Goal: Communication & Community: Answer question/provide support

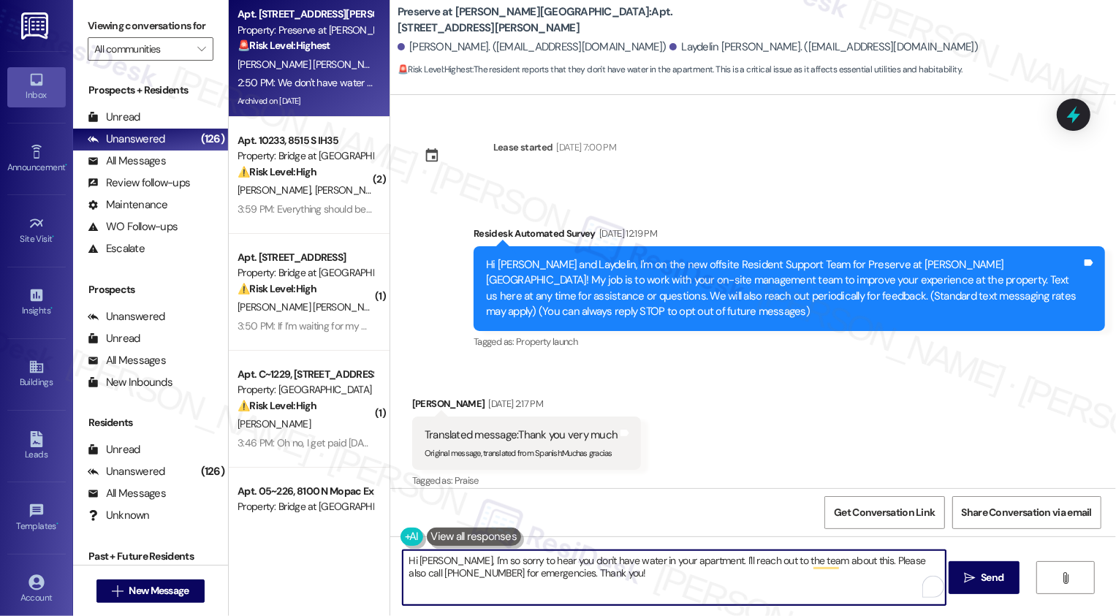
scroll to position [12807, 0]
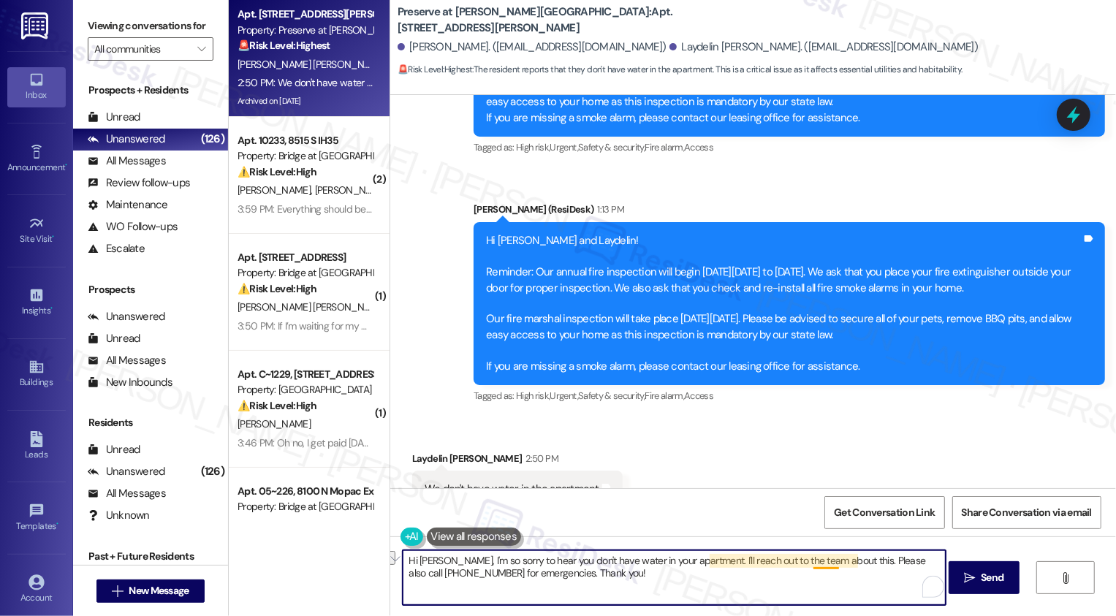
drag, startPoint x: 702, startPoint y: 560, endPoint x: 850, endPoint y: 564, distance: 147.7
click at [850, 564] on textarea "Hi [PERSON_NAME], I'm so sorry to hear you don't have water in your apartment. …" at bounding box center [674, 578] width 543 height 55
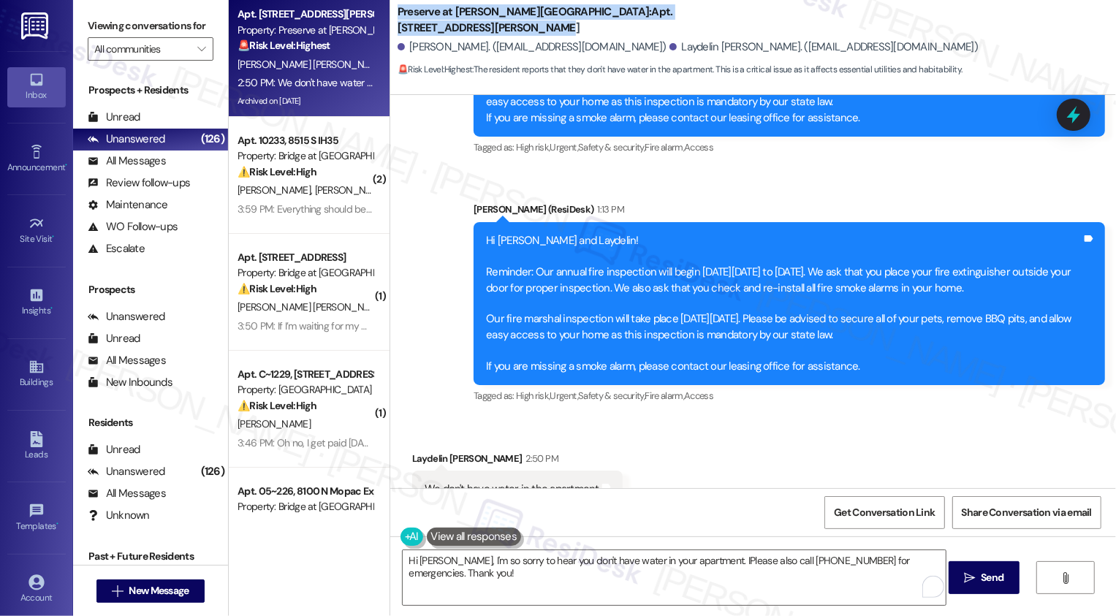
drag, startPoint x: 390, startPoint y: 23, endPoint x: 679, endPoint y: 21, distance: 289.5
click at [679, 21] on div "Preserve at Wells Branch: Apt. 1206, 1773 Wells Branch Pkwy" at bounding box center [544, 20] width 292 height 18
copy b "Preserve at Wells Branch: Apt. 1206, 1773 Wells Branch Pkwy"
click at [695, 560] on textarea "Hi Laydelin, I'm so sorry to hear you don't have water in your apartment. IPlea…" at bounding box center [674, 578] width 543 height 55
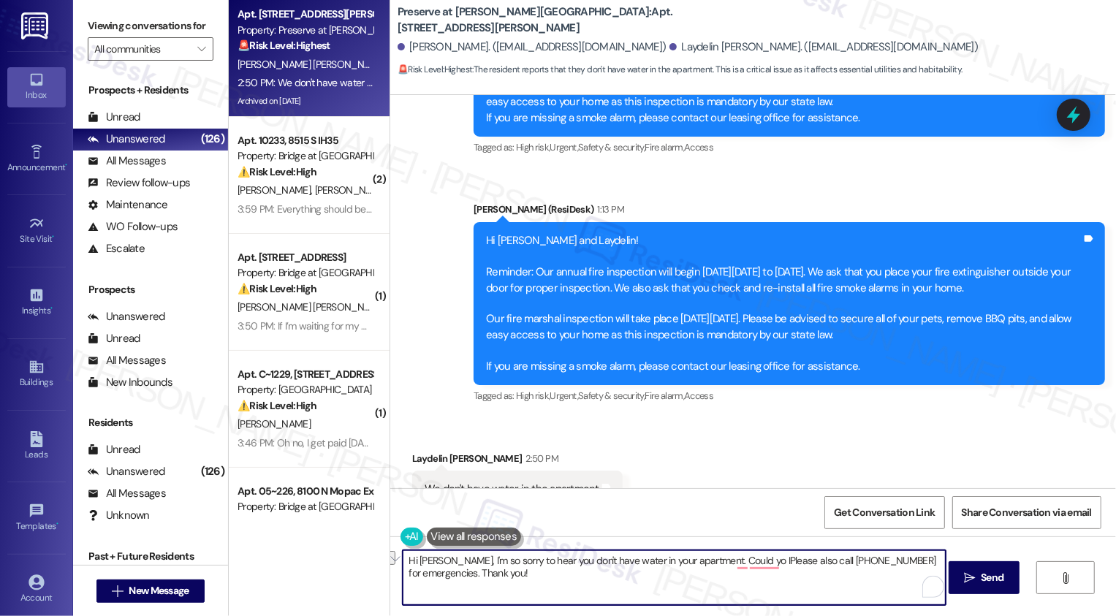
drag, startPoint x: 806, startPoint y: 561, endPoint x: 705, endPoint y: 565, distance: 101.0
click at [703, 566] on textarea "Hi Laydelin, I'm so sorry to hear you don't have water in your apartment. Could…" at bounding box center [674, 578] width 543 height 55
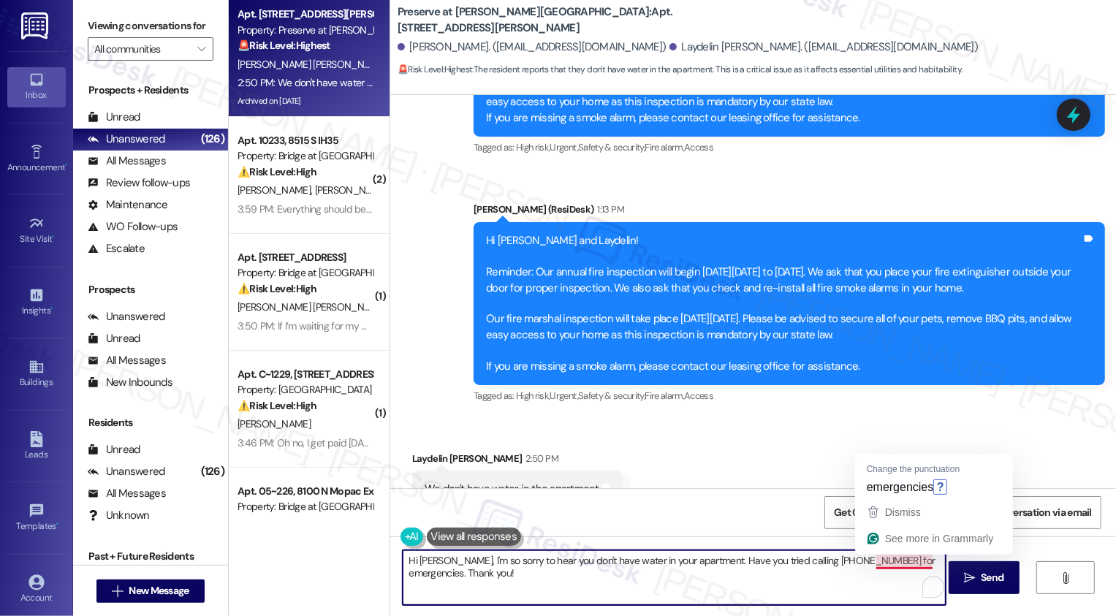
click at [925, 564] on textarea "Hi Laydelin, I'm so sorry to hear you don't have water in your apartment. Have …" at bounding box center [674, 578] width 543 height 55
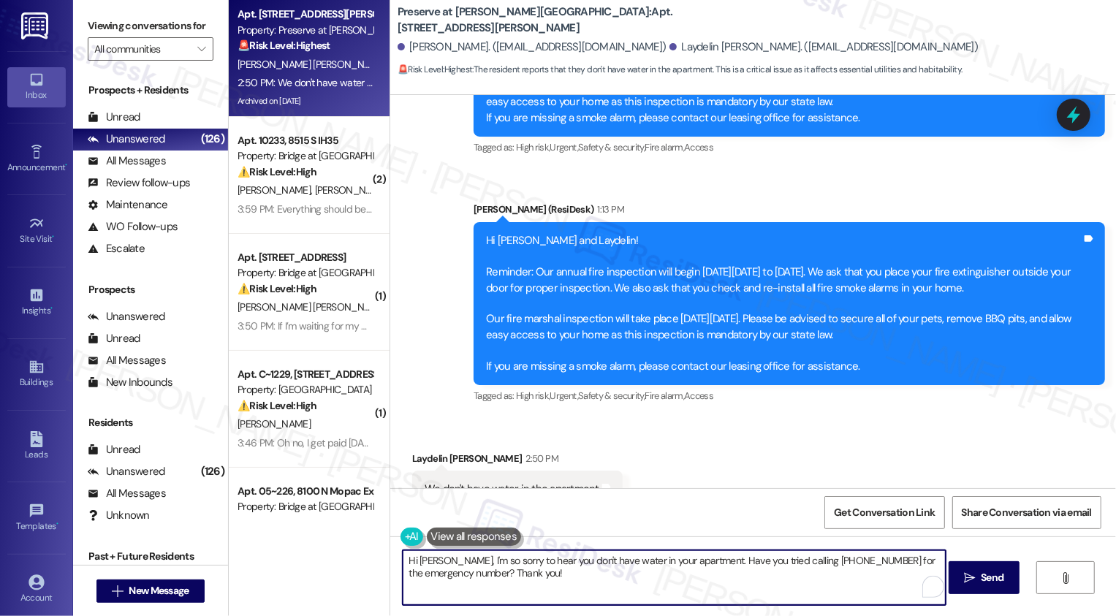
drag, startPoint x: 444, startPoint y: 572, endPoint x: 632, endPoint y: 576, distance: 188.7
click at [621, 575] on textarea "Hi Laydelin, I'm so sorry to hear you don't have water in your apartment. Have …" at bounding box center [674, 578] width 543 height 55
type textarea "Hi Laydelin, I'm so sorry to hear you don't have water in your apartment. Have …"
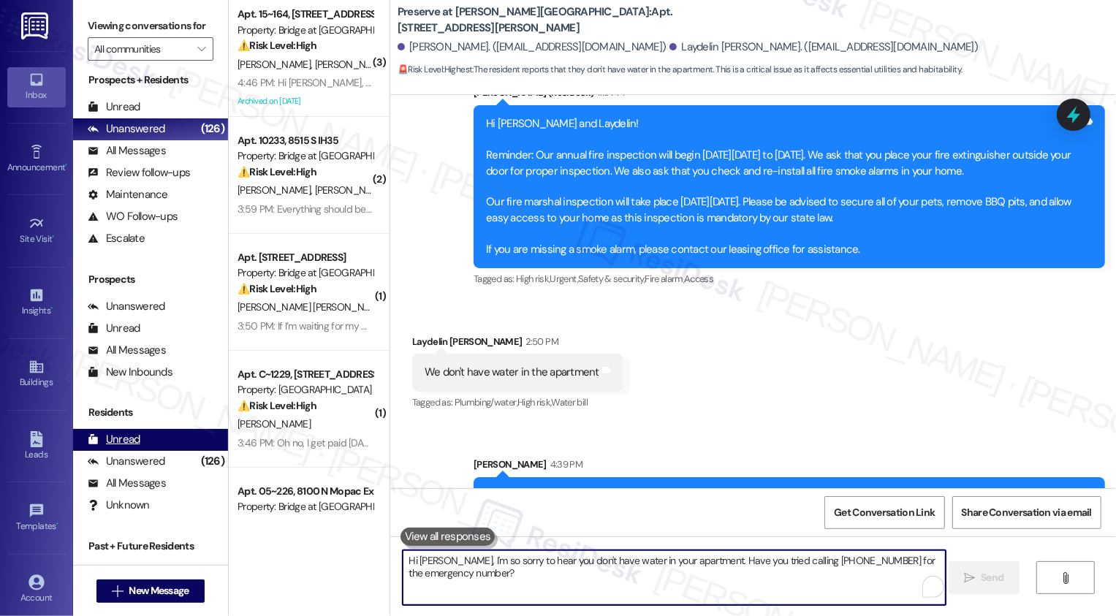
scroll to position [12, 0]
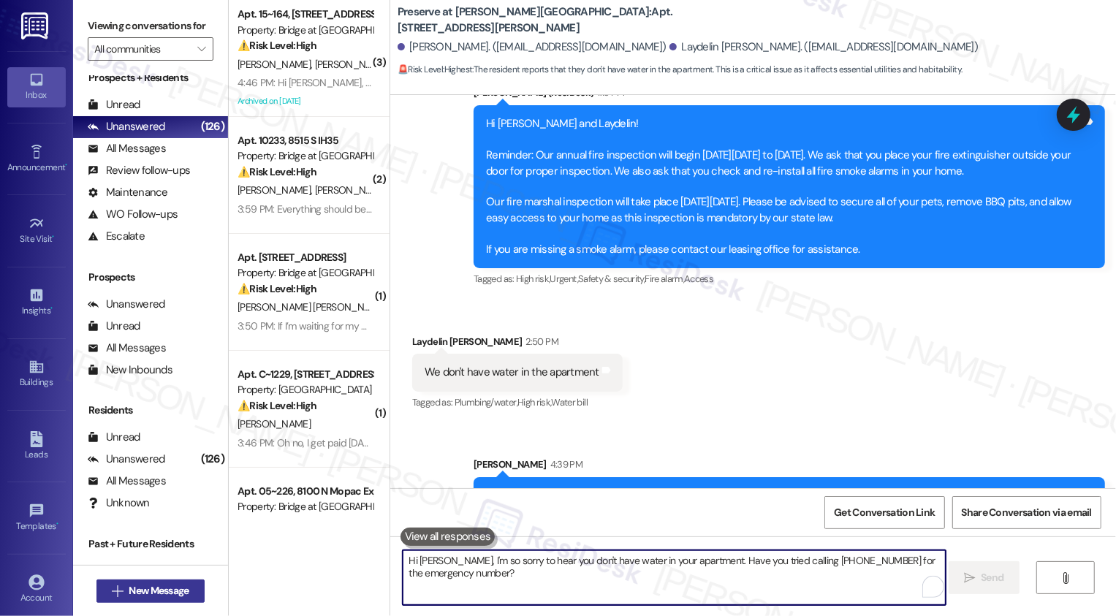
click at [152, 591] on span "New Message" at bounding box center [159, 590] width 60 height 15
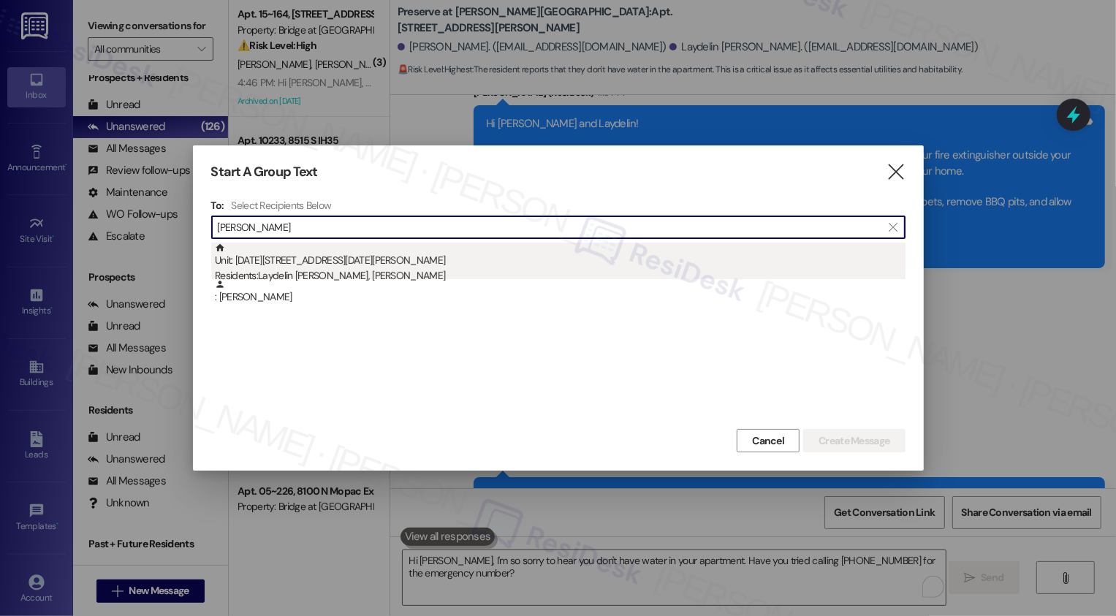
type input "amado soto"
click at [459, 252] on div "Unit: 1206 - 1773 Wells Branch Pkwy Residents: Laydelin Hechavarria Alvarez, Am…" at bounding box center [560, 264] width 691 height 42
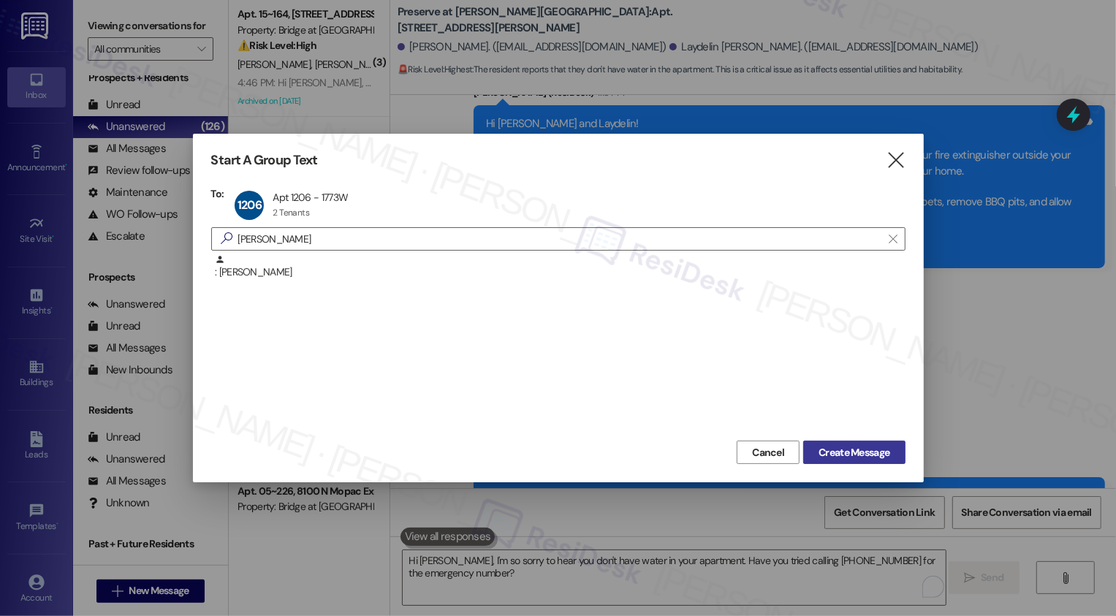
click at [854, 450] on span "Create Message" at bounding box center [854, 452] width 71 height 15
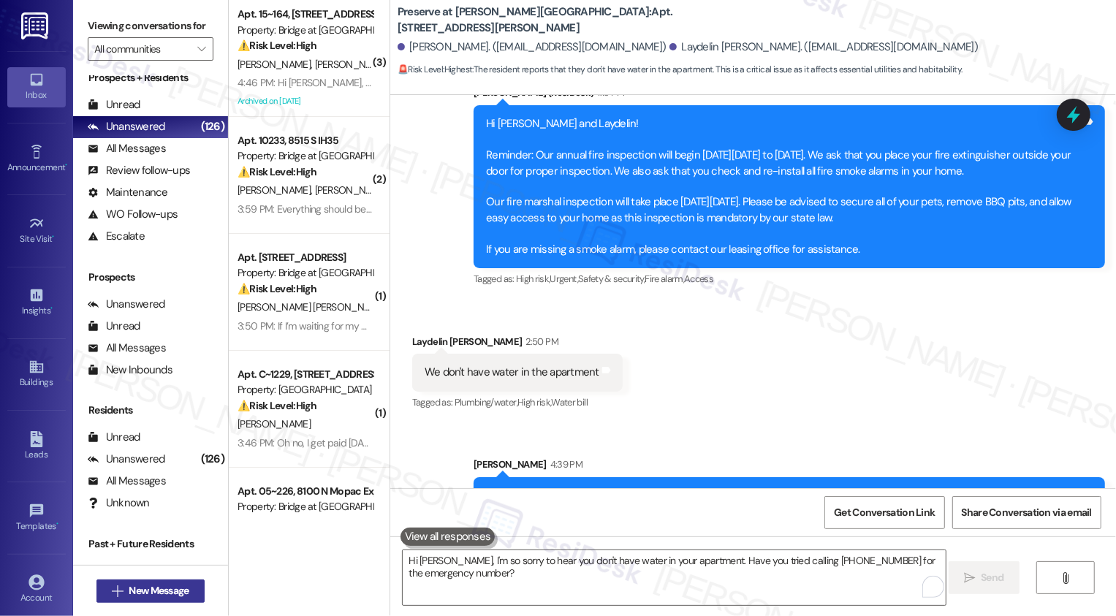
click at [153, 585] on span "New Message" at bounding box center [159, 590] width 60 height 15
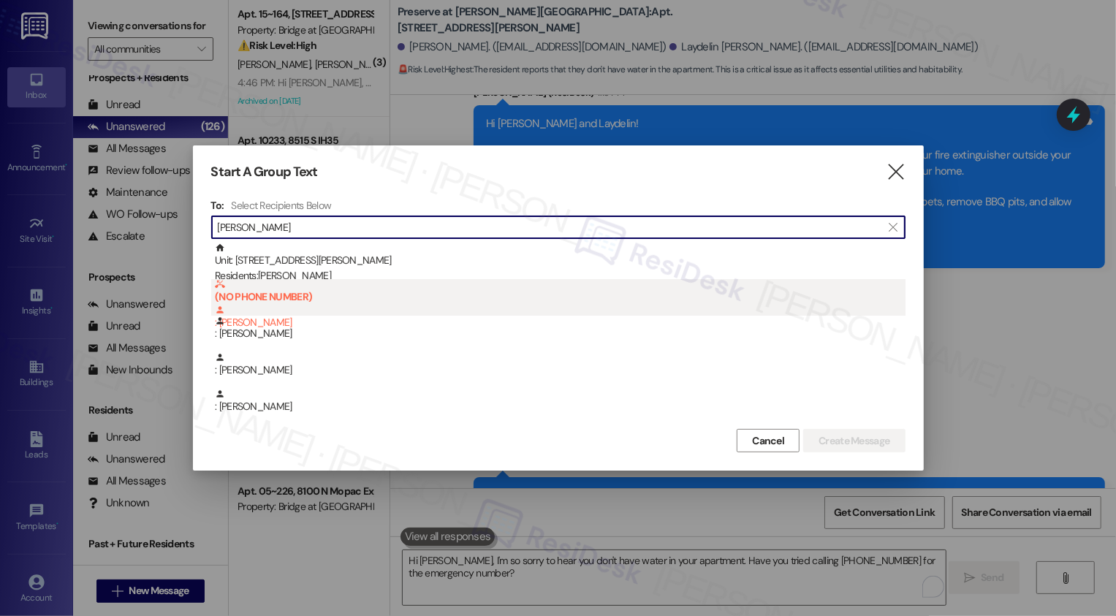
type input "daniel ta"
click at [323, 281] on b "(NO PHONE NUMBER)" at bounding box center [560, 291] width 691 height 24
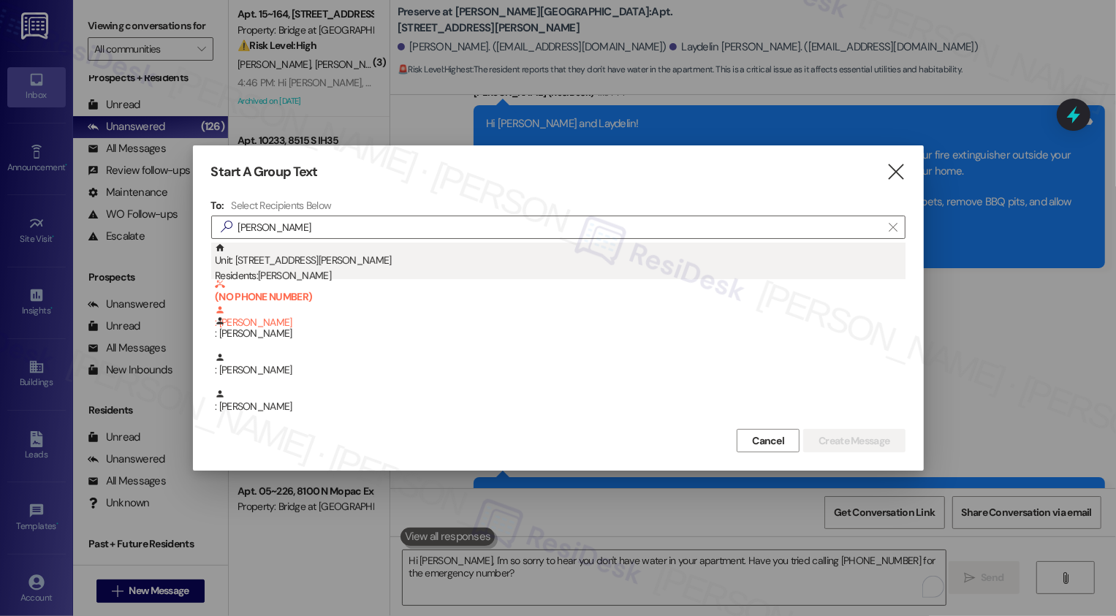
click at [298, 268] on div "Unit: 502 - 2430 Cromwell Cir Residents: Daniela Tachon" at bounding box center [560, 264] width 691 height 42
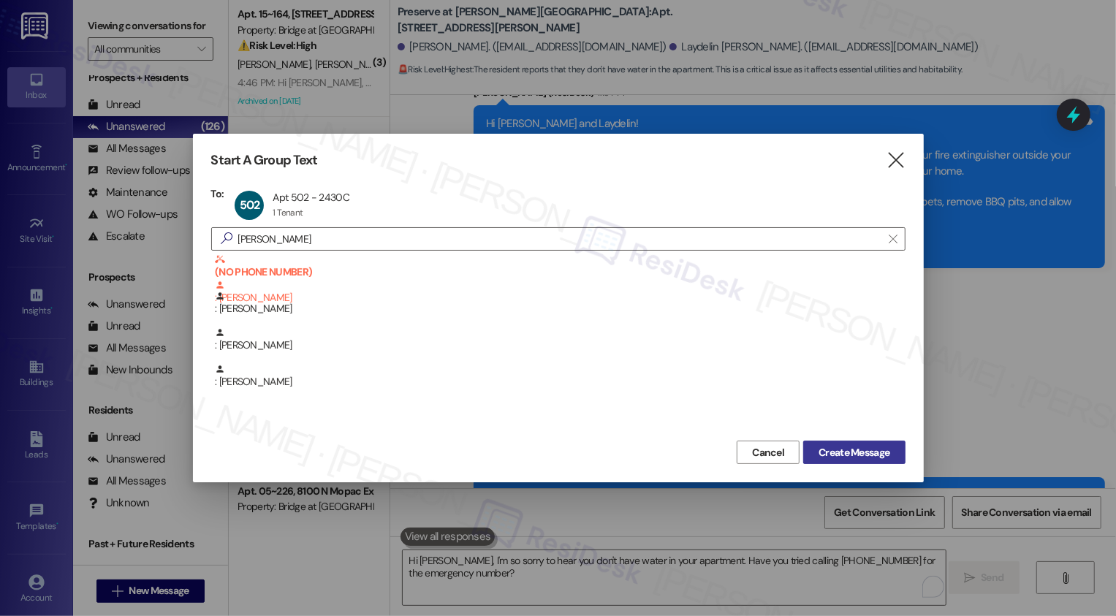
click at [869, 457] on span "Create Message" at bounding box center [854, 452] width 71 height 15
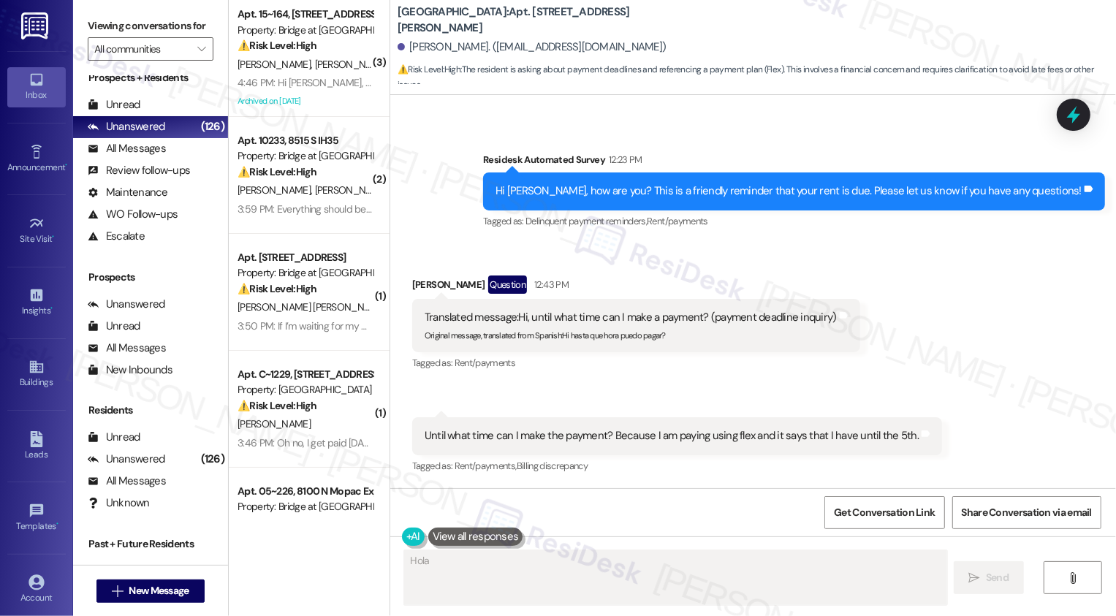
scroll to position [763, 0]
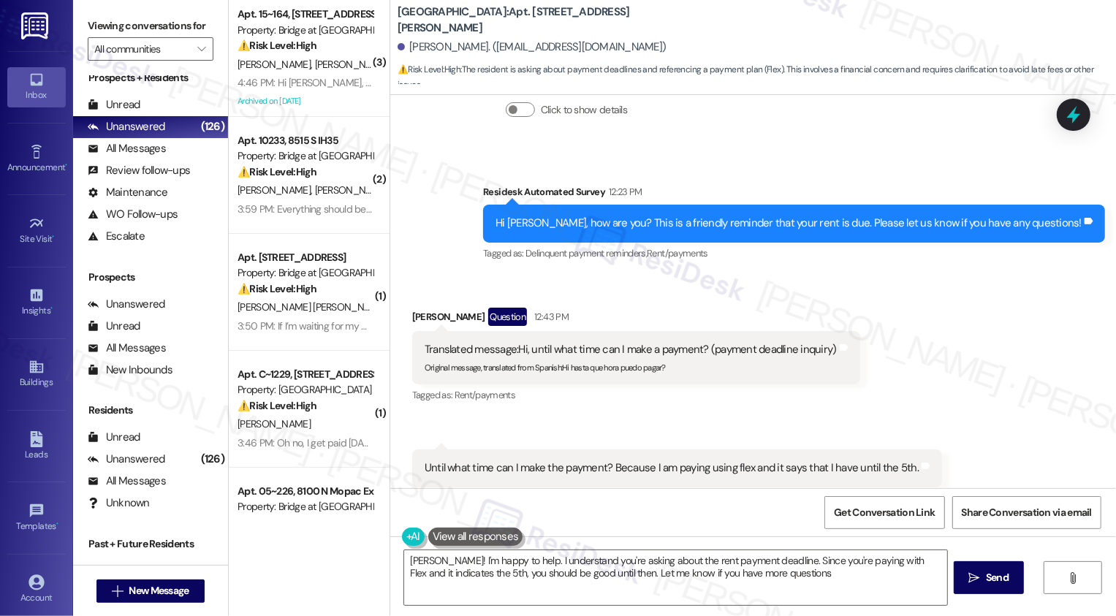
type textarea "Hola Daniela! I'm happy to help. I understand you're asking about the rent paym…"
click at [612, 589] on textarea "Hola Daniela! I'm happy to help. I understand you're asking about the rent paym…" at bounding box center [675, 578] width 543 height 55
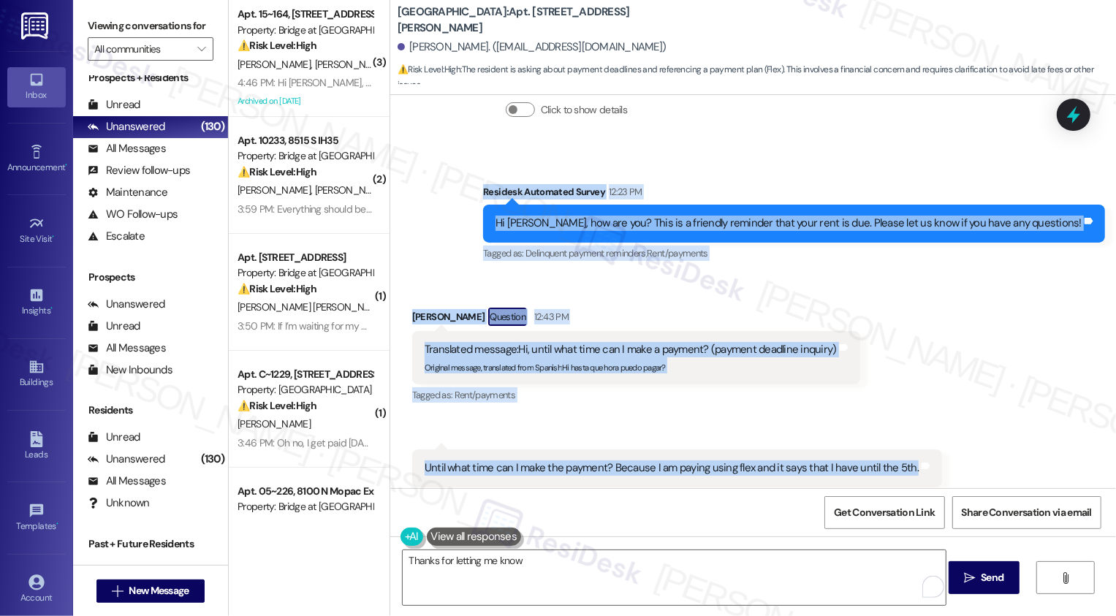
drag, startPoint x: 540, startPoint y: 310, endPoint x: 860, endPoint y: 453, distance: 350.5
click at [860, 453] on div "Lease started Mar 31, 2025 at 8:00 PM Survey, sent via SMS Residesk Automated S…" at bounding box center [753, 291] width 726 height 393
copy div "Residesk Automated Survey 12:23 PM Hi Daniela, how are you? This is a friendly …"
click at [815, 308] on div "Daniela Tachon Question 12:43 PM" at bounding box center [636, 319] width 448 height 23
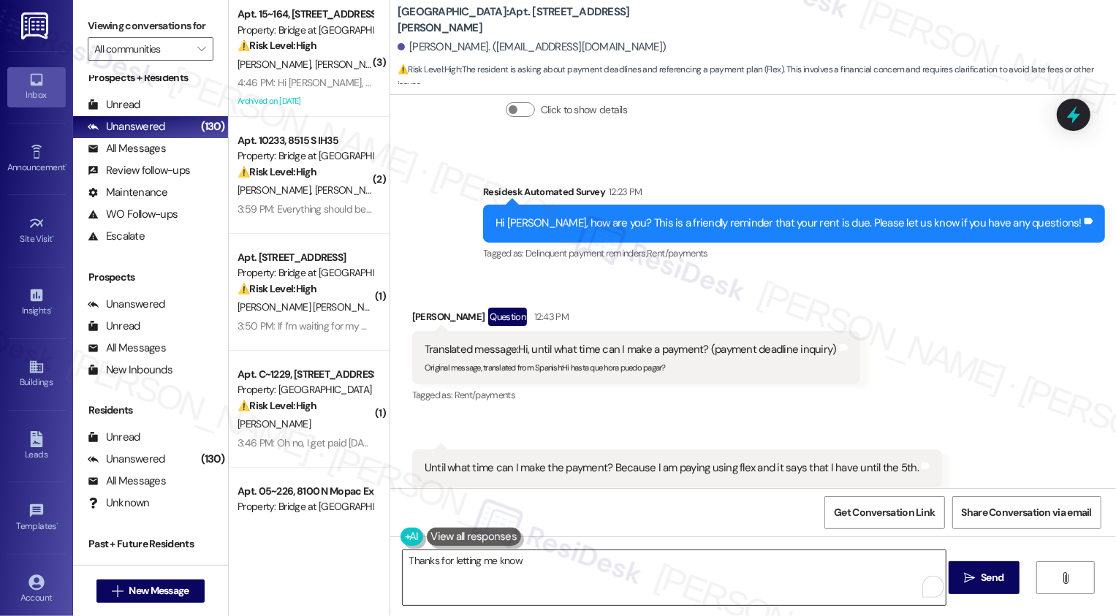
click at [689, 597] on textarea "Thanks for letting me know" at bounding box center [674, 578] width 543 height 55
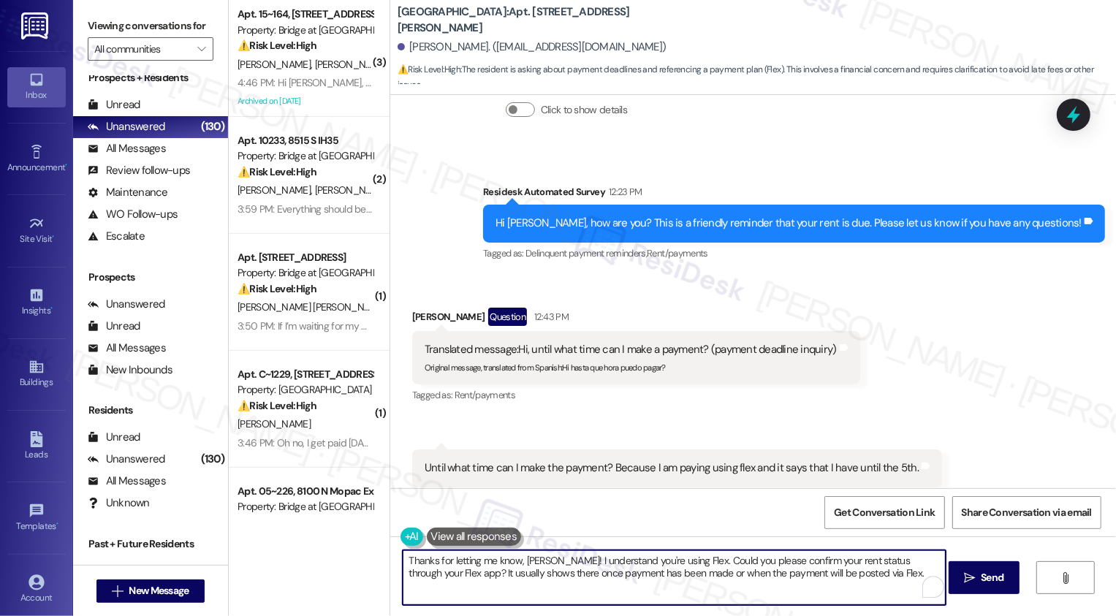
type textarea "Thanks for letting me know, Daniela! I understand you're using Flex. Could you …"
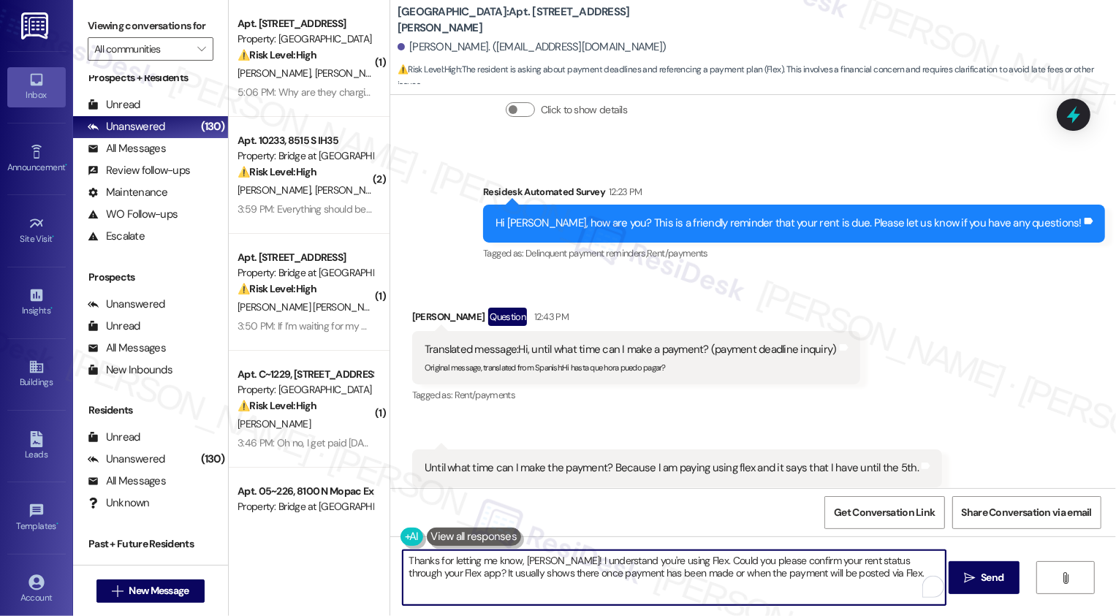
click at [581, 570] on textarea "Thanks for letting me know, Daniela! I understand you're using Flex. Could you …" at bounding box center [674, 578] width 543 height 55
click at [637, 575] on textarea "Thanks for letting me know, Daniela! I understand you're using Flex. Could you …" at bounding box center [674, 578] width 543 height 55
click at [976, 583] on span " Send" at bounding box center [984, 577] width 46 height 15
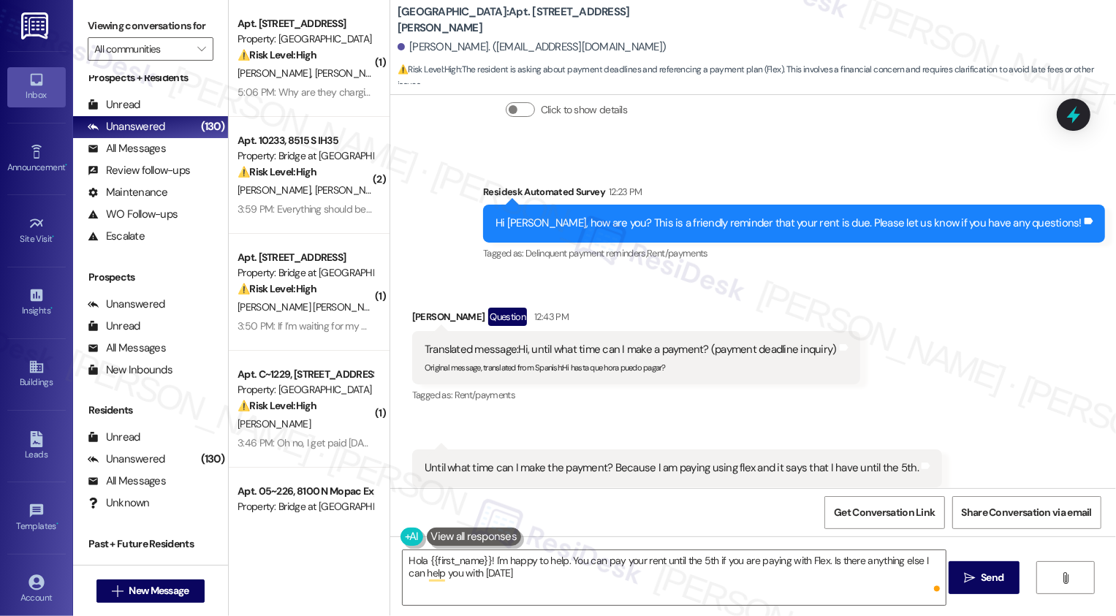
type textarea "Hola {{first_name}}! I'm happy to help. You can pay your rent until the 5th if …"
click at [173, 594] on span "New Message" at bounding box center [159, 590] width 60 height 15
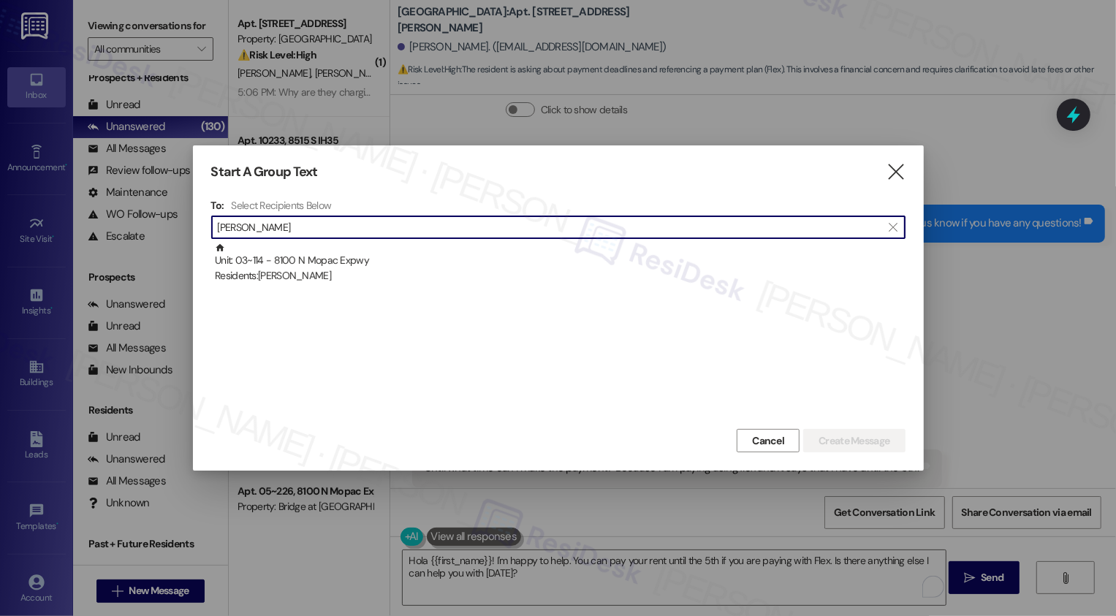
type input "toney"
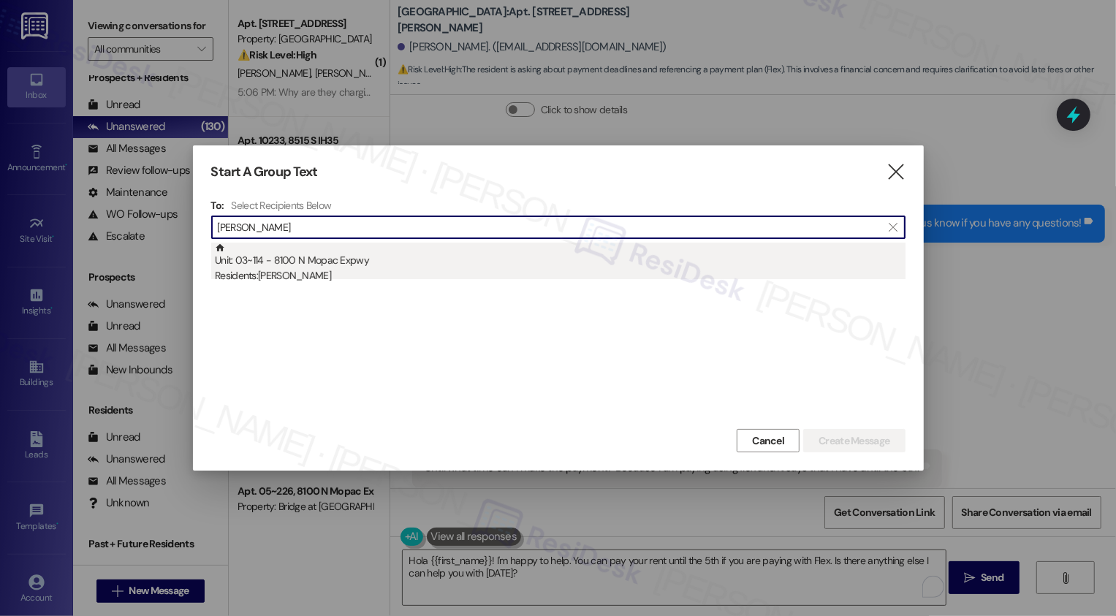
click at [306, 260] on div "Unit: 03~114 - 8100 N Mopac Expwy Residents: Toney Lattimore" at bounding box center [560, 264] width 691 height 42
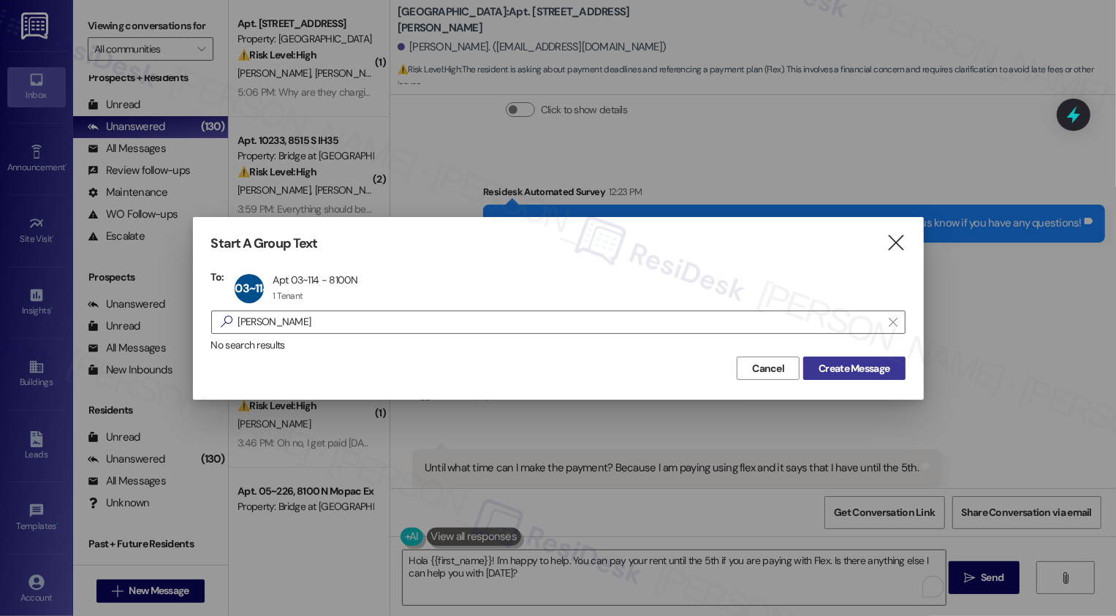
click at [825, 366] on span "Create Message" at bounding box center [854, 368] width 71 height 15
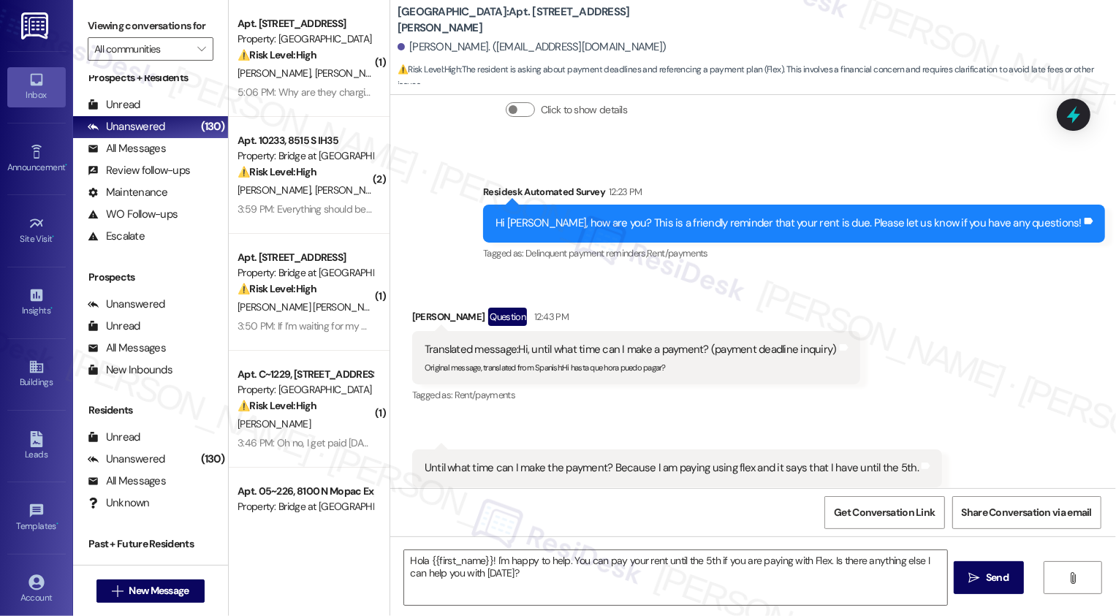
type textarea "Fetching suggested responses. Please feel free to read through the conversation…"
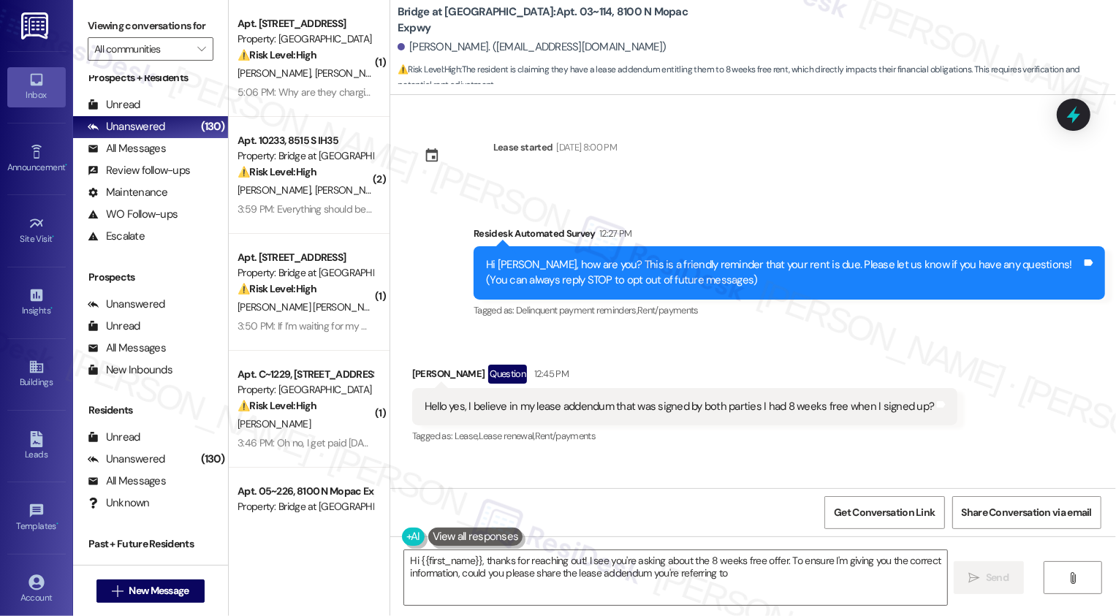
scroll to position [99, 0]
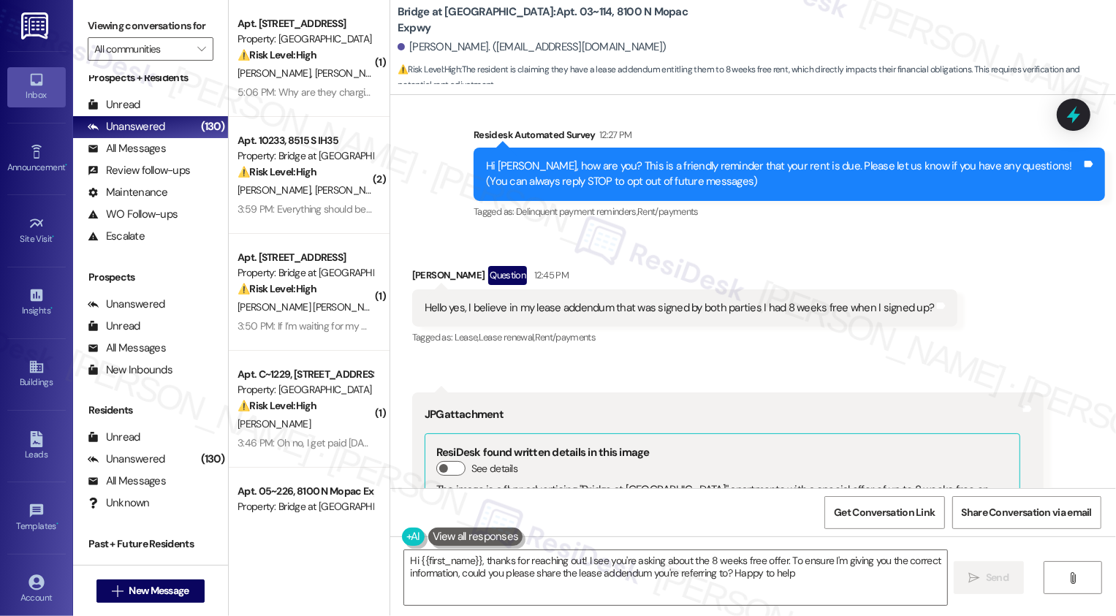
type textarea "Hi {{first_name}}, thanks for reaching out! I see you're asking about the 8 wee…"
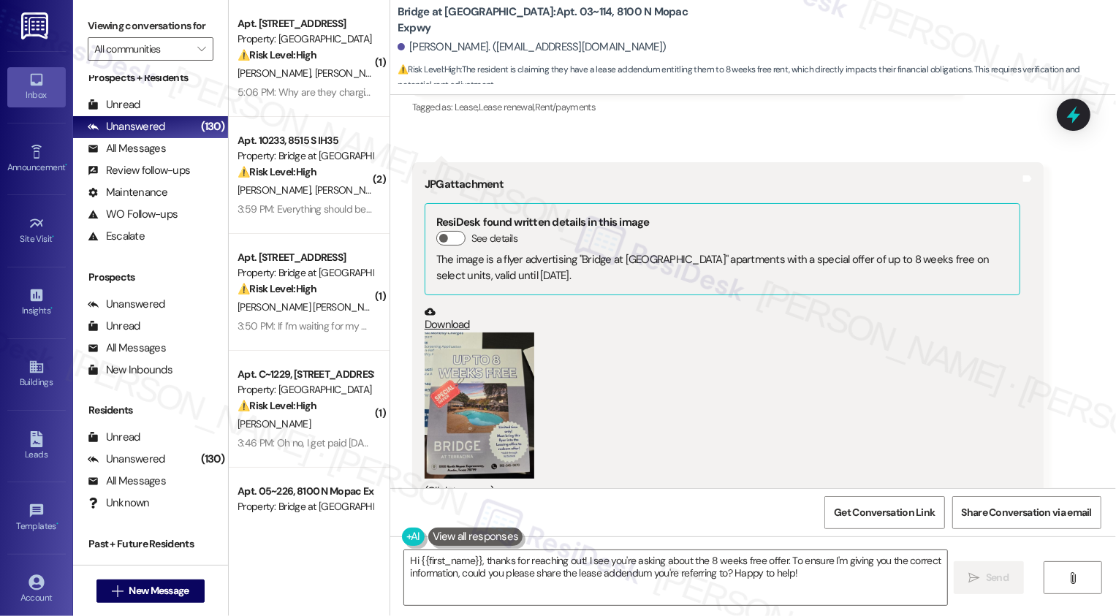
scroll to position [361, 0]
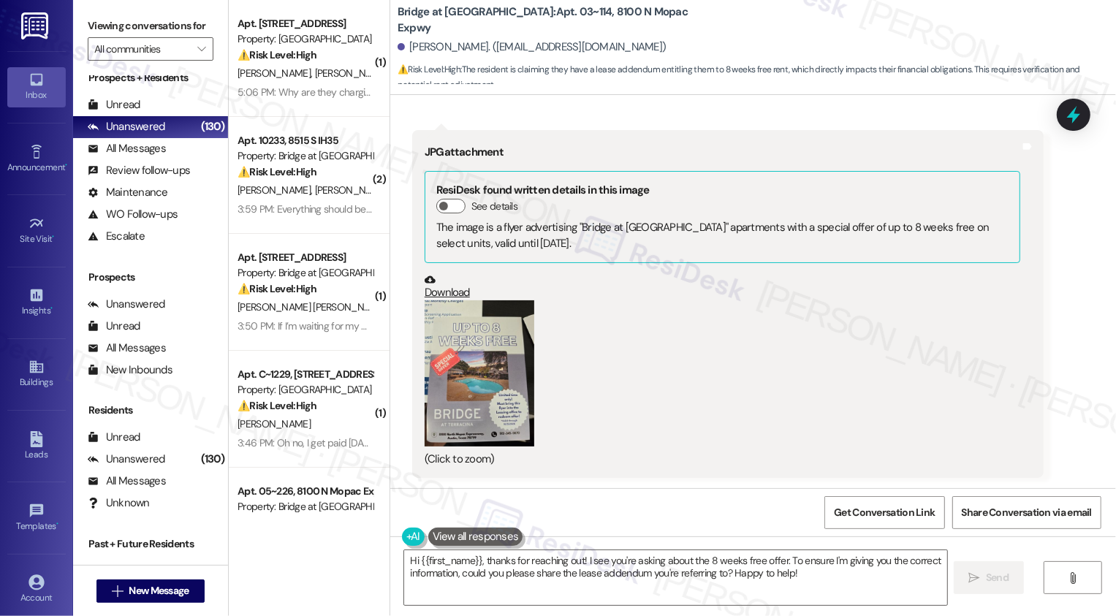
click at [459, 370] on button "Zoom image" at bounding box center [480, 373] width 110 height 146
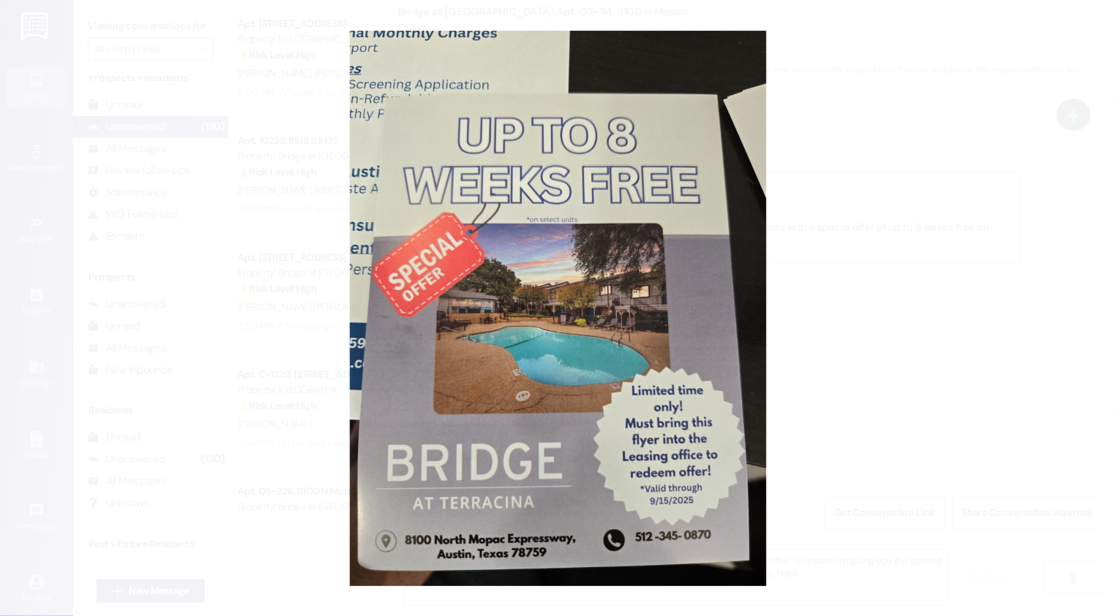
click at [825, 351] on button "Unzoom image" at bounding box center [558, 308] width 1116 height 616
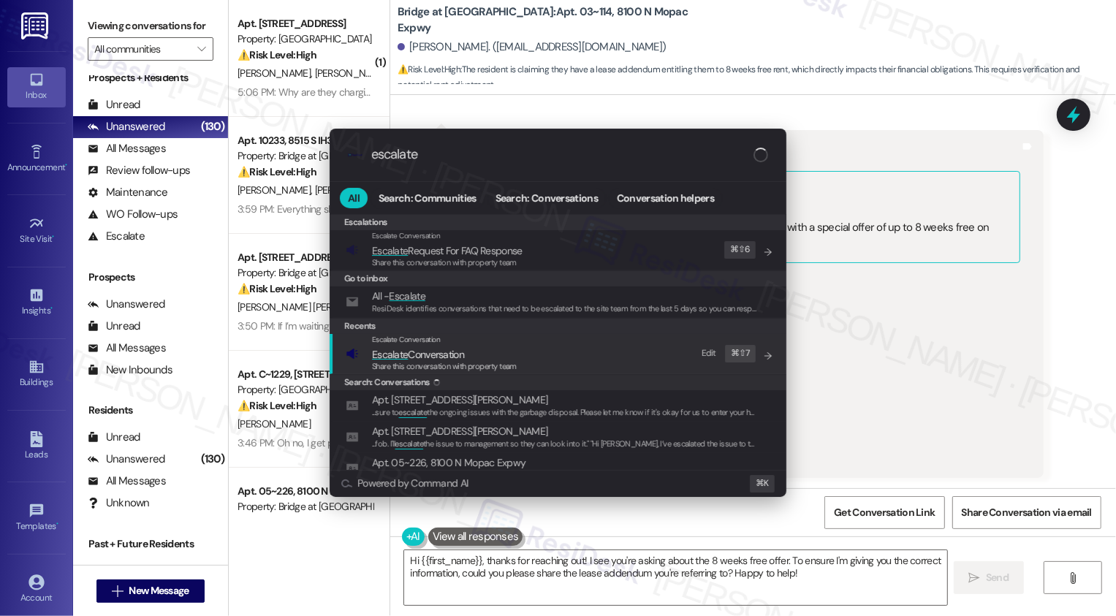
type input "escalate"
click at [414, 350] on span "Escalate Conversation" at bounding box center [418, 354] width 92 height 13
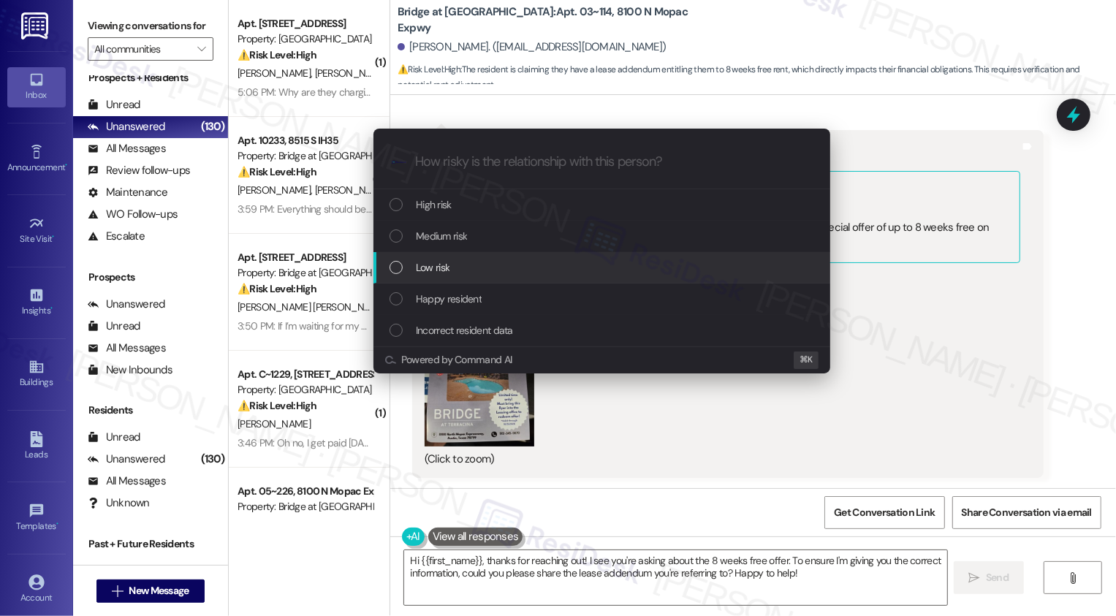
click at [443, 266] on span "Low risk" at bounding box center [433, 268] width 34 height 16
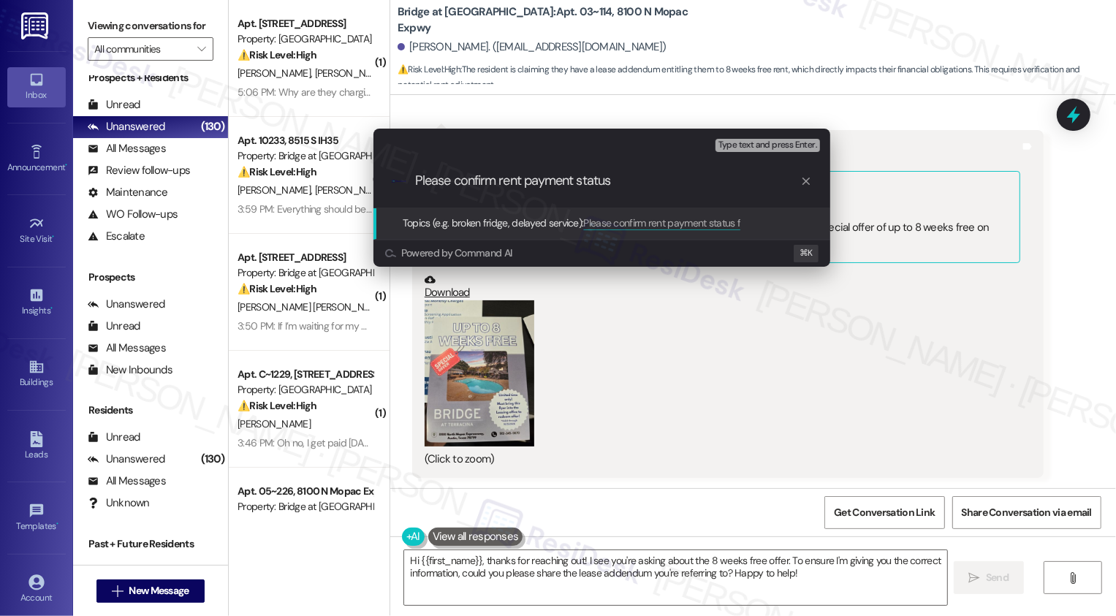
type input "Please confirm rent payment status"
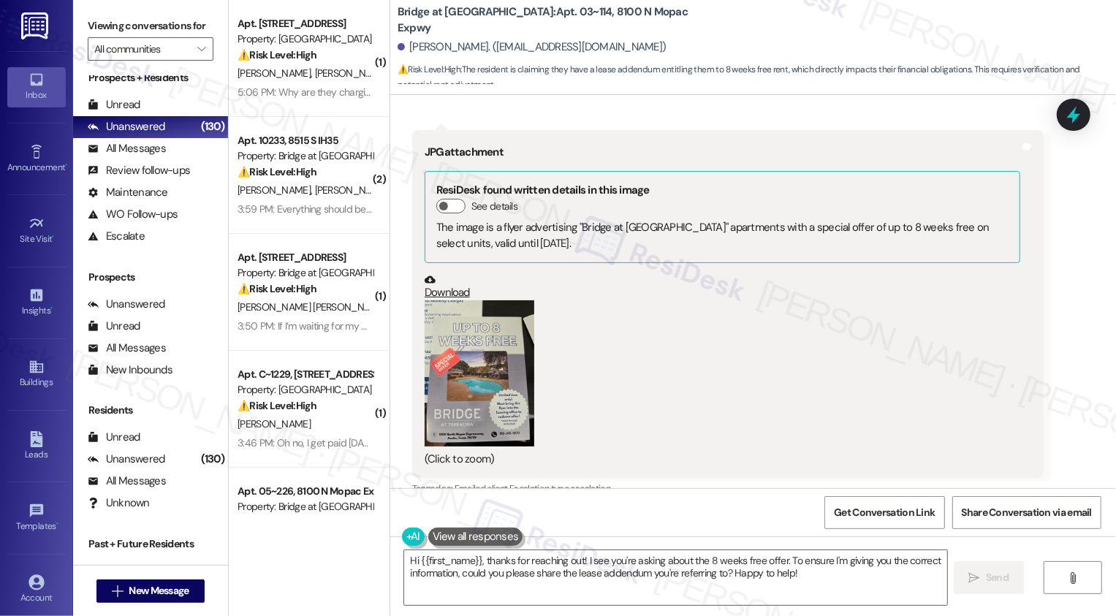
scroll to position [360, 0]
click at [597, 573] on textarea "Hi {{first_name}}, thanks for reaching out! I see you're asking about the 8 wee…" at bounding box center [675, 578] width 543 height 55
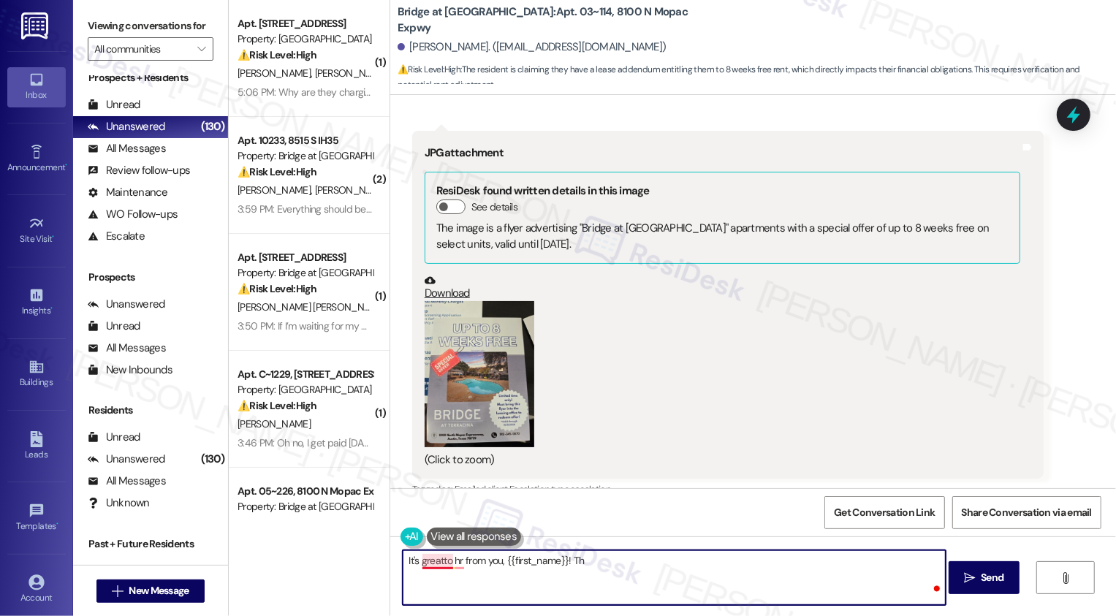
click at [435, 563] on textarea "It's greatto hr from you, {{first_name}}! Th" at bounding box center [674, 578] width 543 height 55
click at [455, 562] on textarea "It's great to hr from you, {{first_name}}! Th" at bounding box center [674, 578] width 543 height 55
click at [619, 560] on textarea "It's great to hear from you, {{first_name}}! Th" at bounding box center [674, 578] width 543 height 55
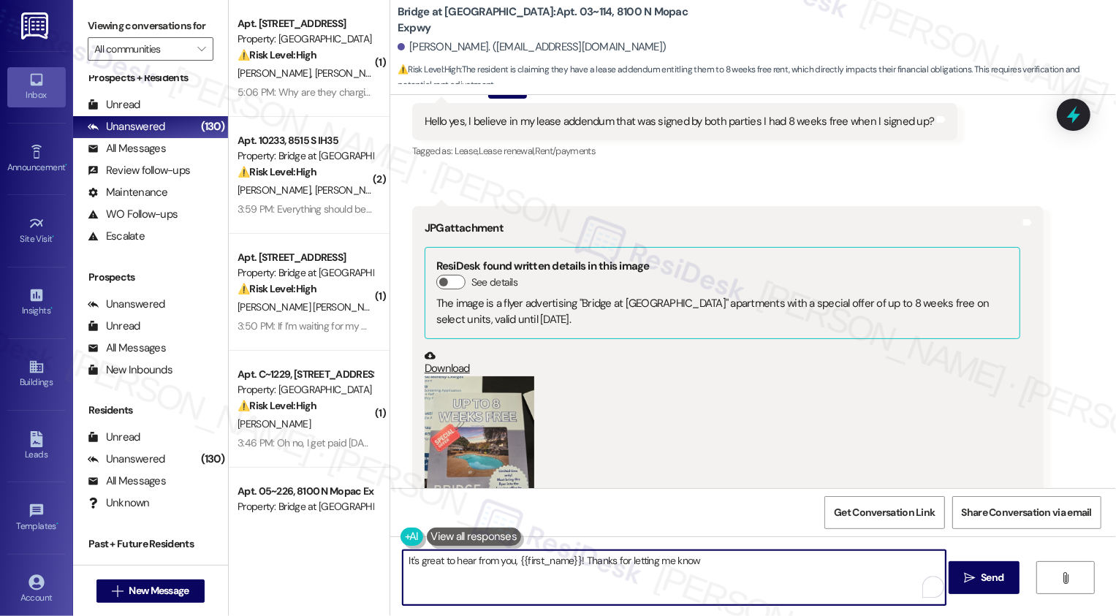
scroll to position [383, 0]
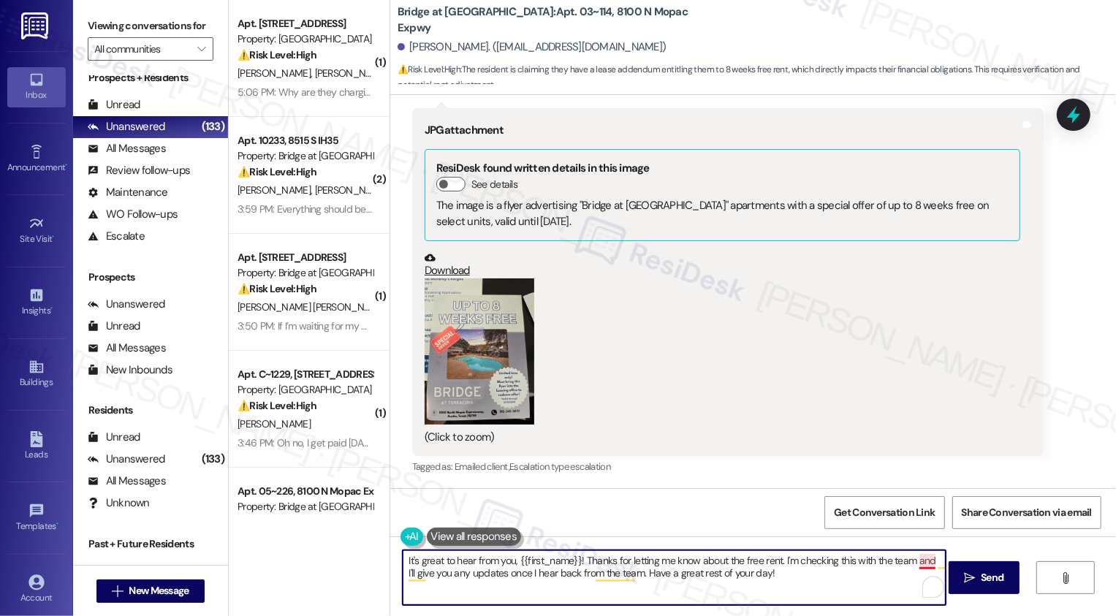
click at [916, 561] on textarea "It's great to hear from you, {{first_name}}! Thanks for letting me know about t…" at bounding box center [674, 578] width 543 height 55
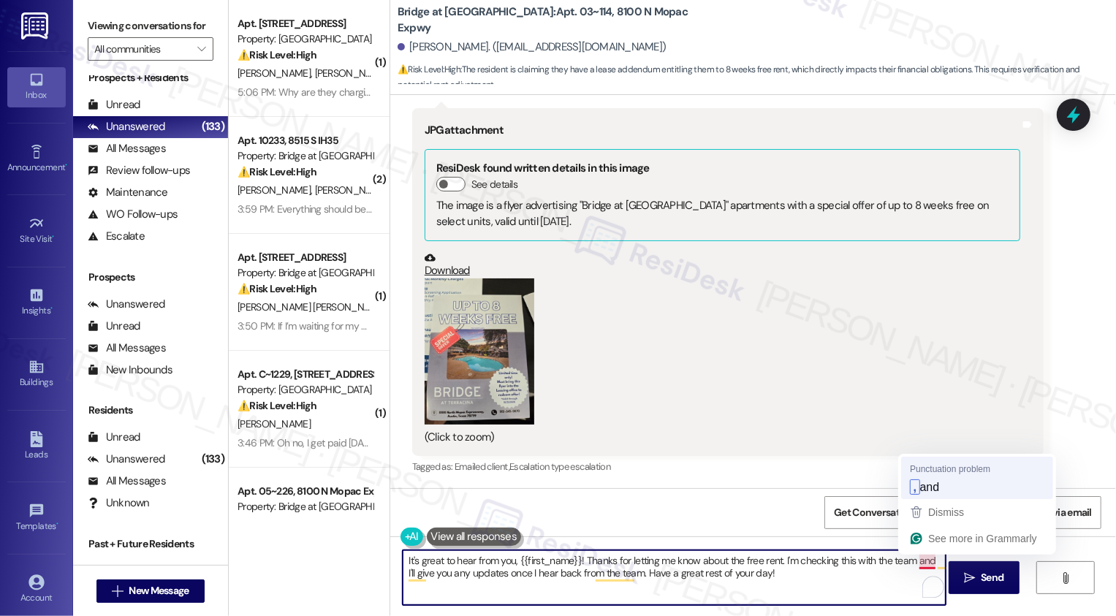
type textarea "It's great to hear from you, {{first_name}}! Thanks for letting me know about t…"
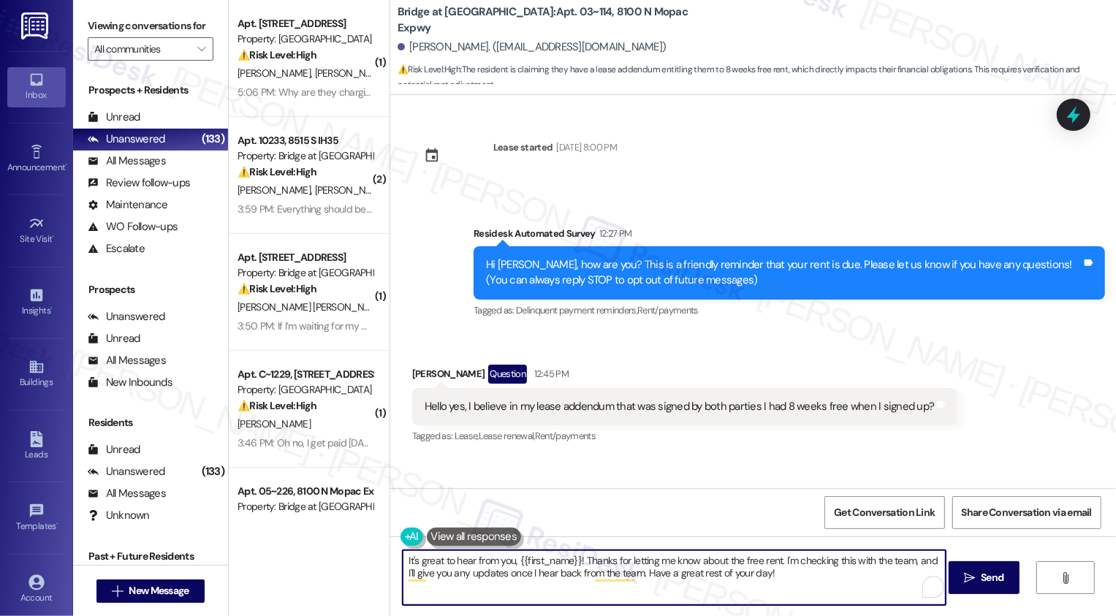
scroll to position [383, 0]
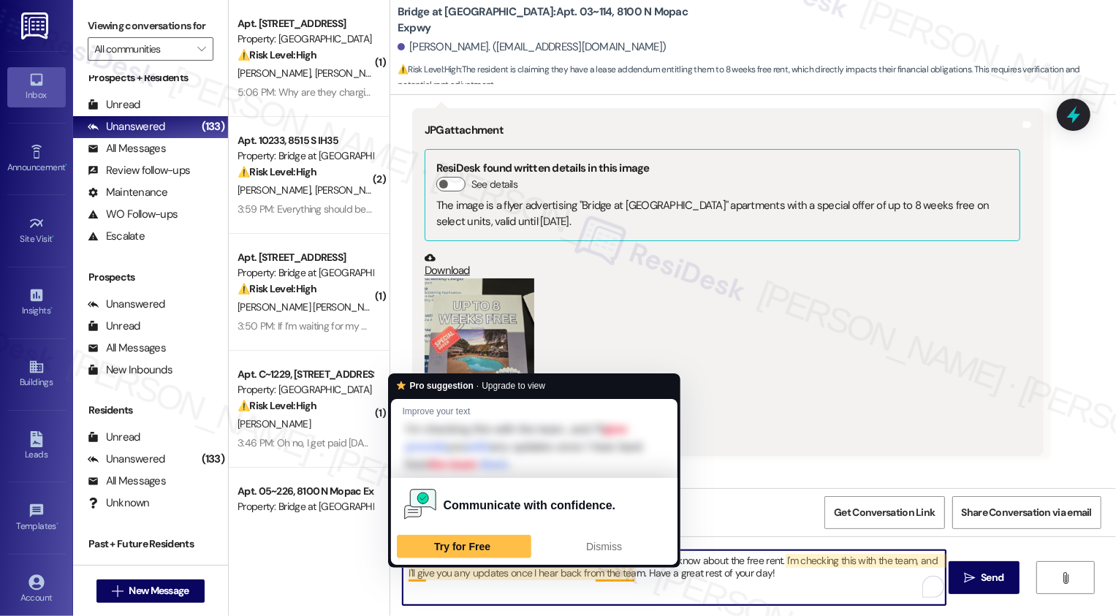
click at [613, 576] on textarea "It's great to hear from you, {{first_name}}! Thanks for letting me know about t…" at bounding box center [674, 578] width 543 height 55
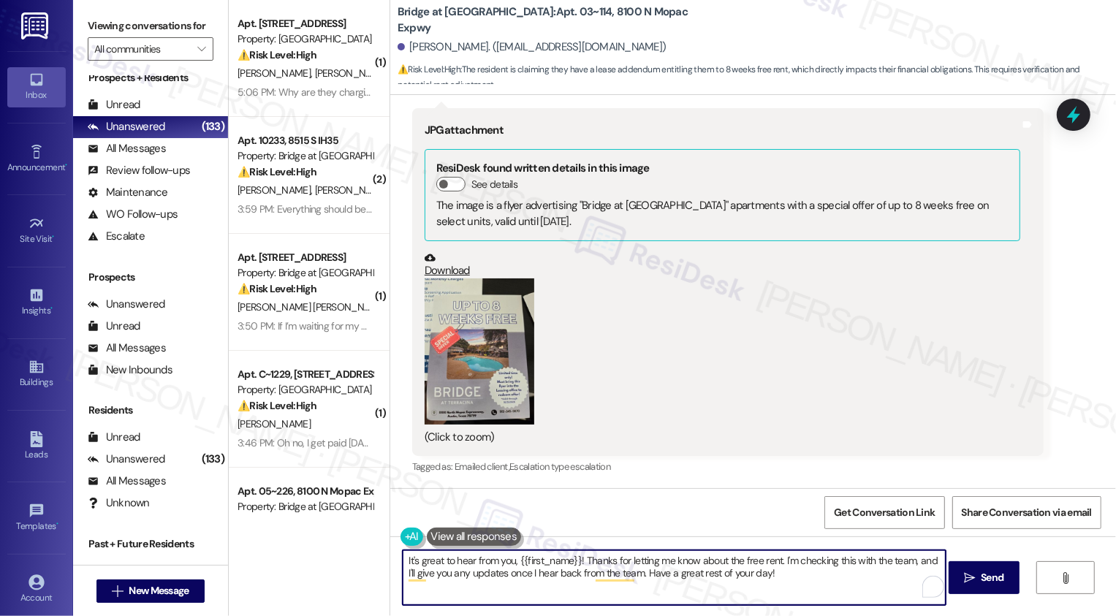
click at [613, 576] on textarea "It's great to hear from you, {{first_name}}! Thanks for letting me know about t…" at bounding box center [674, 578] width 543 height 55
type textarea "It's great to hear from you, {{first_name}}! Thanks for letting me know about t…"
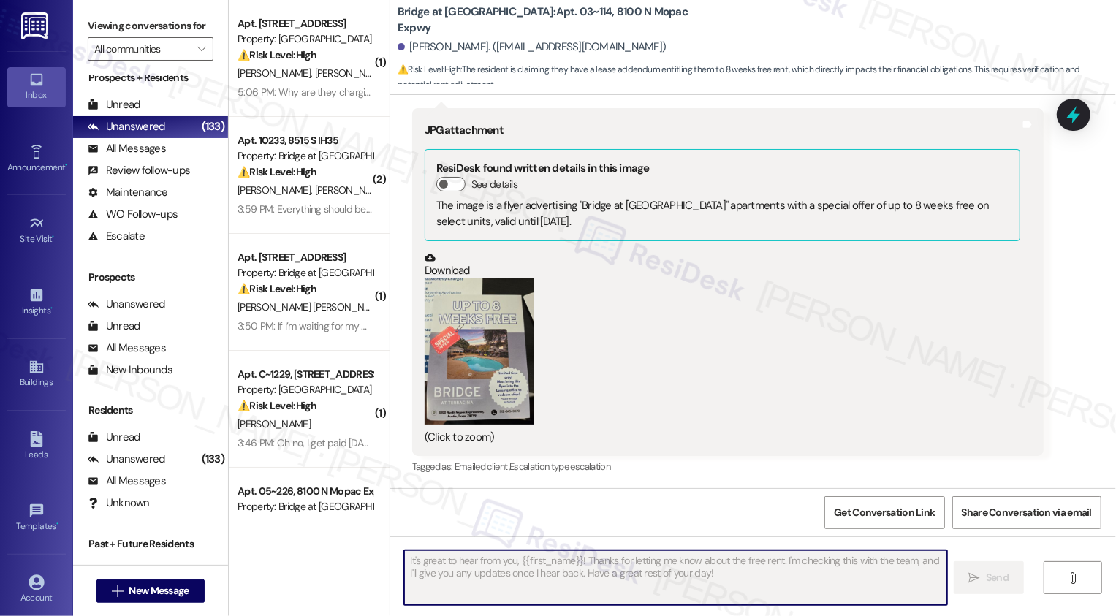
scroll to position [382, 0]
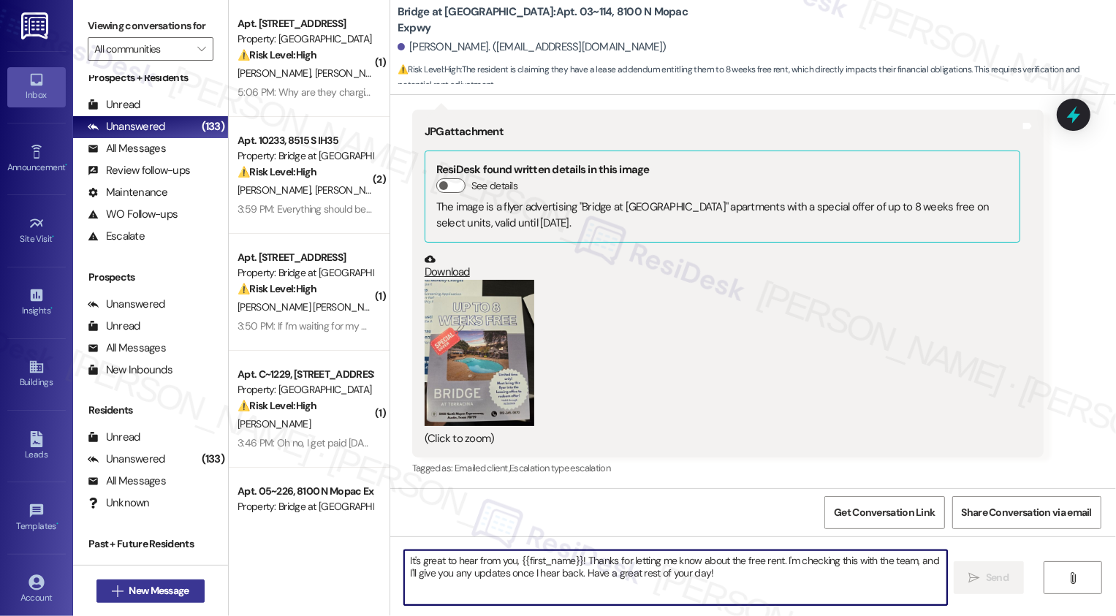
click at [171, 588] on span "New Message" at bounding box center [159, 590] width 60 height 15
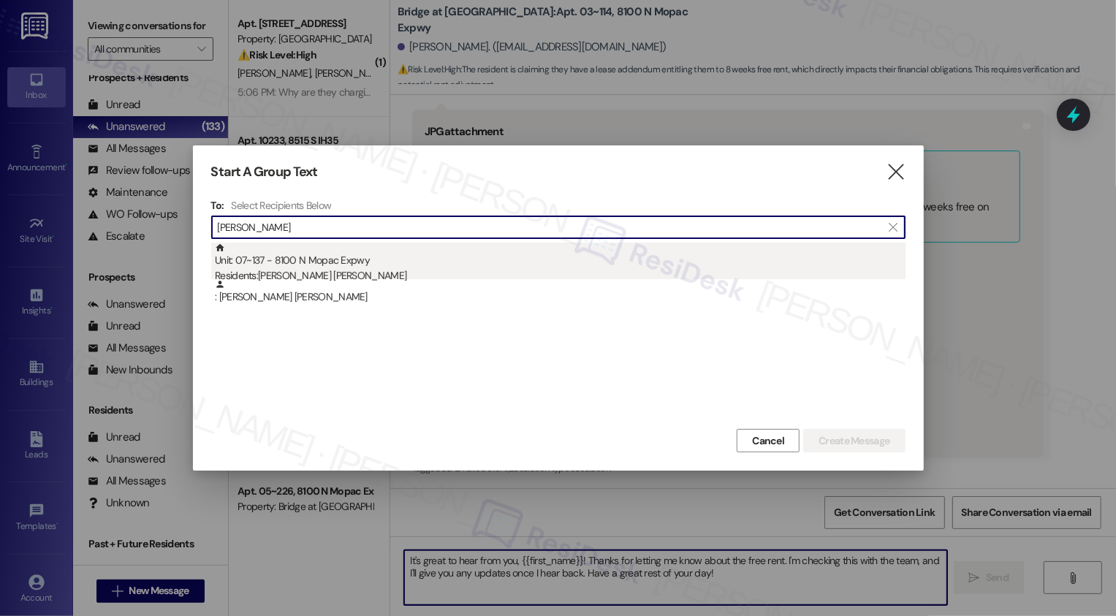
type input "[PERSON_NAME]"
click at [367, 276] on div "Residents: [PERSON_NAME] [PERSON_NAME]" at bounding box center [560, 275] width 691 height 15
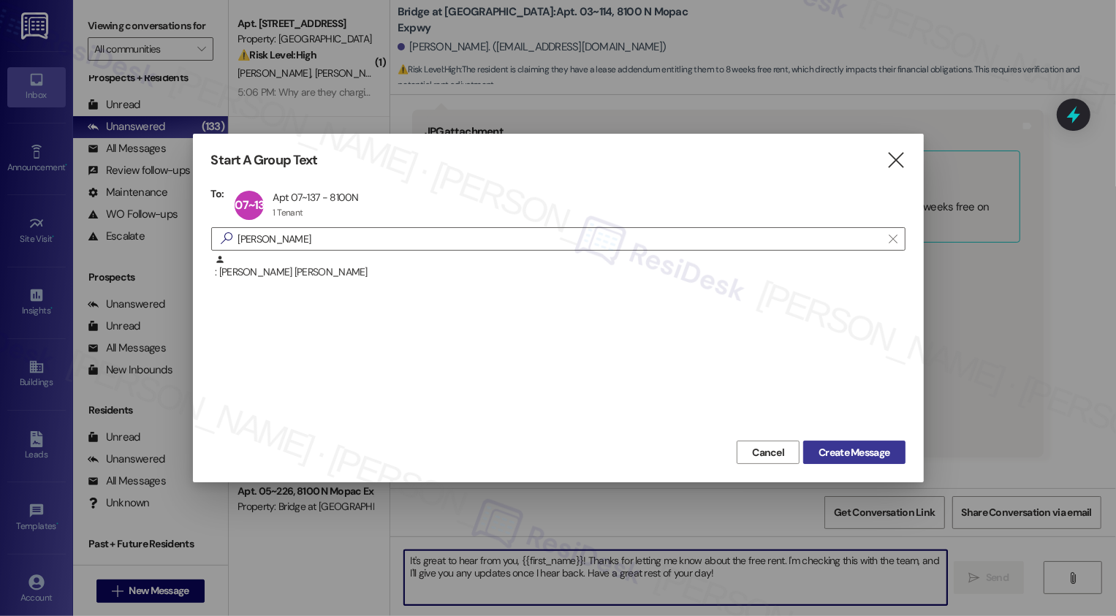
click at [876, 459] on span "Create Message" at bounding box center [854, 452] width 71 height 15
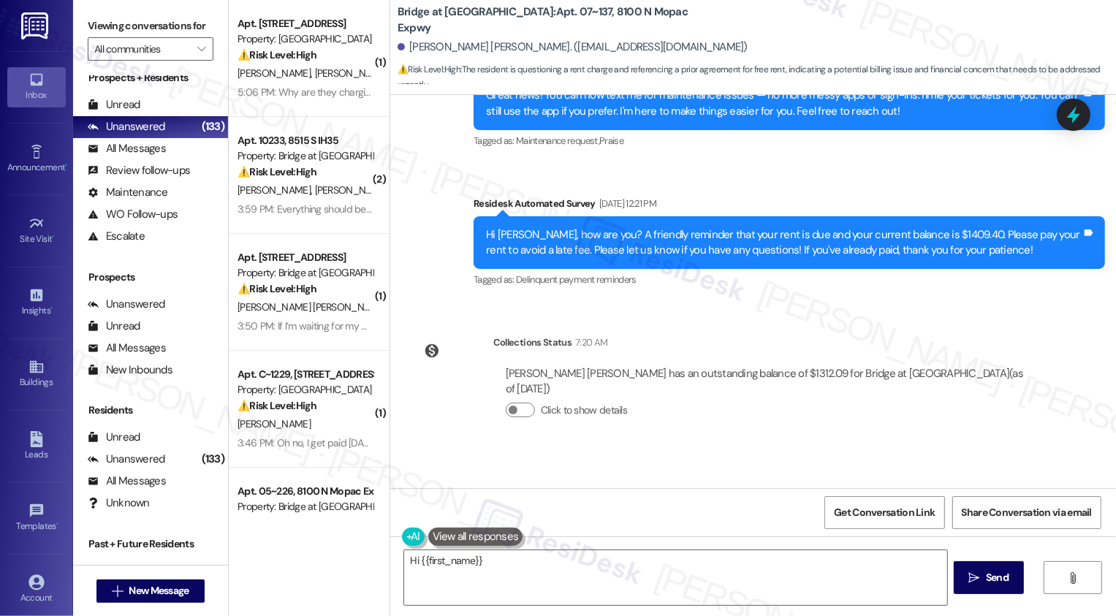
scroll to position [537, 0]
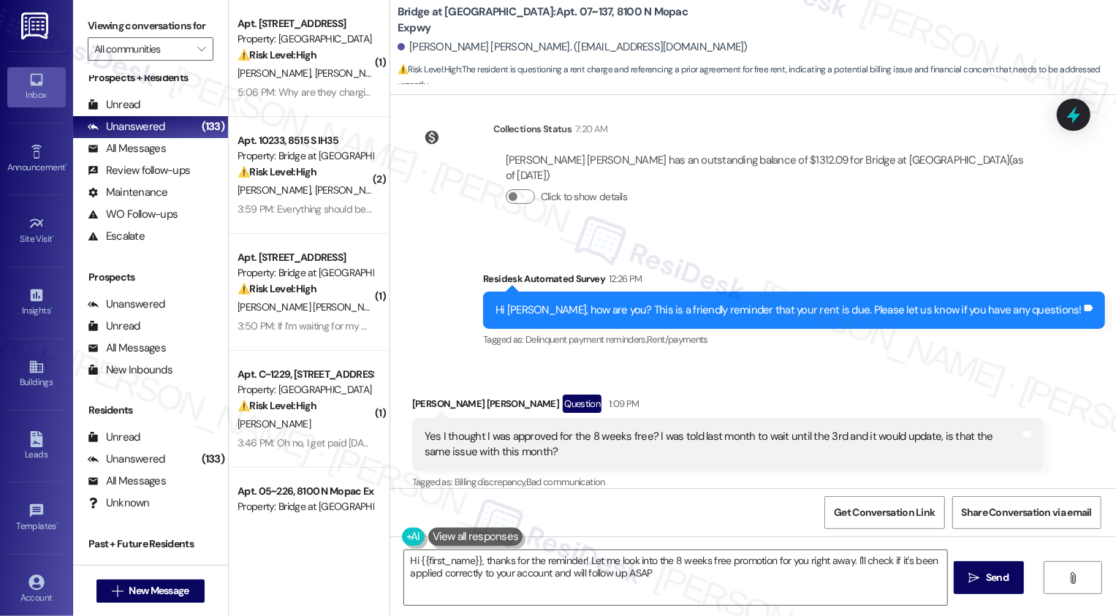
type textarea "Hi {{first_name}}, thanks for the reminder! Let me look into the 8 weeks free p…"
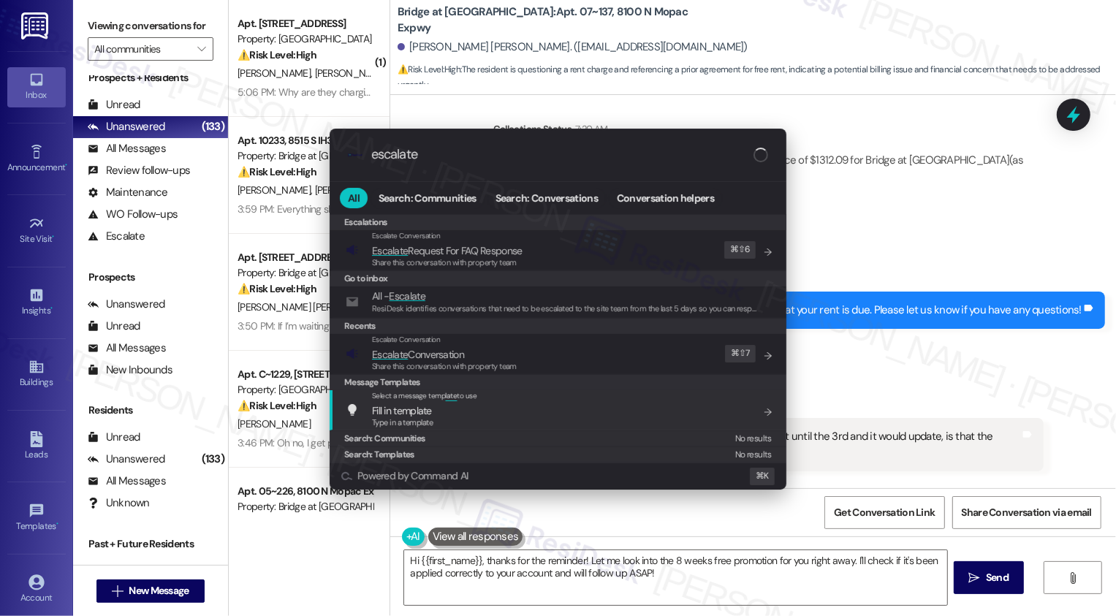
type input "escalate"
click at [445, 366] on span "Share this conversation with property team" at bounding box center [444, 366] width 145 height 10
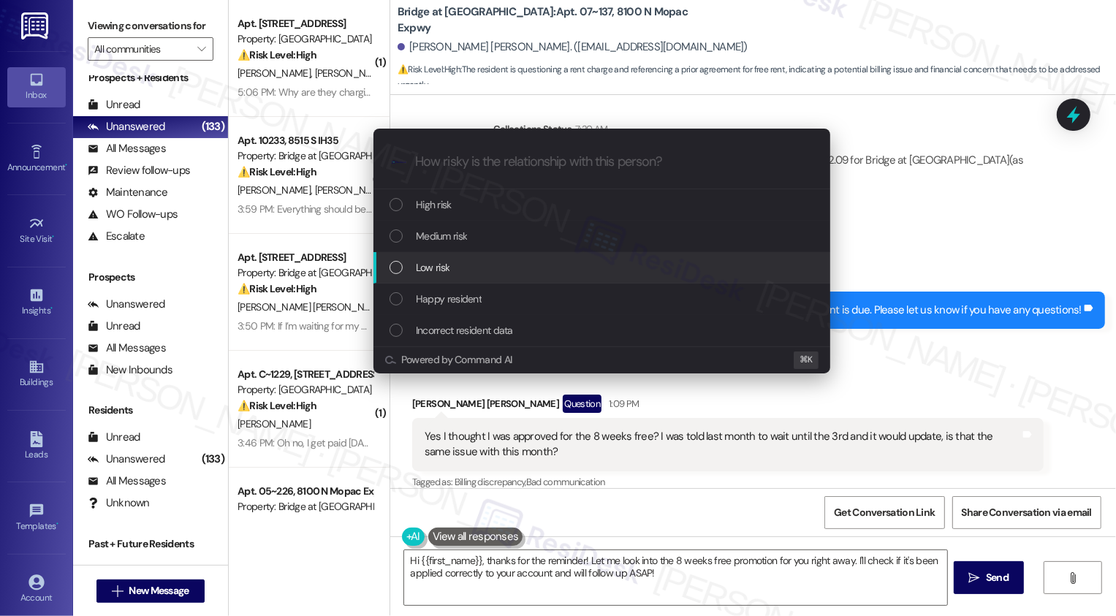
click at [412, 257] on div "Low risk" at bounding box center [602, 267] width 457 height 31
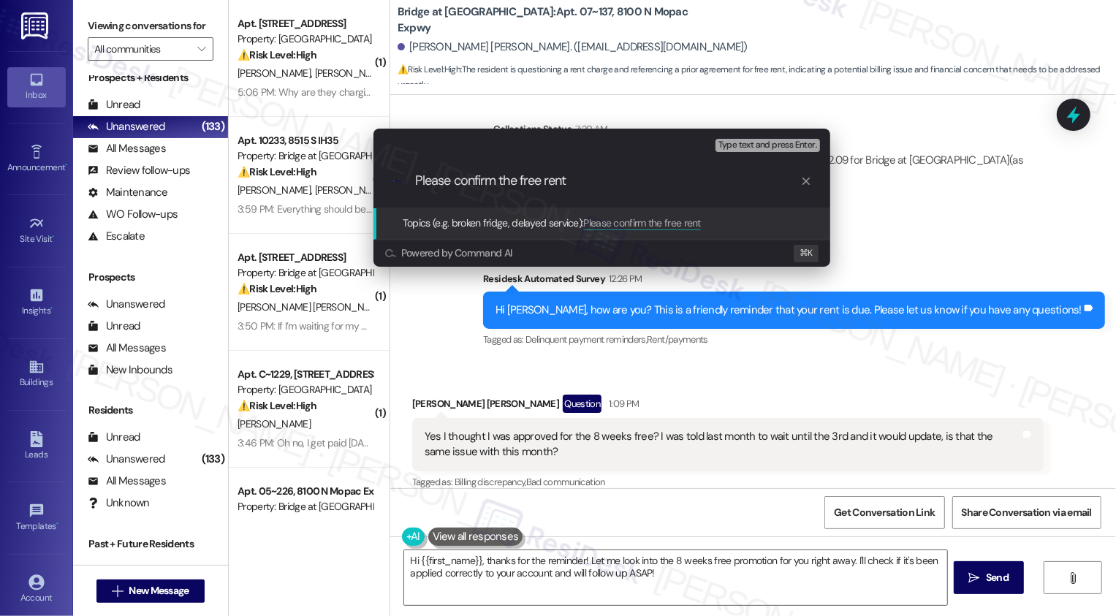
type input "Please confirm the free rent"
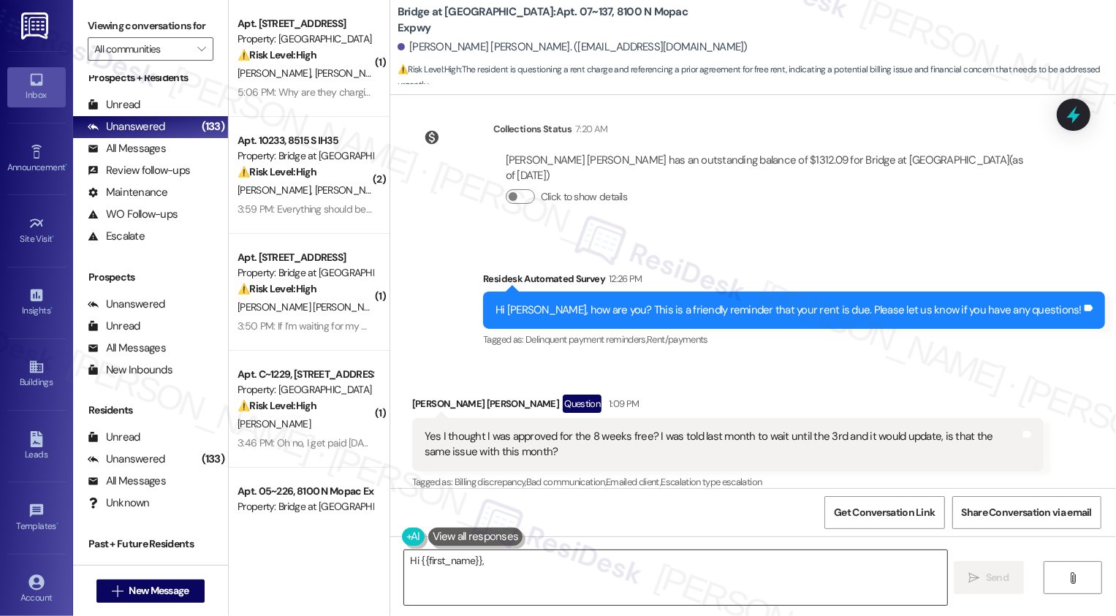
click at [553, 572] on textarea "Hi {{first_name}}" at bounding box center [675, 578] width 543 height 55
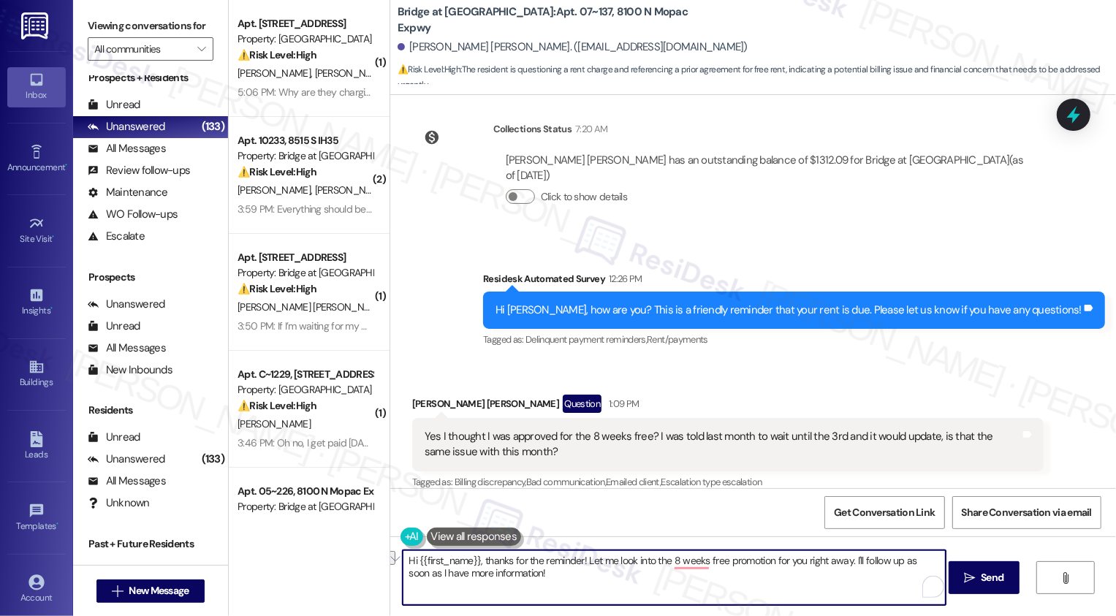
drag, startPoint x: 477, startPoint y: 561, endPoint x: 649, endPoint y: 555, distance: 172.6
click at [649, 555] on textarea "Hi {{first_name}}, thanks for the reminder! Let me look into the 8 weeks free p…" at bounding box center [674, 578] width 543 height 55
click at [734, 564] on textarea "Hi {{first_name}}, thank you for letting me know about the 8 weeks free promoti…" at bounding box center [674, 578] width 543 height 55
drag, startPoint x: 703, startPoint y: 561, endPoint x: 776, endPoint y: 564, distance: 73.2
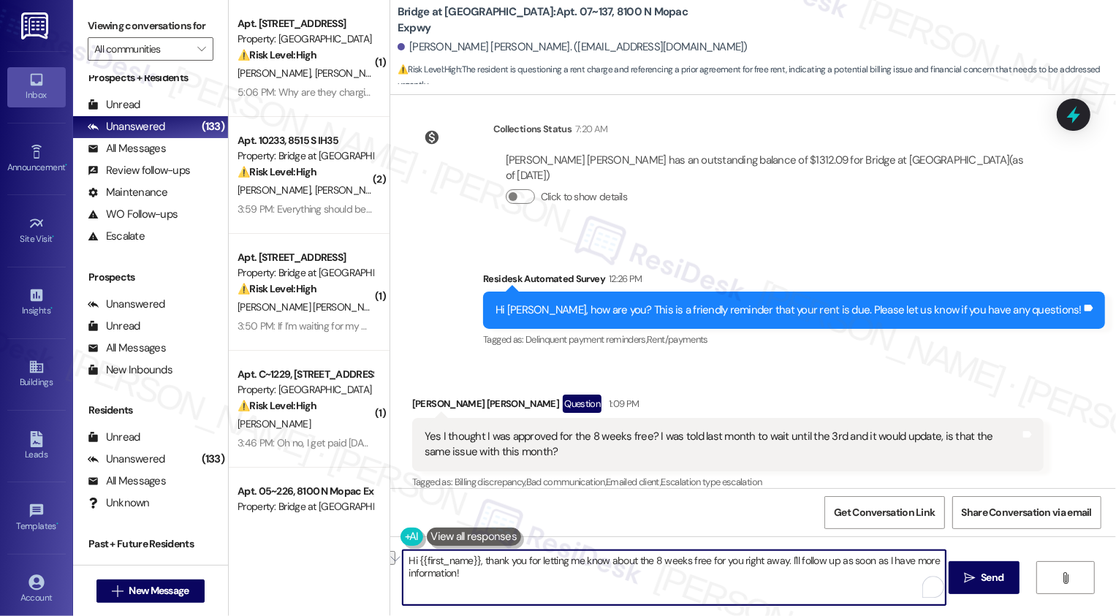
click at [776, 563] on textarea "Hi {{first_name}}, thank you for letting me know about the 8 weeks free for you…" at bounding box center [674, 578] width 543 height 55
type textarea "Hi {{first_name}}, thank you for letting me know about the 8 weeks free. I'll f…"
click at [989, 575] on span "Send" at bounding box center [992, 577] width 23 height 15
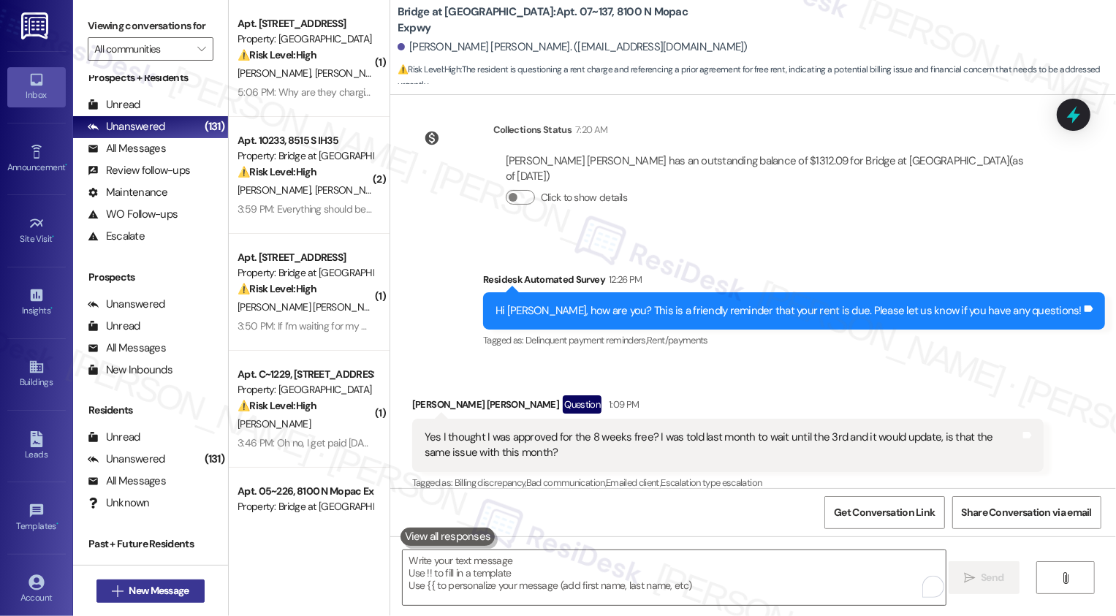
scroll to position [639, 0]
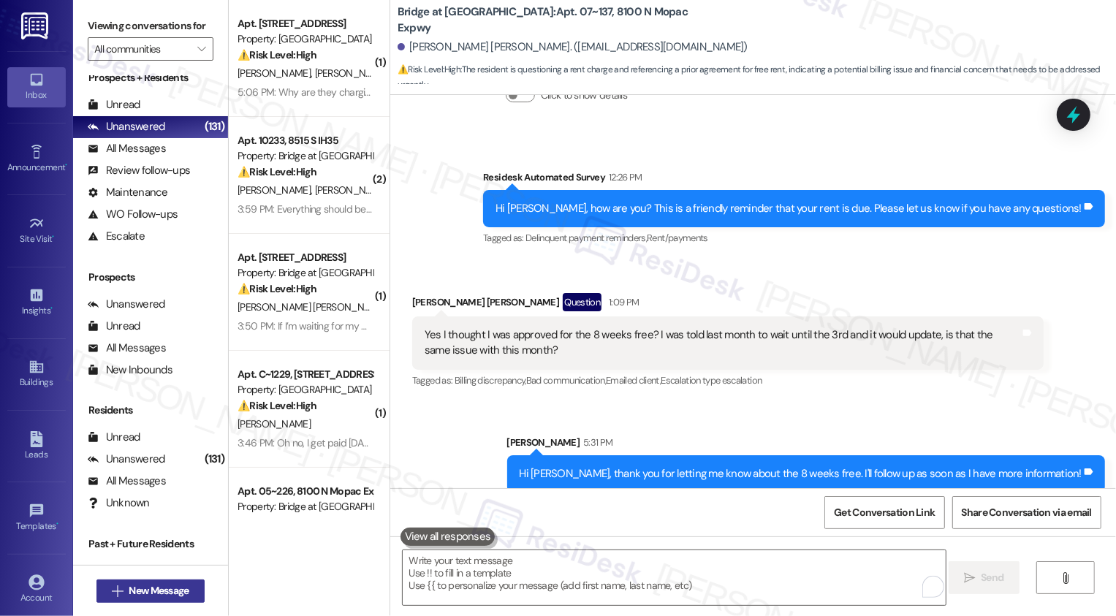
click at [159, 599] on span "New Message" at bounding box center [159, 590] width 60 height 15
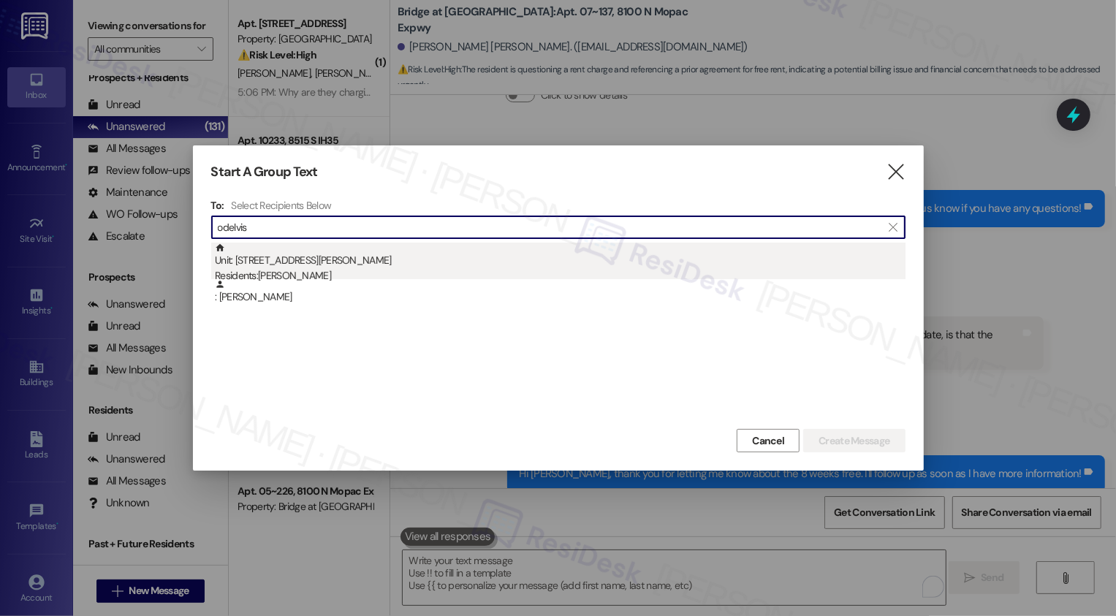
type input "odelvis"
click at [288, 264] on div "Unit: [STREET_ADDRESS][PERSON_NAME] Residents: [PERSON_NAME]" at bounding box center [560, 264] width 691 height 42
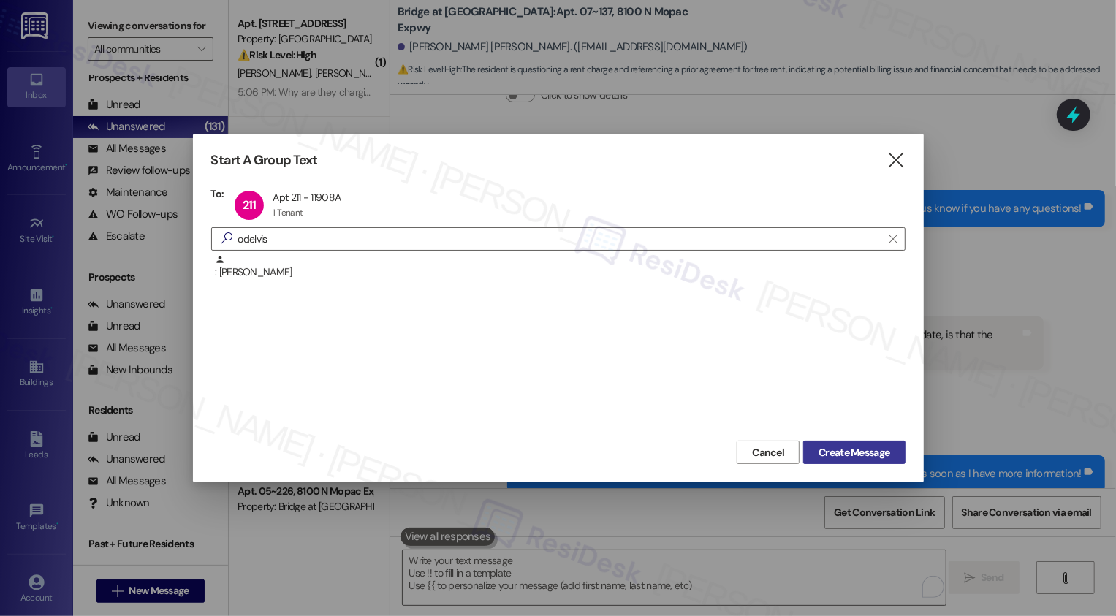
click at [838, 454] on span "Create Message" at bounding box center [854, 452] width 71 height 15
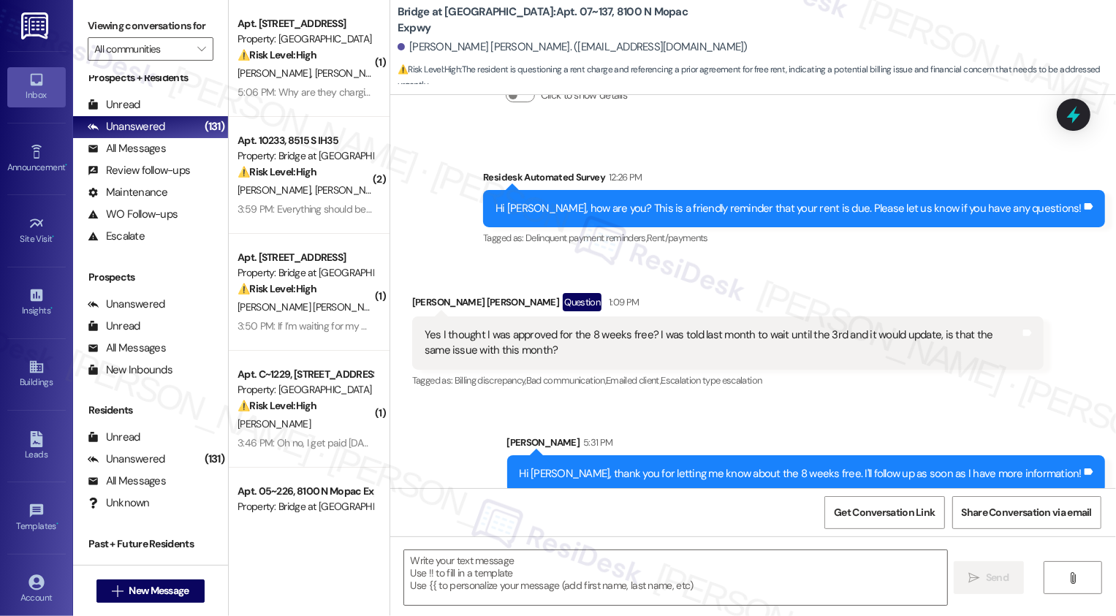
type textarea "Fetching suggested responses. Please feel free to read through the conversation…"
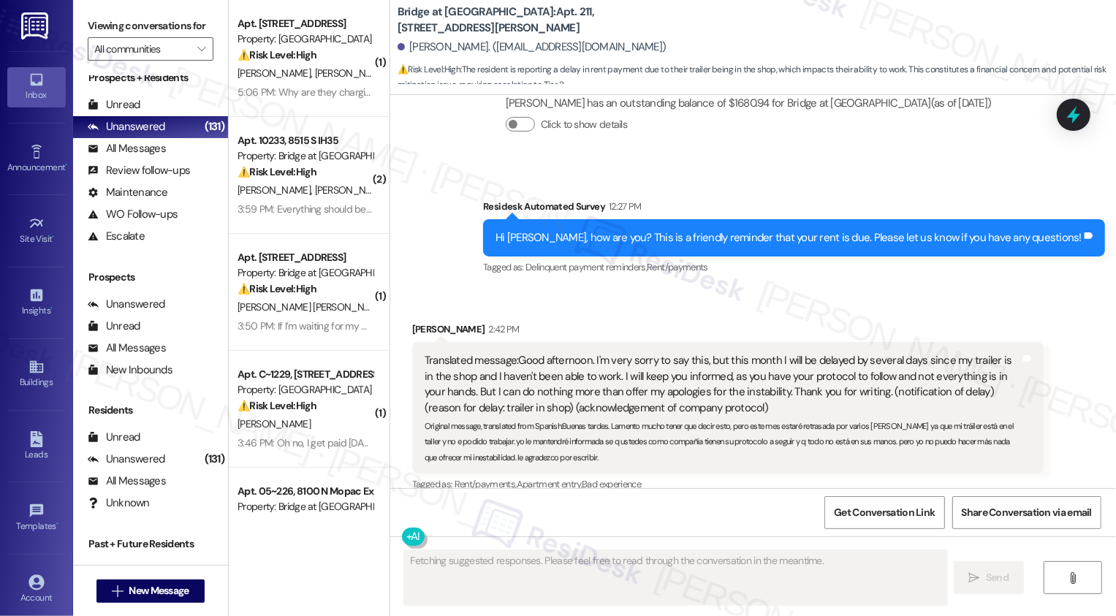
scroll to position [2283, 0]
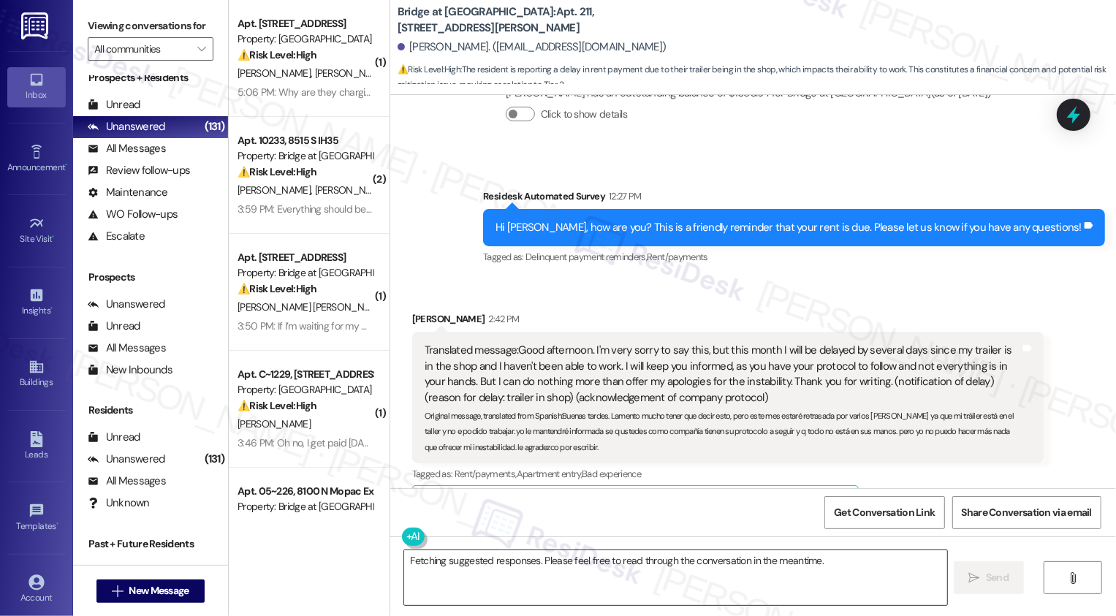
click at [532, 575] on textarea "Fetching suggested responses. Please feel free to read through the conversation…" at bounding box center [675, 578] width 543 height 55
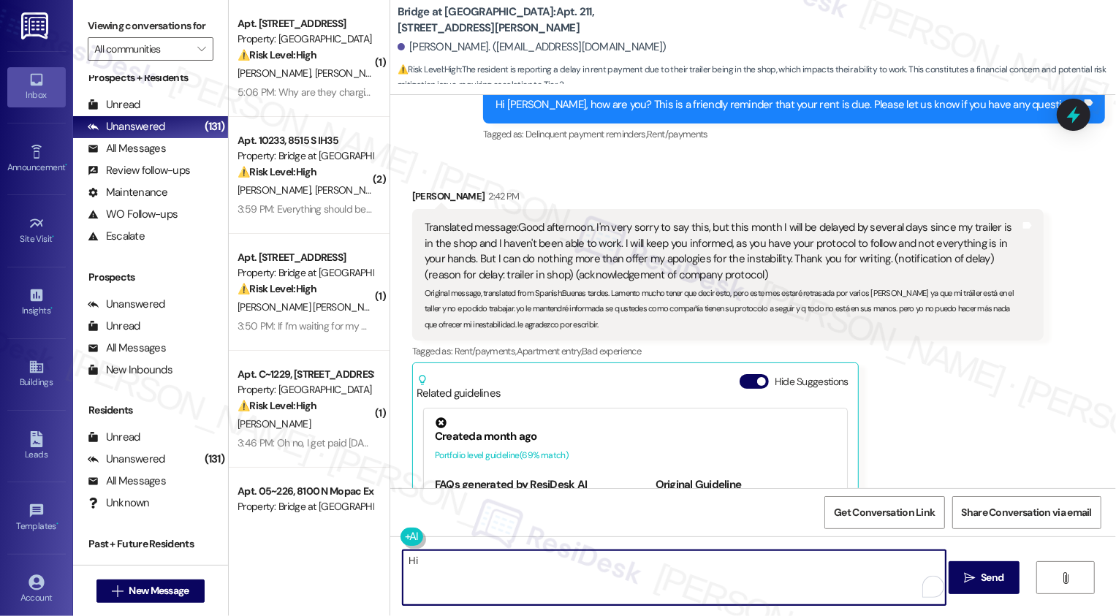
scroll to position [2456, 0]
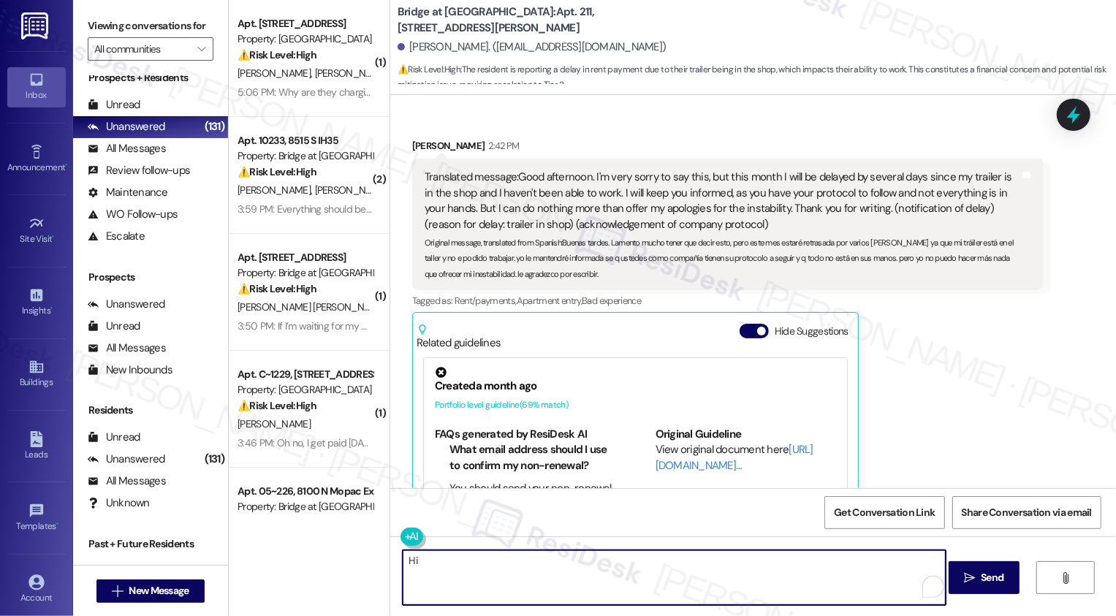
click at [460, 572] on textarea "Hi" at bounding box center [674, 578] width 543 height 55
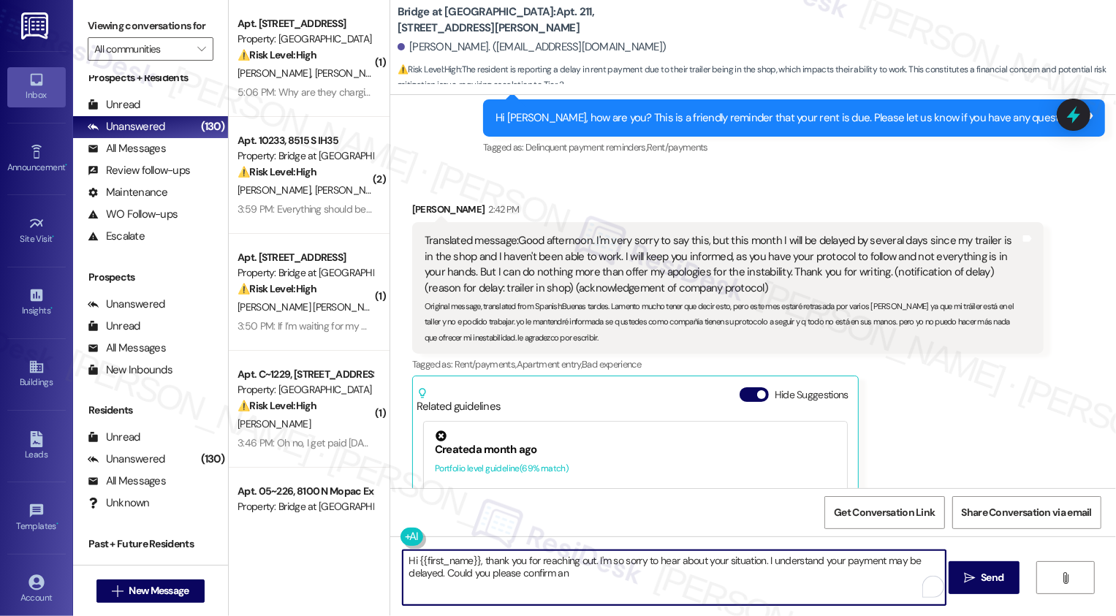
scroll to position [2389, 0]
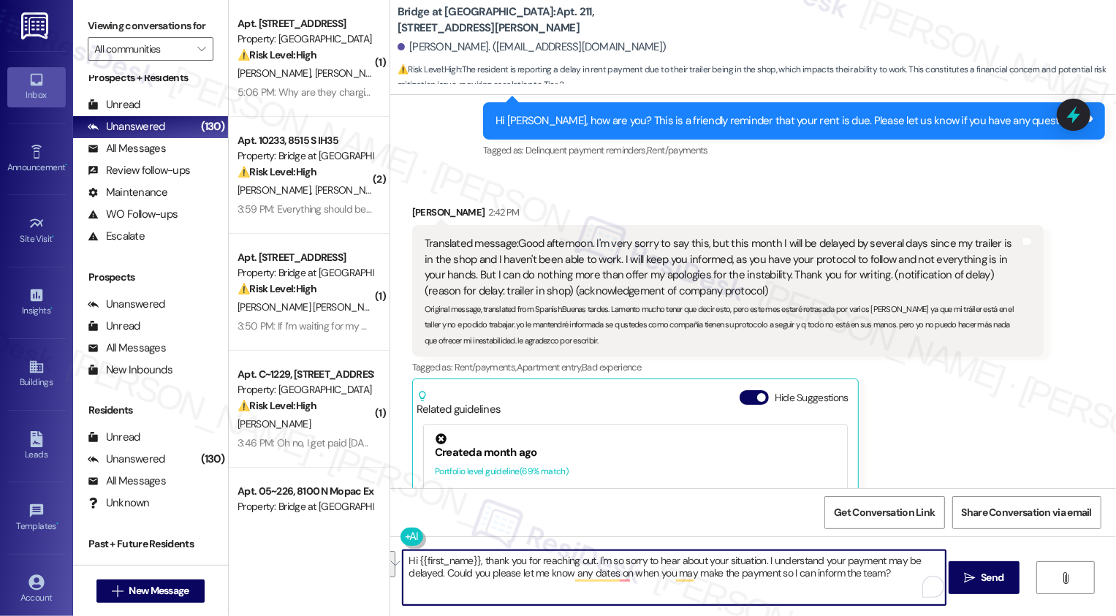
paste textarea "’m so sorry to hear about your situation. I understand your payment may be dela…"
click at [589, 581] on textarea "Hi {{first_name}}, thank you for reaching out. I’m so sorry to hear about your …" at bounding box center [674, 578] width 543 height 55
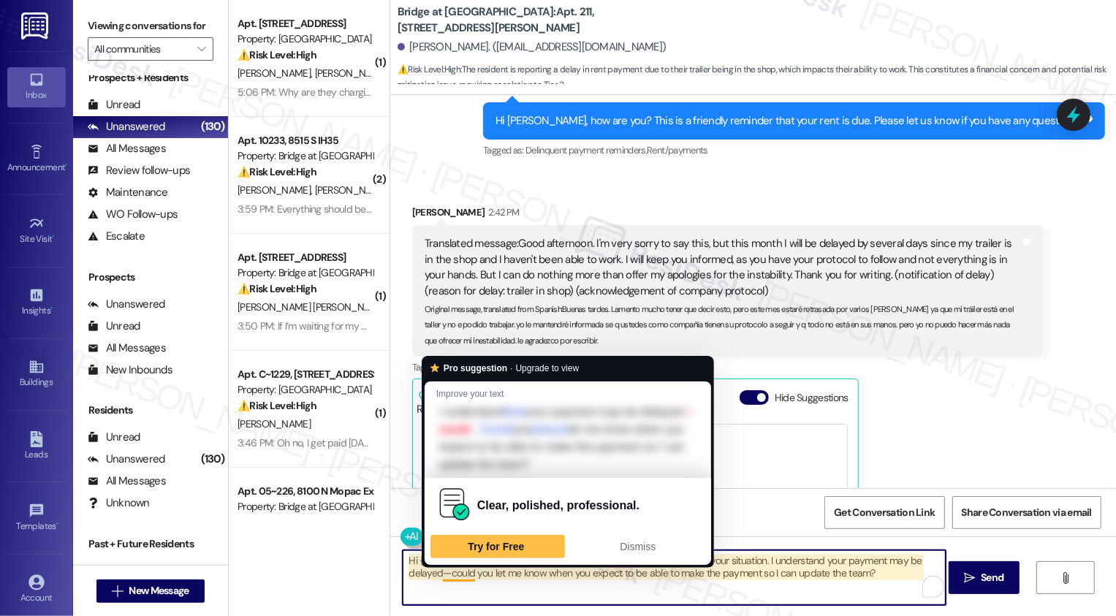
click at [450, 576] on textarea "Hi {{first_name}}, thank you for reaching out. I’m so sorry to hear about your …" at bounding box center [674, 578] width 543 height 55
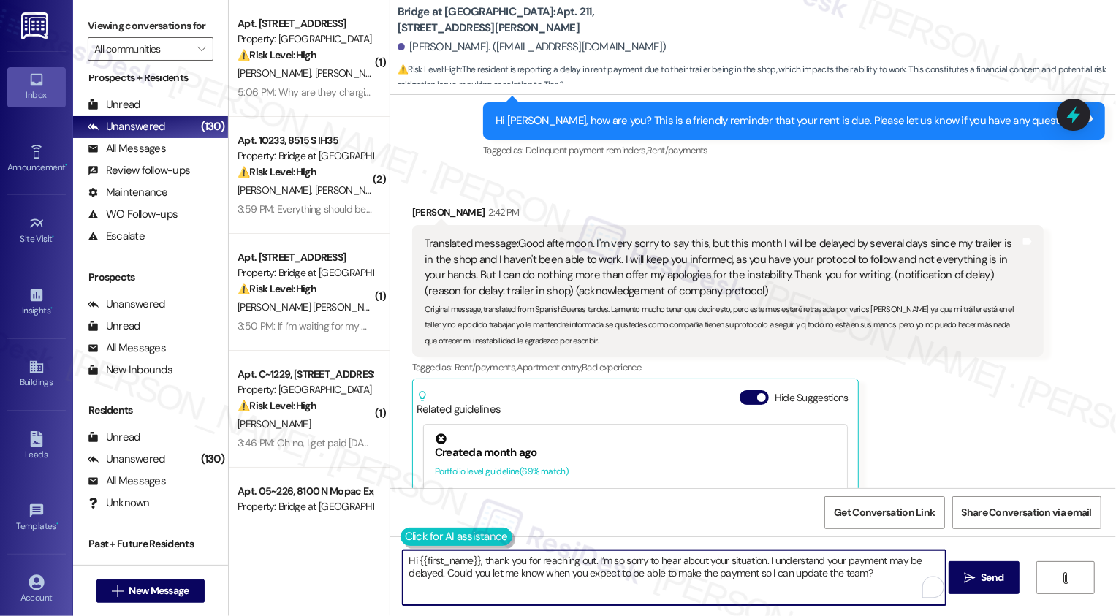
click at [402, 535] on button at bounding box center [457, 537] width 112 height 18
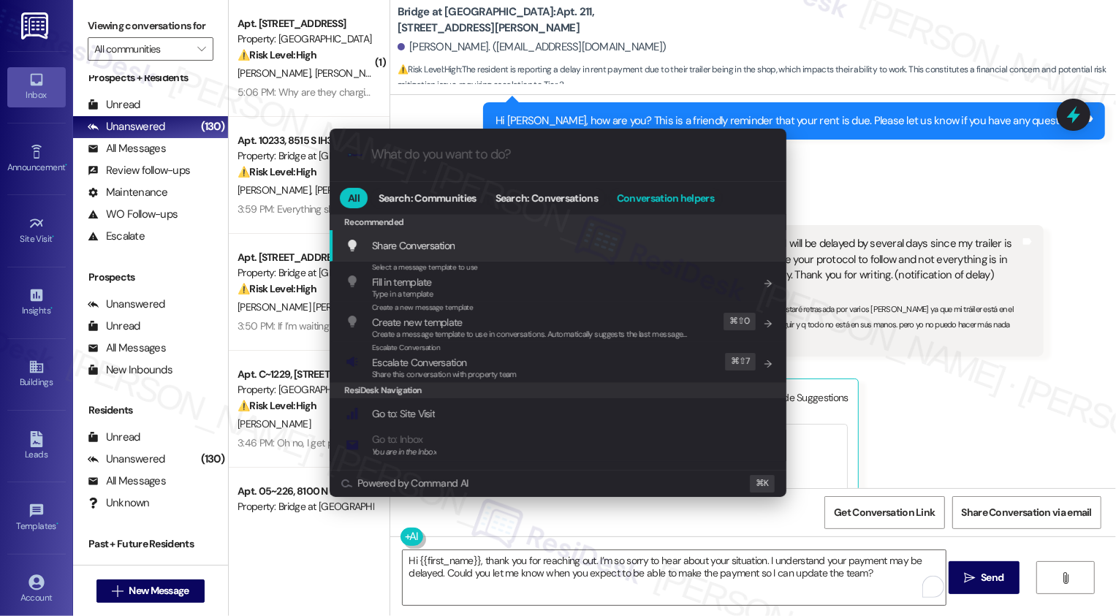
click at [660, 188] on button "Conversation helpers" at bounding box center [665, 198] width 113 height 20
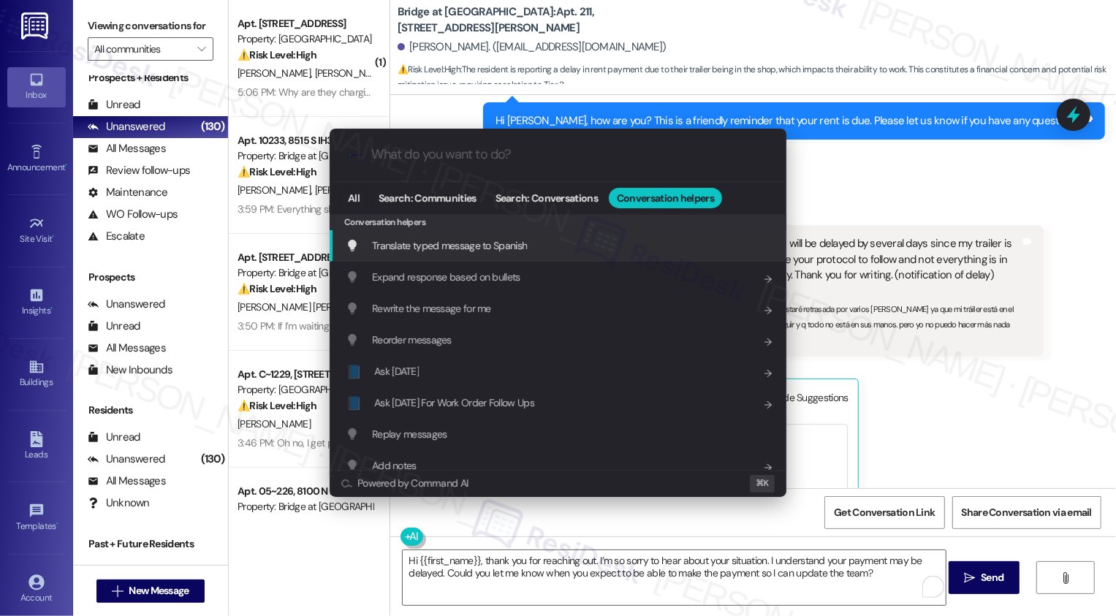
click at [507, 253] on span "Translate typed message to Spanish" at bounding box center [449, 246] width 155 height 16
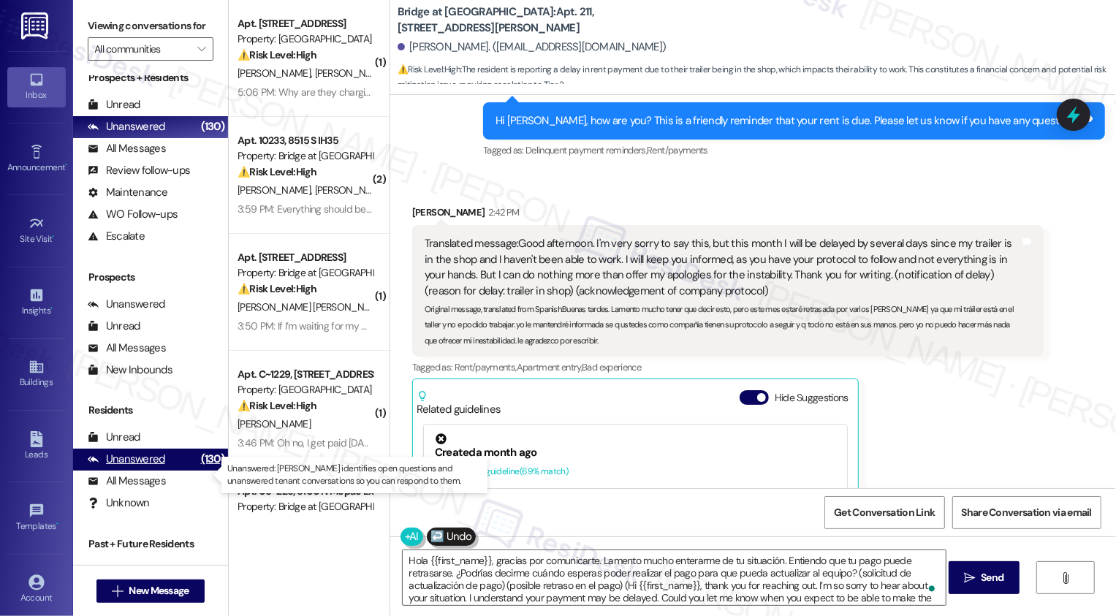
type textarea "Hola {{first_name}}, gracias por comunicarte. Lamento mucho enterarme de tu sit…"
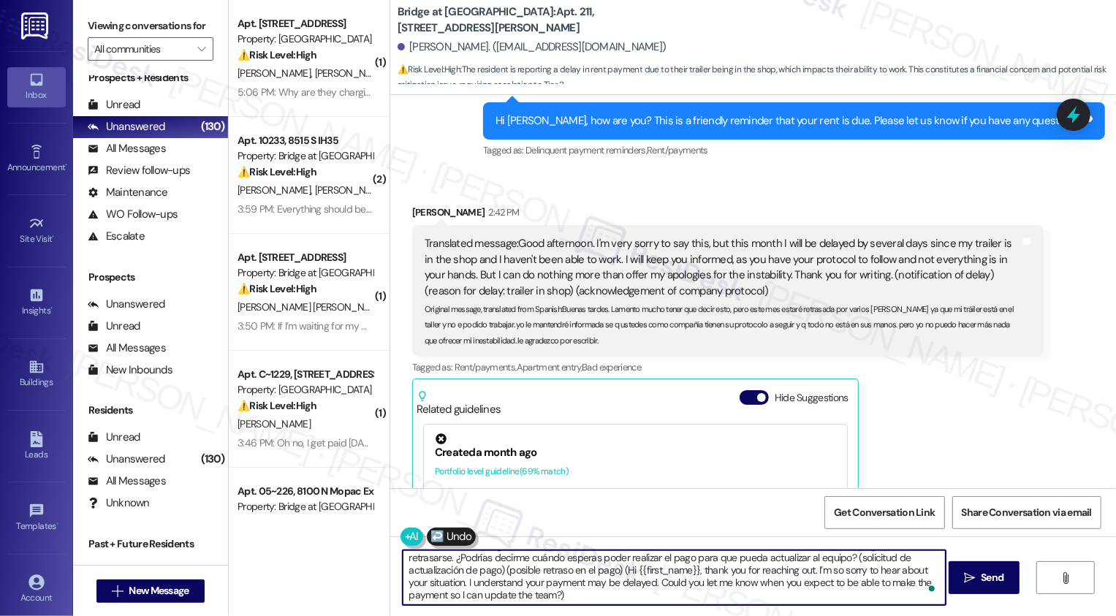
scroll to position [15, 0]
click at [985, 576] on span "Send" at bounding box center [992, 577] width 23 height 15
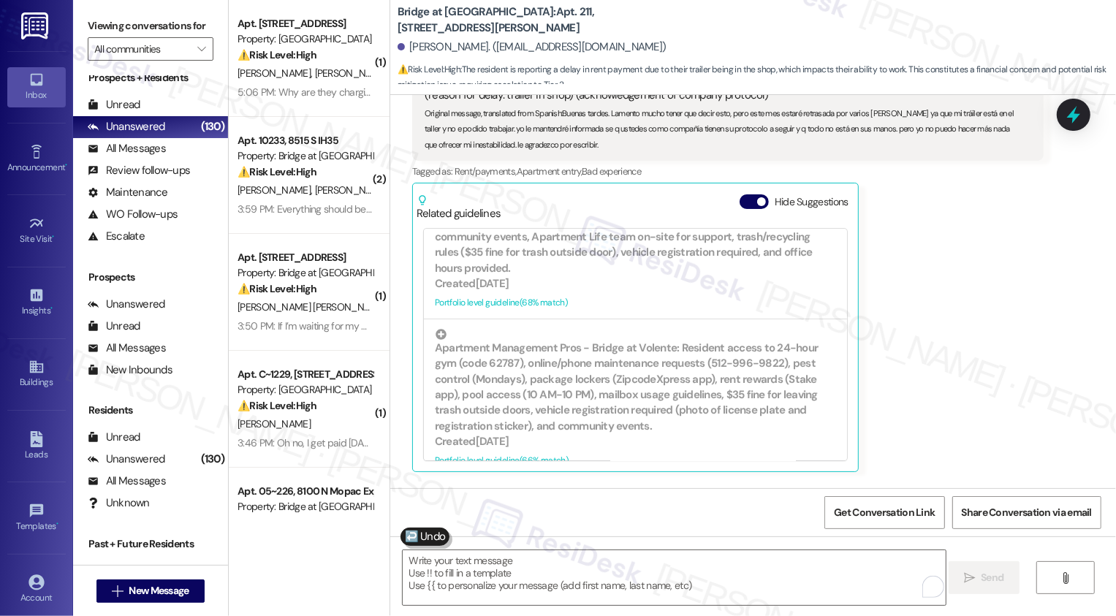
scroll to position [2651, 0]
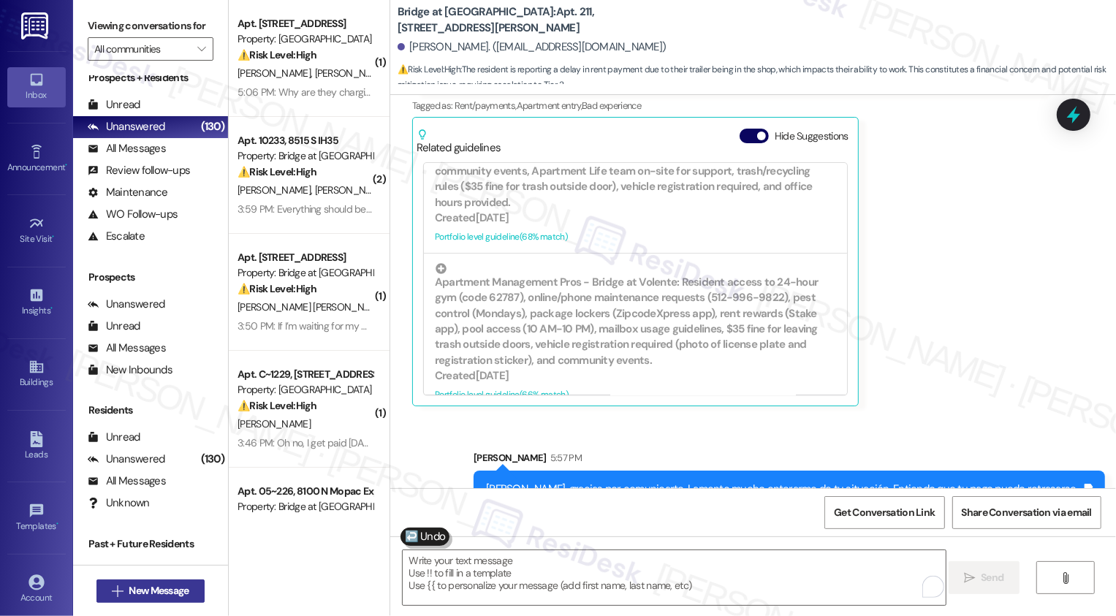
click at [180, 584] on span "New Message" at bounding box center [159, 590] width 60 height 15
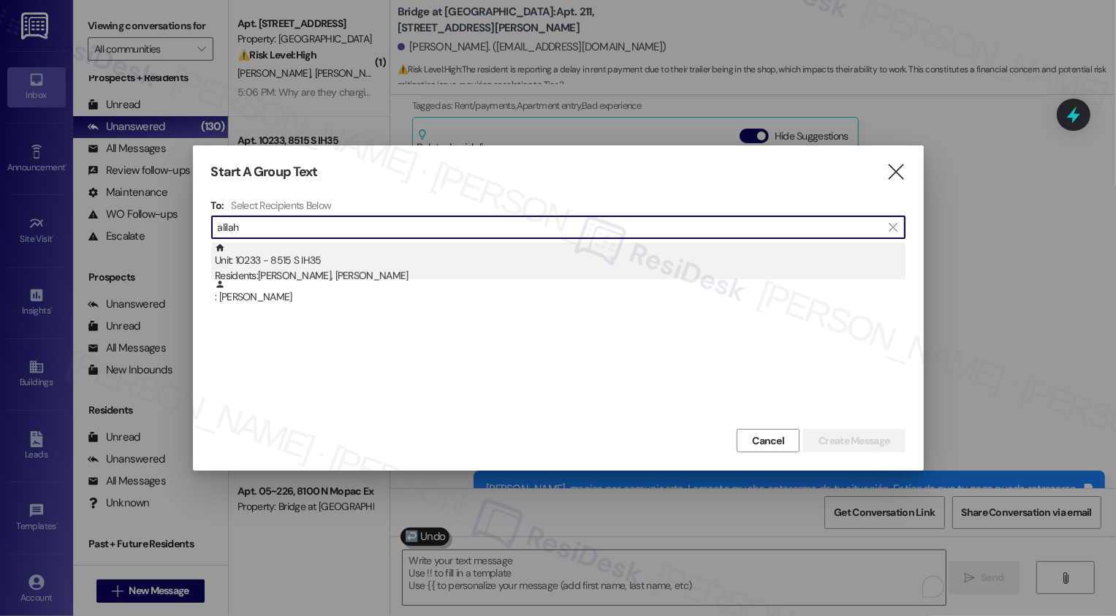
type input "alilah"
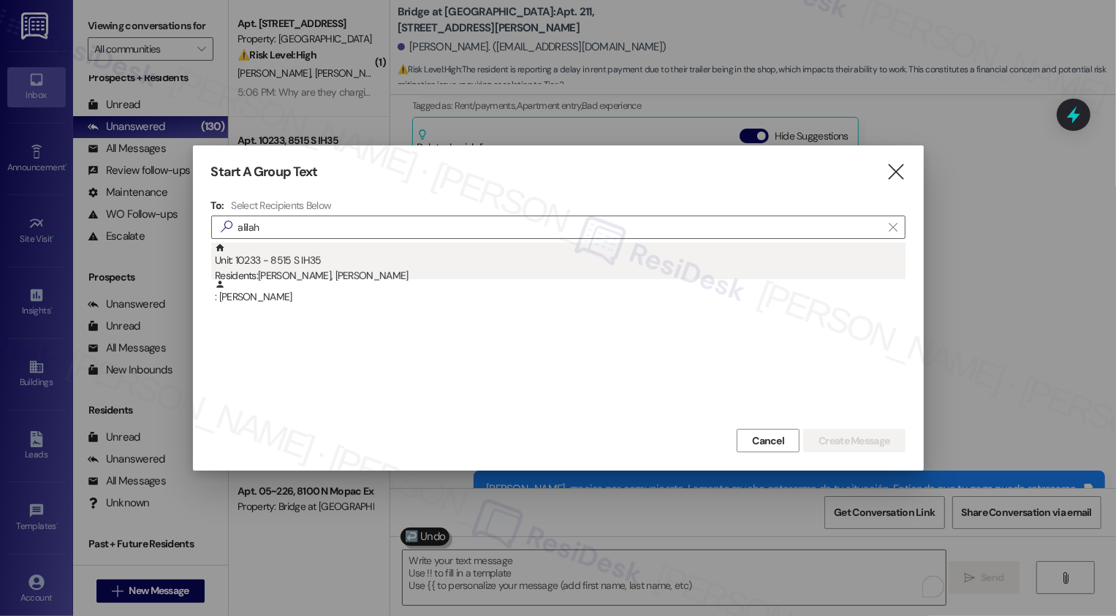
click at [379, 268] on div "Unit: 10233 - 8515 S IH35 Residents: [PERSON_NAME], [PERSON_NAME]" at bounding box center [560, 264] width 691 height 42
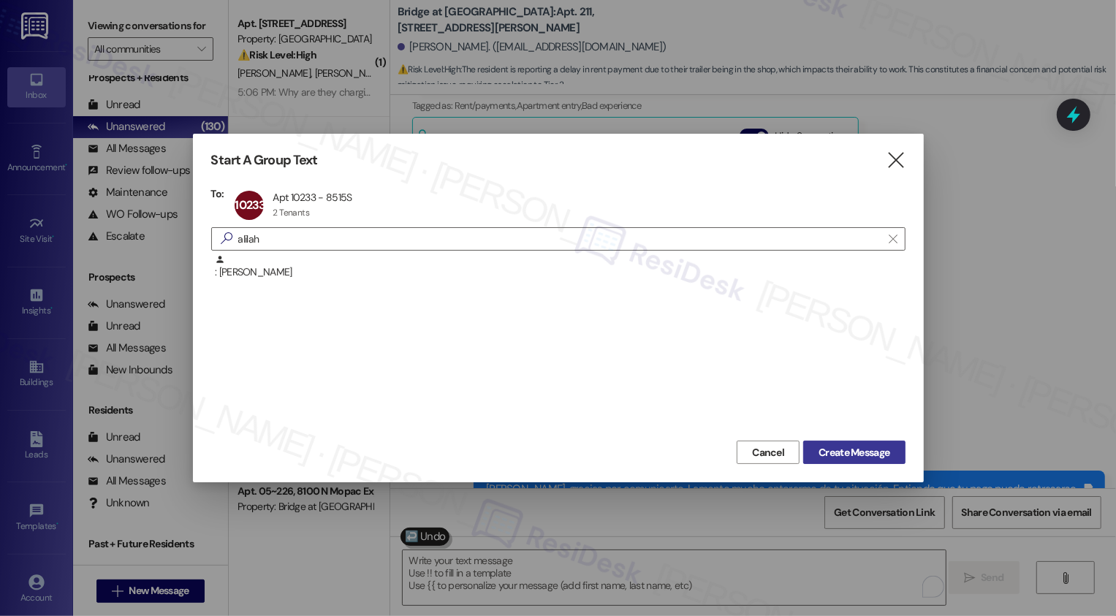
click at [869, 450] on span "Create Message" at bounding box center [854, 452] width 71 height 15
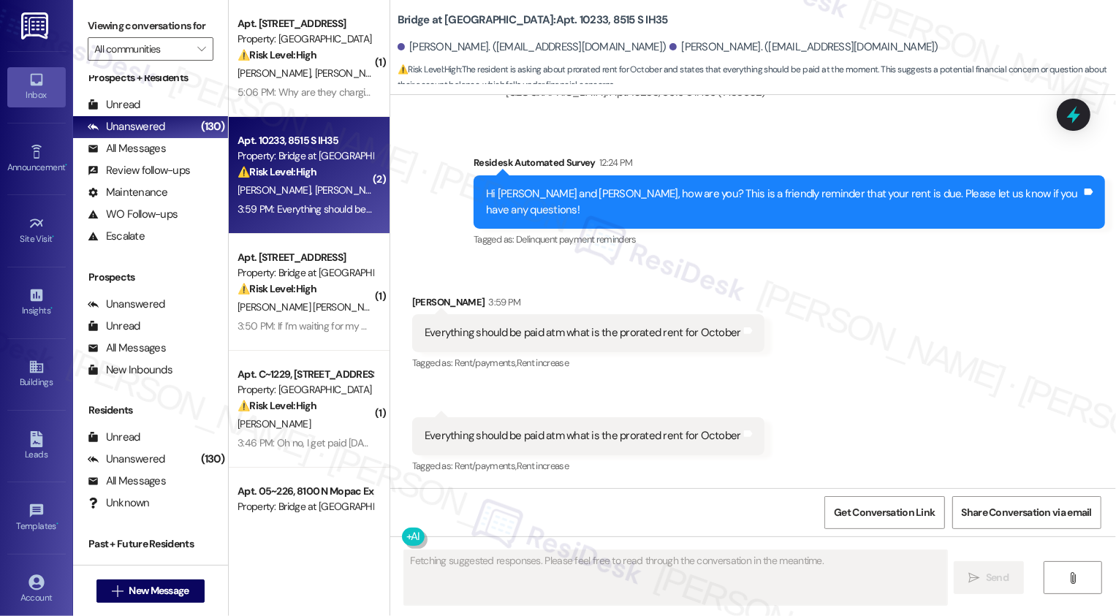
scroll to position [1187, 0]
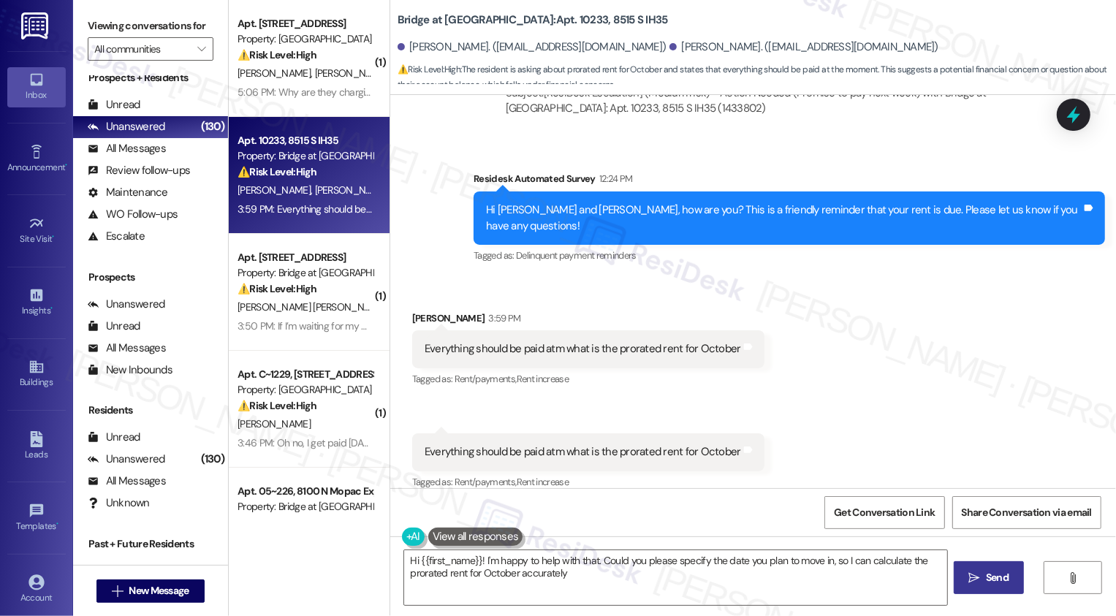
type textarea "Hi {{first_name}}! I'm happy to help with that. Could you please specify the da…"
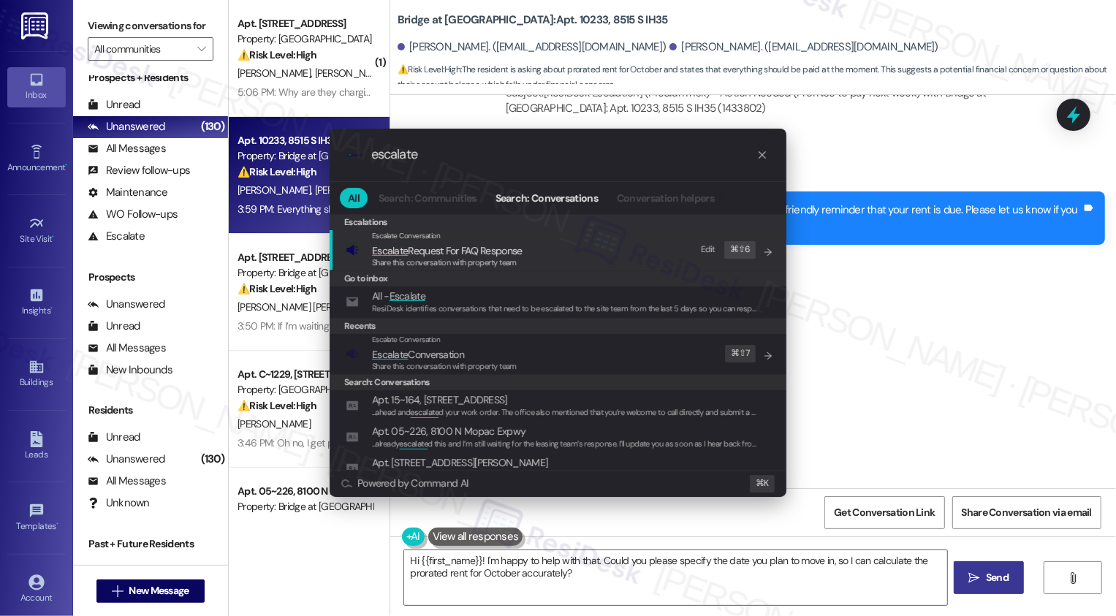
type input "escalate"
click at [488, 358] on span "Escalate Conversation" at bounding box center [444, 355] width 145 height 16
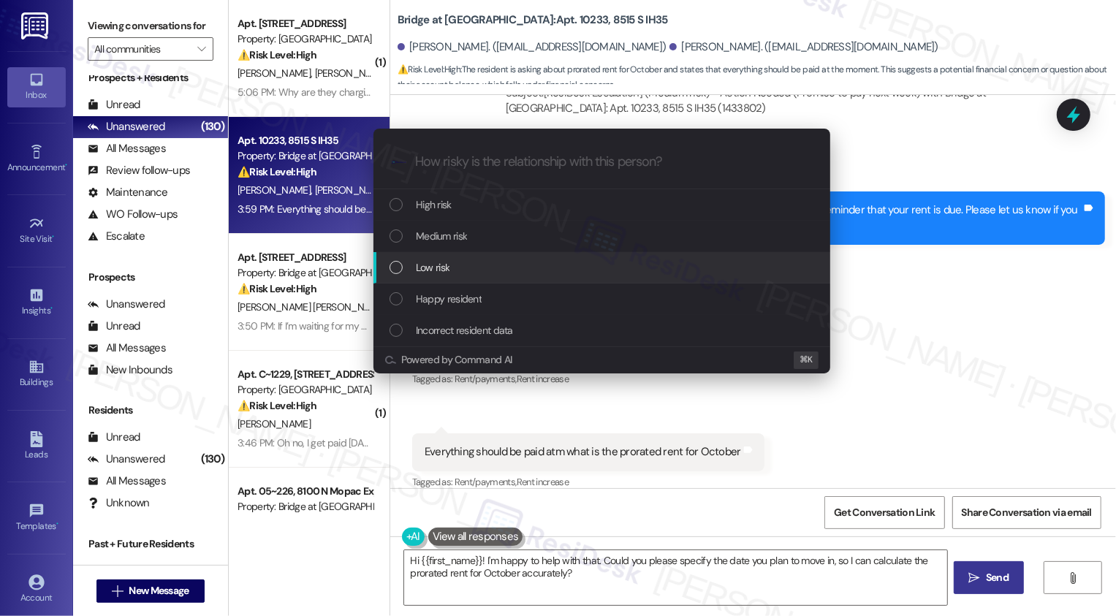
click at [443, 272] on span "Low risk" at bounding box center [433, 268] width 34 height 16
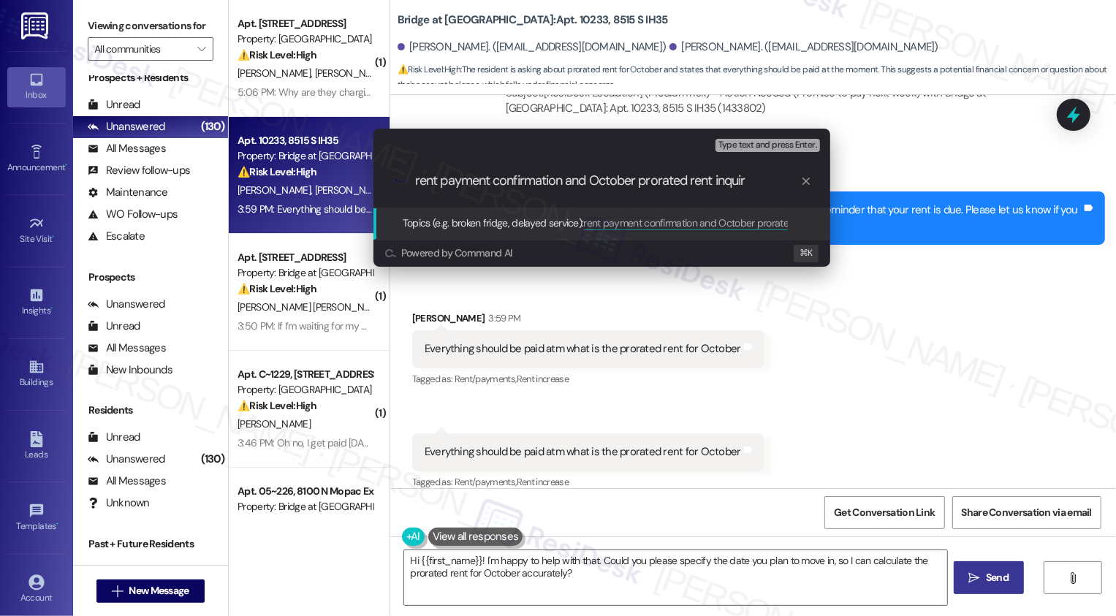
type input "rent payment confirmation and October prorated rent inquiry"
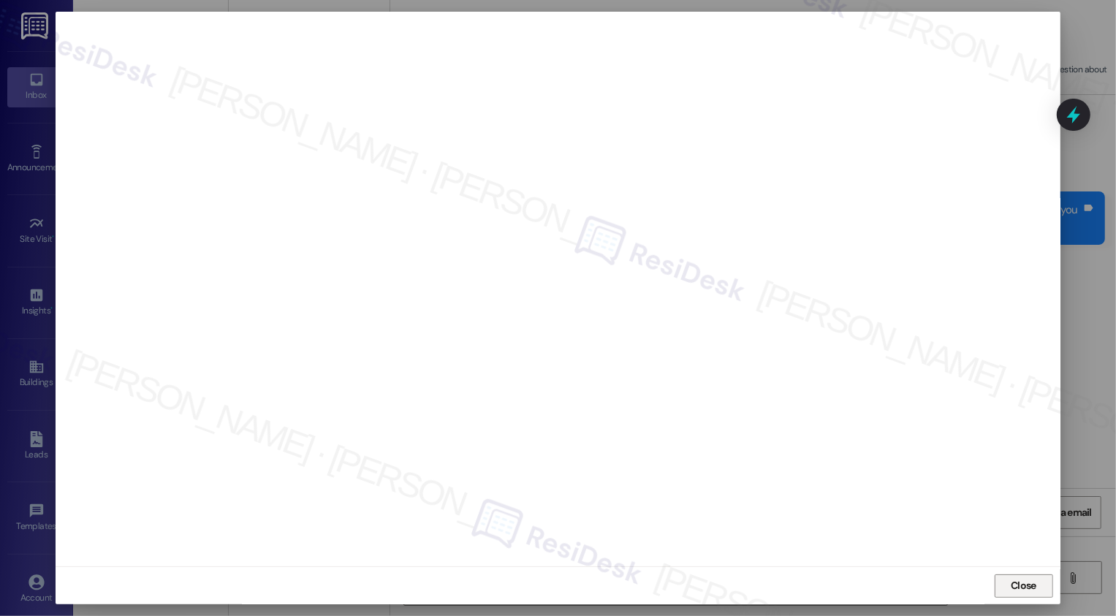
click at [1016, 589] on button "Close" at bounding box center [1024, 586] width 58 height 23
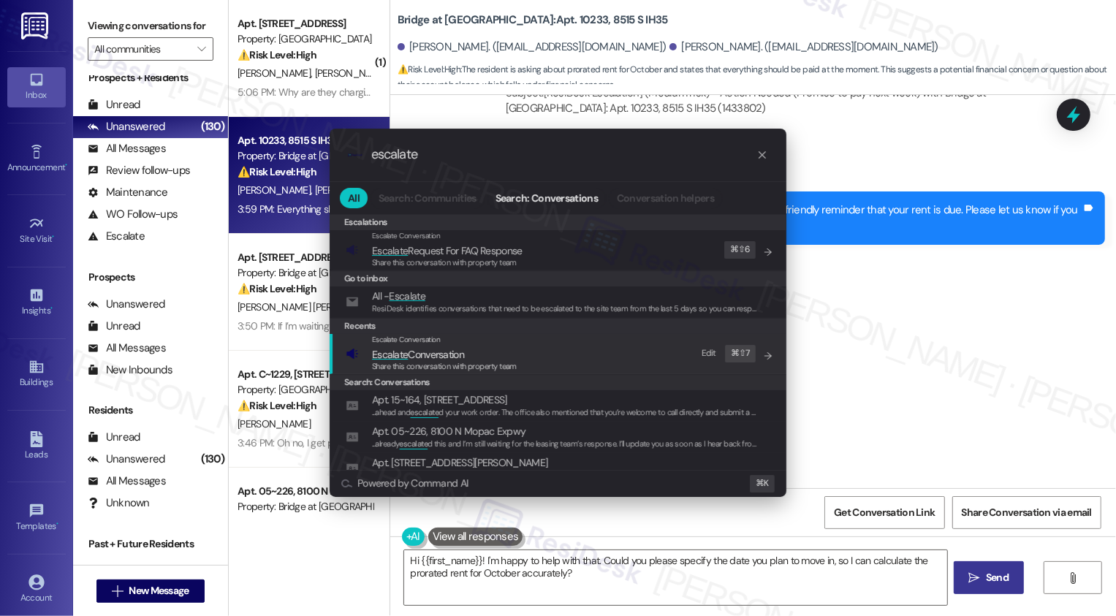
type input "escalate"
click at [434, 359] on span "Escalate Conversation" at bounding box center [418, 354] width 92 height 13
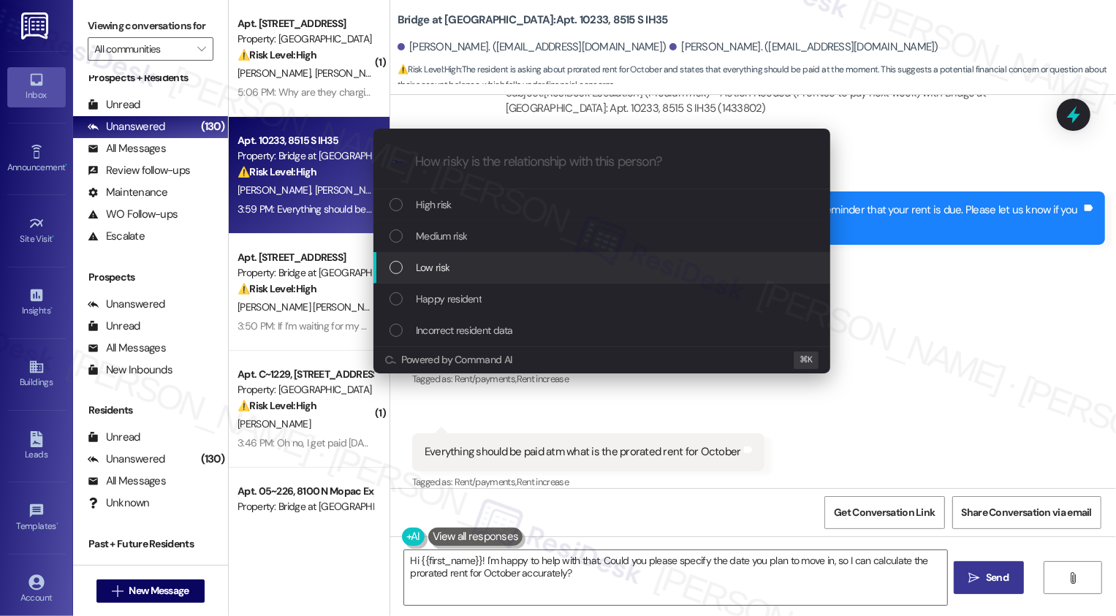
click at [453, 271] on div "Low risk" at bounding box center [604, 268] width 428 height 16
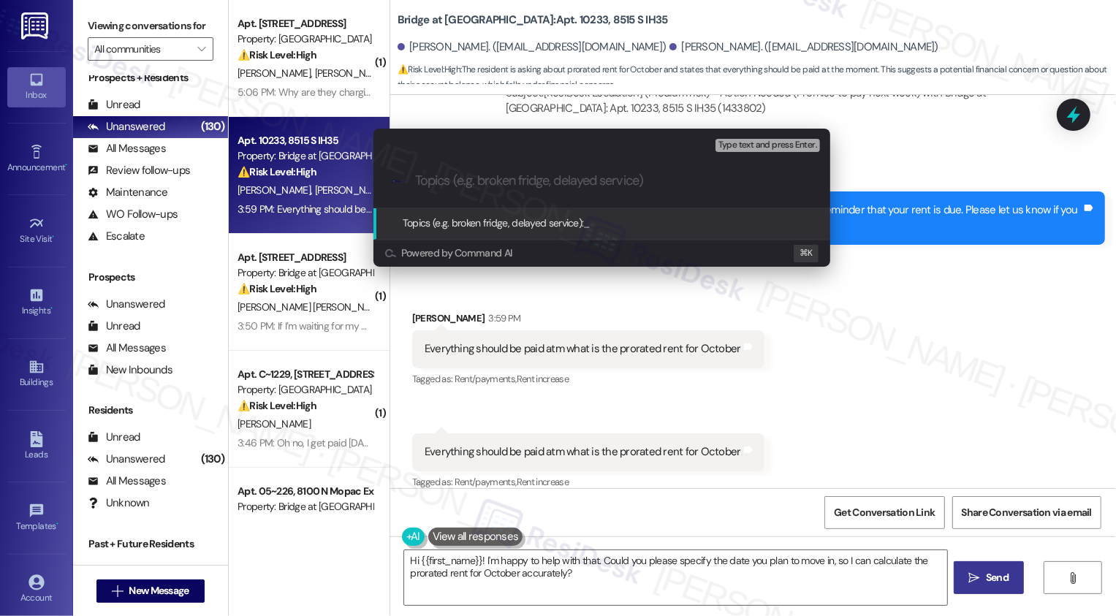
paste input "rent payment confirmation and October prorated rent inquiry"
type input "rent payment confirmation and October prorated rent inquiry"
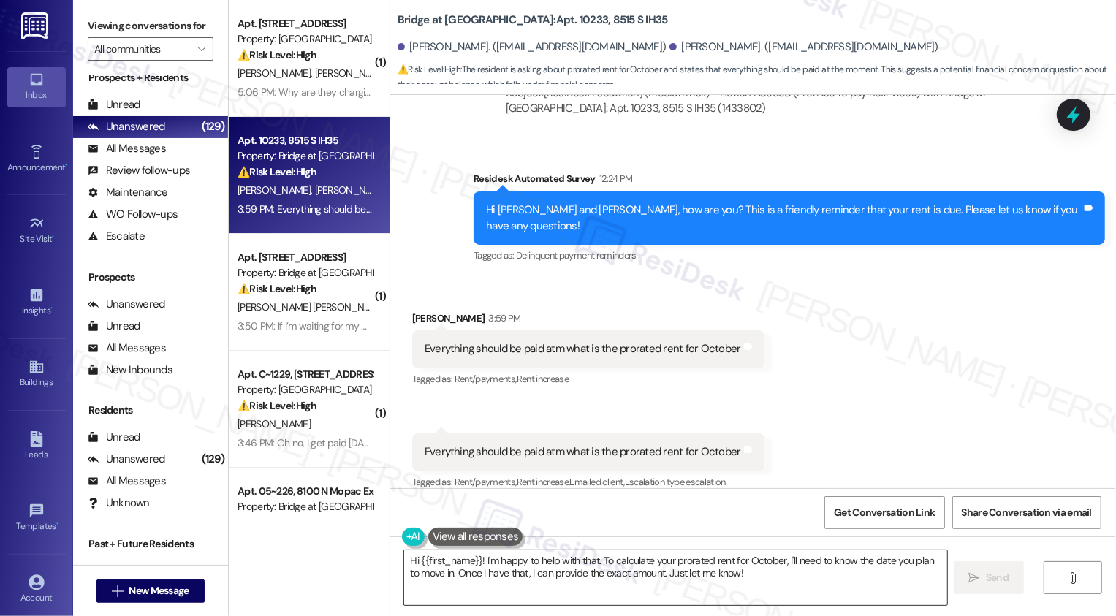
click at [597, 575] on textarea "Hi {{first_name}}! I'm happy to help with that. To calculate your prorated rent…" at bounding box center [675, 578] width 543 height 55
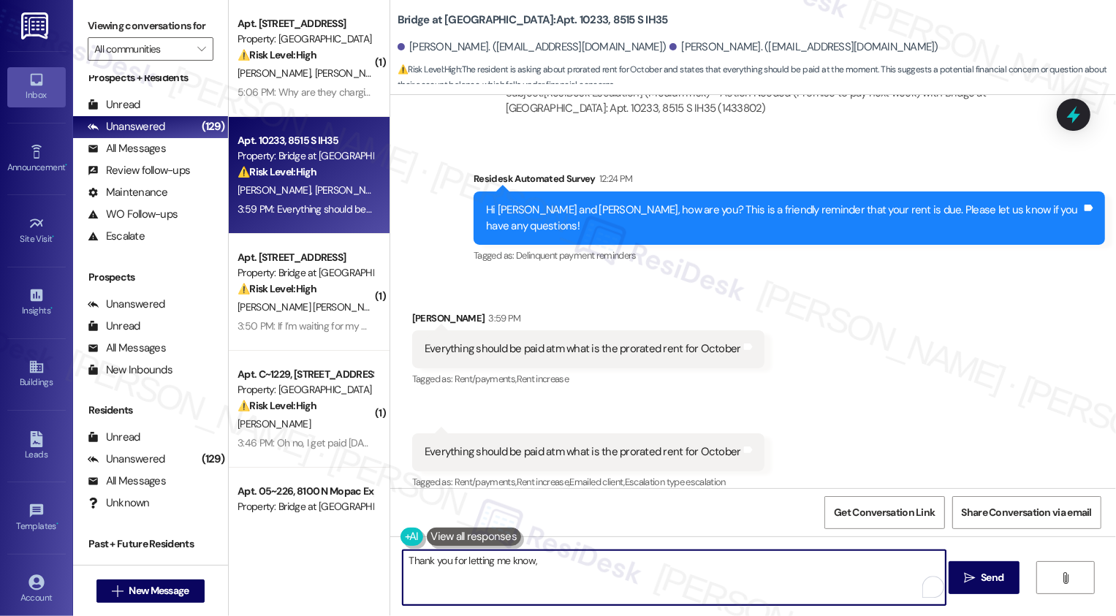
click at [430, 311] on div "[PERSON_NAME] 3:59 PM" at bounding box center [588, 321] width 352 height 20
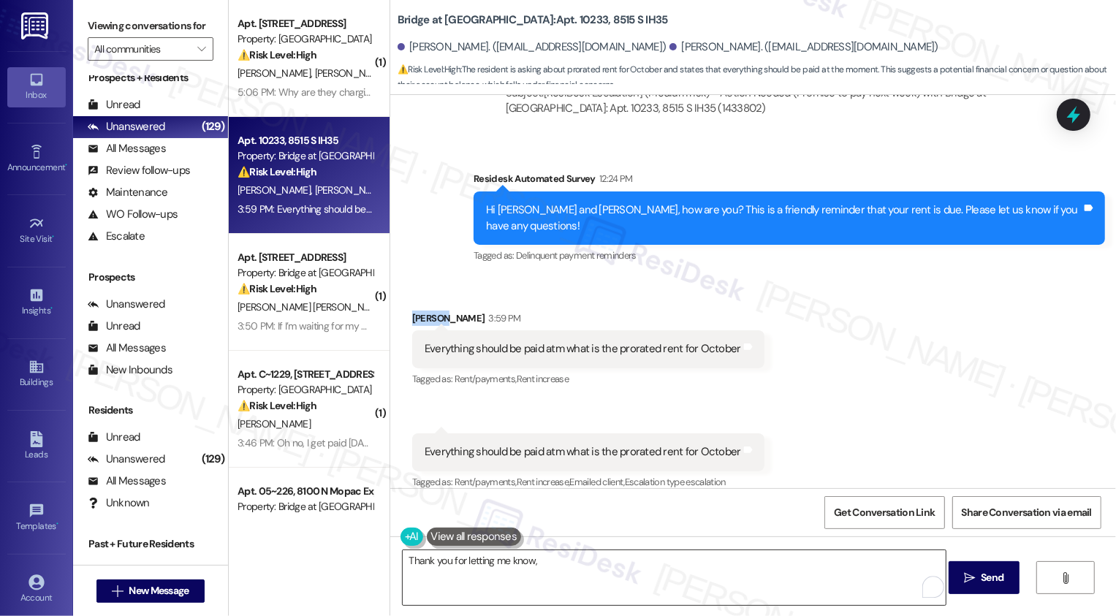
click at [573, 559] on textarea "Thank you for letting me know," at bounding box center [674, 578] width 543 height 55
paste textarea "Lekicha"
drag, startPoint x: 610, startPoint y: 333, endPoint x: 768, endPoint y: 338, distance: 158.0
click at [768, 338] on div "Received via SMS [PERSON_NAME] 3:59 PM Everything should be paid atm what is th…" at bounding box center [753, 391] width 726 height 227
copy div "prorated rent for October Tags and notes"
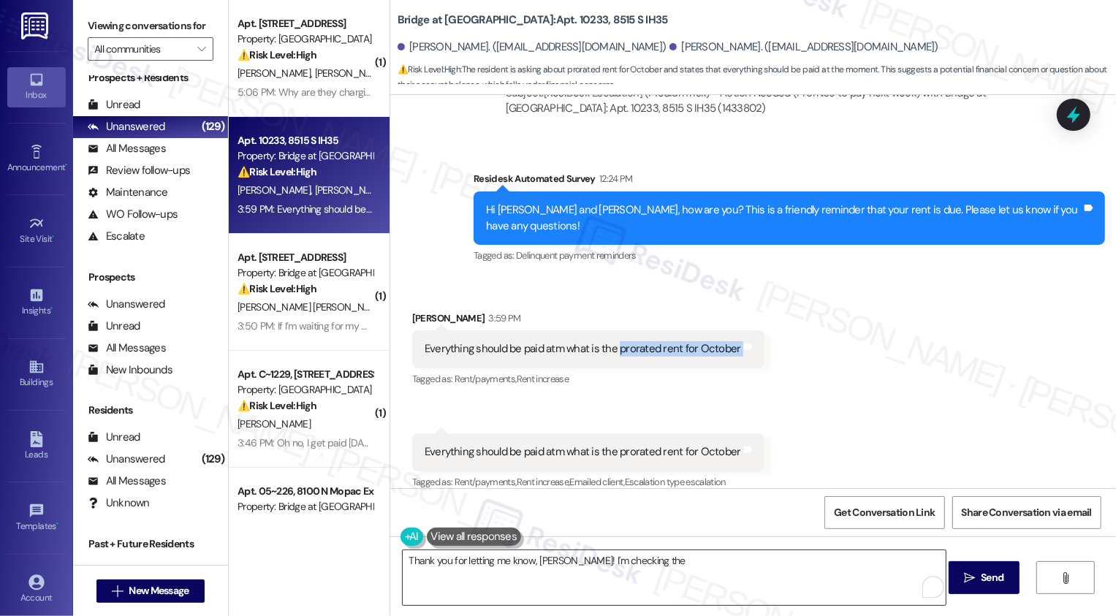
click at [669, 567] on textarea "Thank you for letting me know, [PERSON_NAME]! I'm checking the" at bounding box center [674, 578] width 543 height 55
paste textarea "prorated rent for October"
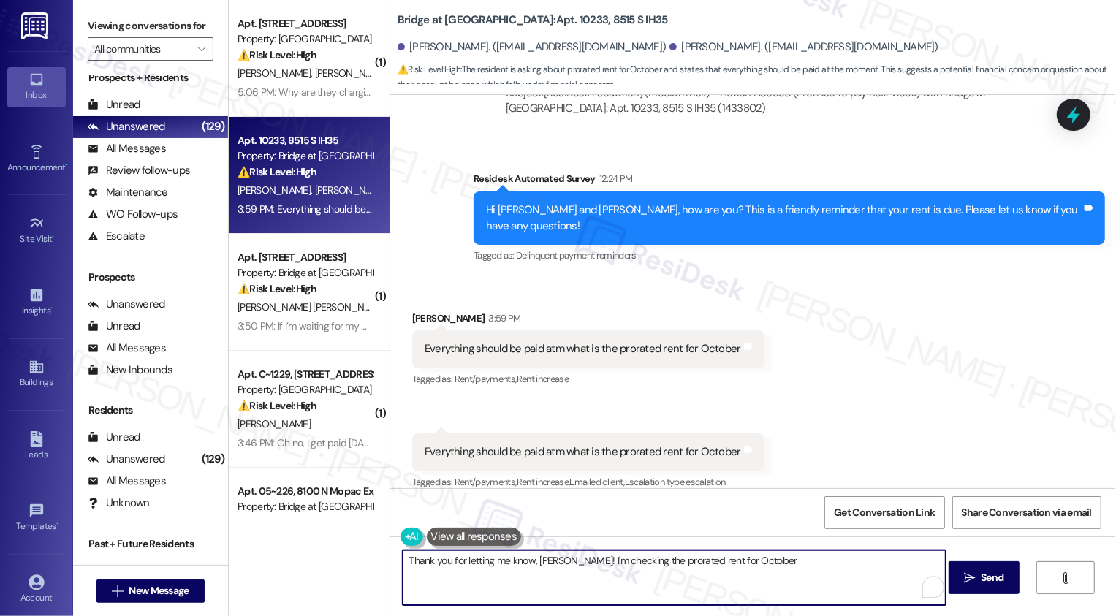
click at [828, 568] on textarea "Thank you for letting me know, [PERSON_NAME]! I'm checking the prorated rent fo…" at bounding box center [674, 578] width 543 height 55
type textarea "Thank you for letting me know, [PERSON_NAME]! I'm checking the prorated rent fo…"
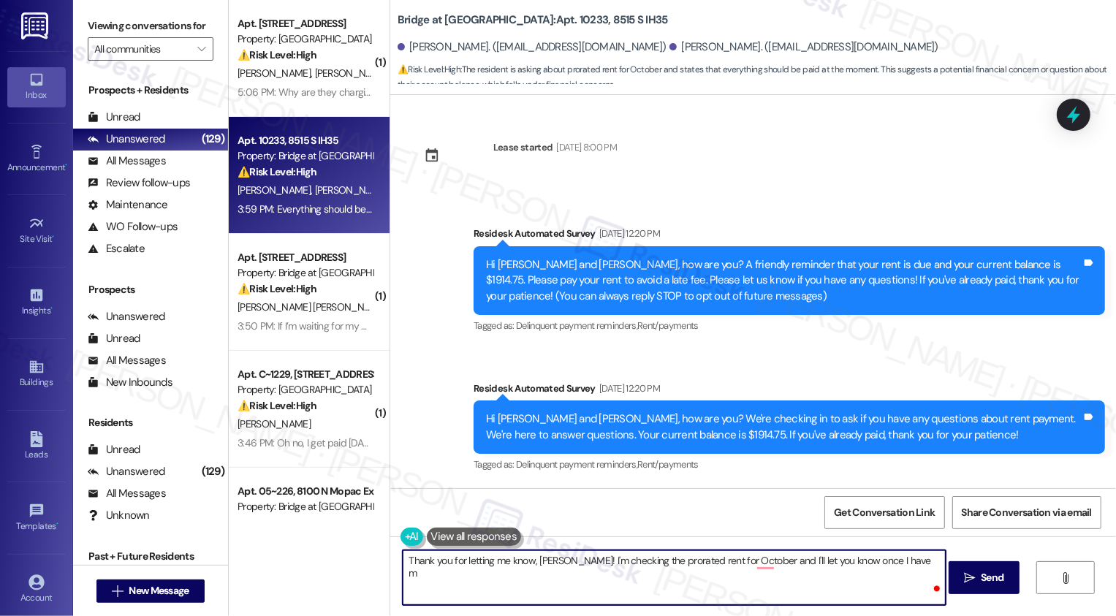
scroll to position [1187, 0]
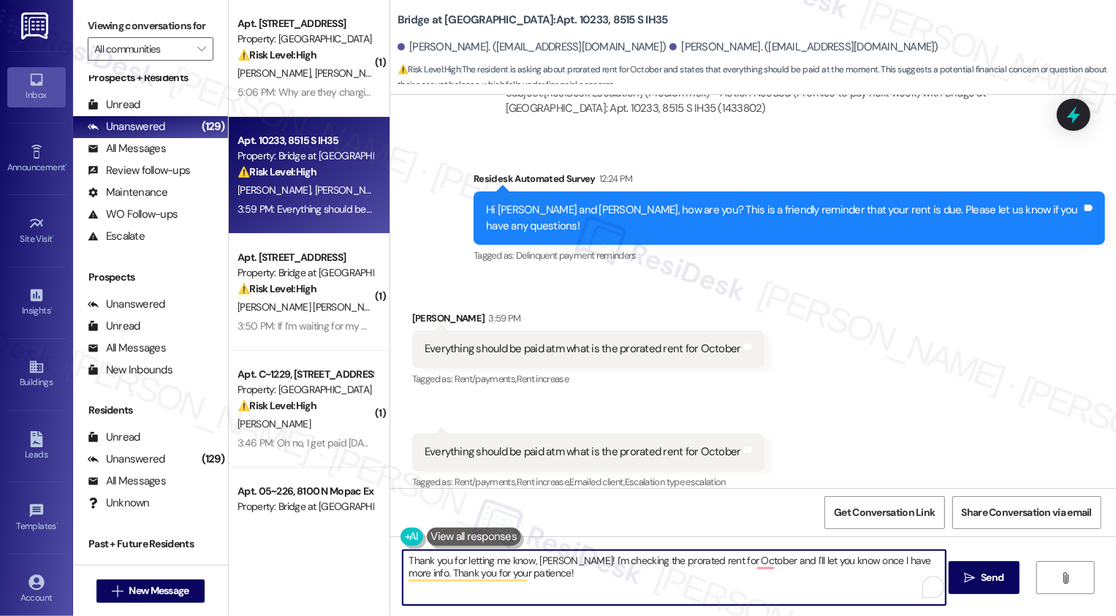
click at [754, 558] on textarea "Thank you for letting me know, Lekicha! I'm checking the prorated rent for Octo…" at bounding box center [674, 578] width 543 height 55
type textarea "Thank you for letting me know, Lekicha! I'm checking the prorated rent for Octo…"
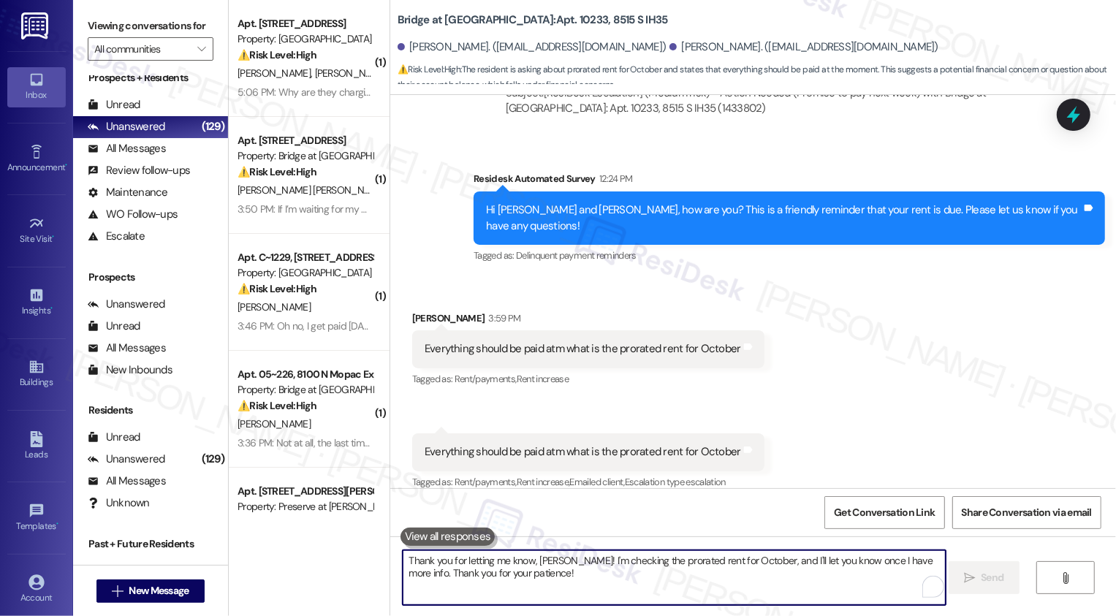
scroll to position [1187, 0]
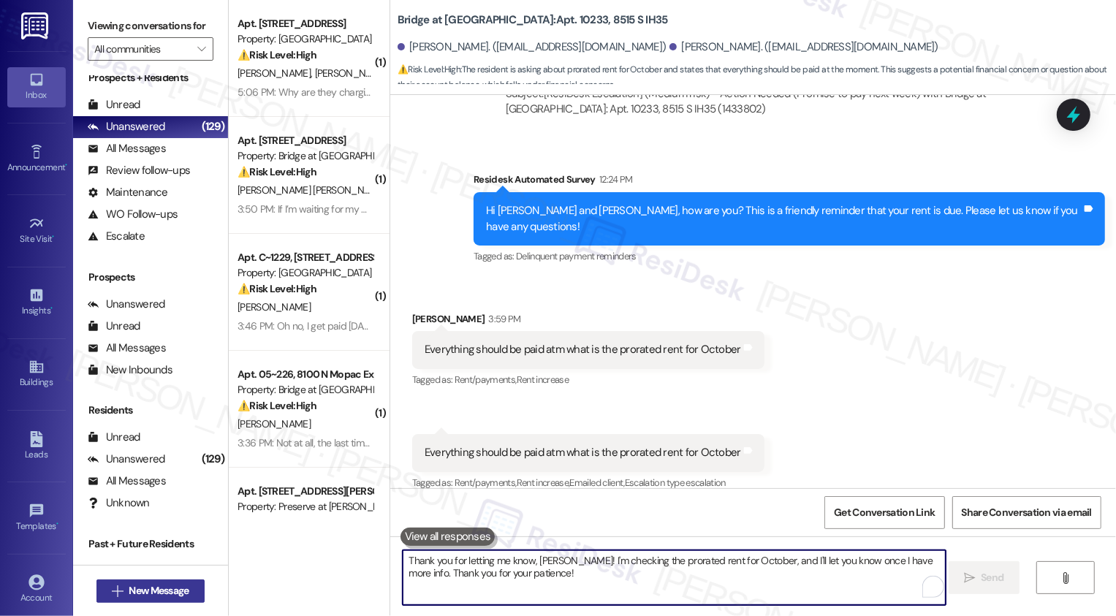
click at [158, 591] on span "New Message" at bounding box center [159, 590] width 60 height 15
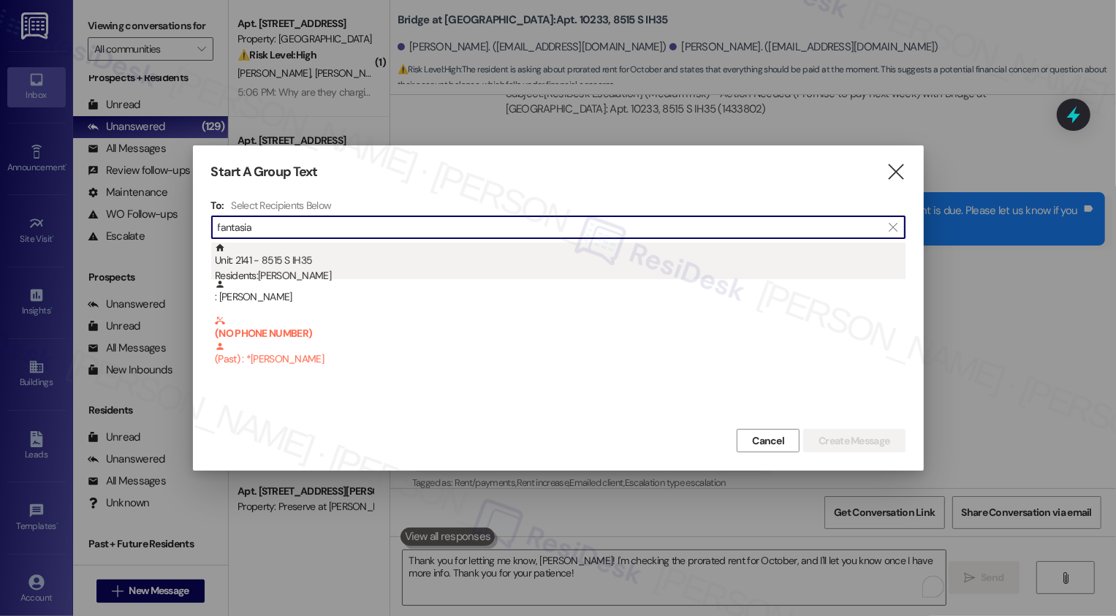
type input "fantasia"
click at [370, 263] on div "Unit: 2141 - 8515 S IH35 Residents: Nioshjah Lindsey, Fantasia Banks" at bounding box center [560, 264] width 691 height 42
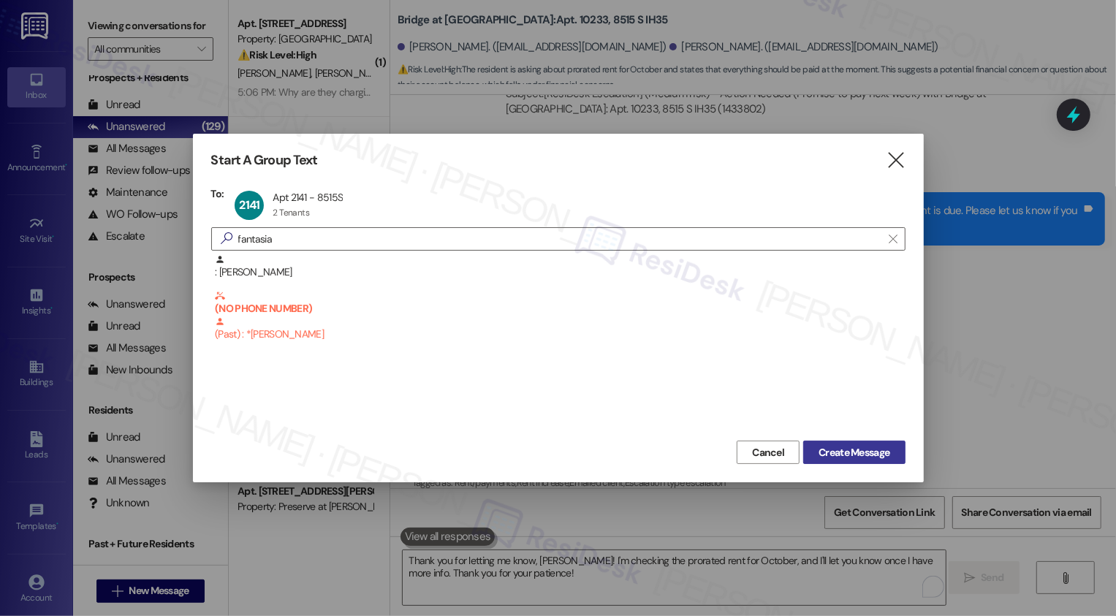
click at [842, 445] on span "Create Message" at bounding box center [854, 452] width 71 height 15
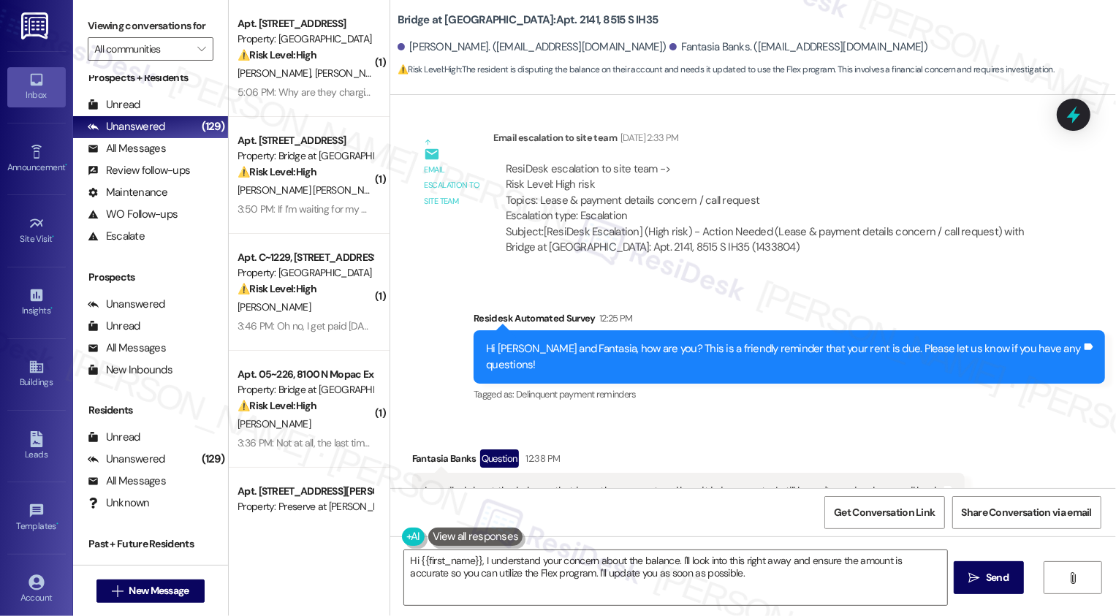
scroll to position [832, 0]
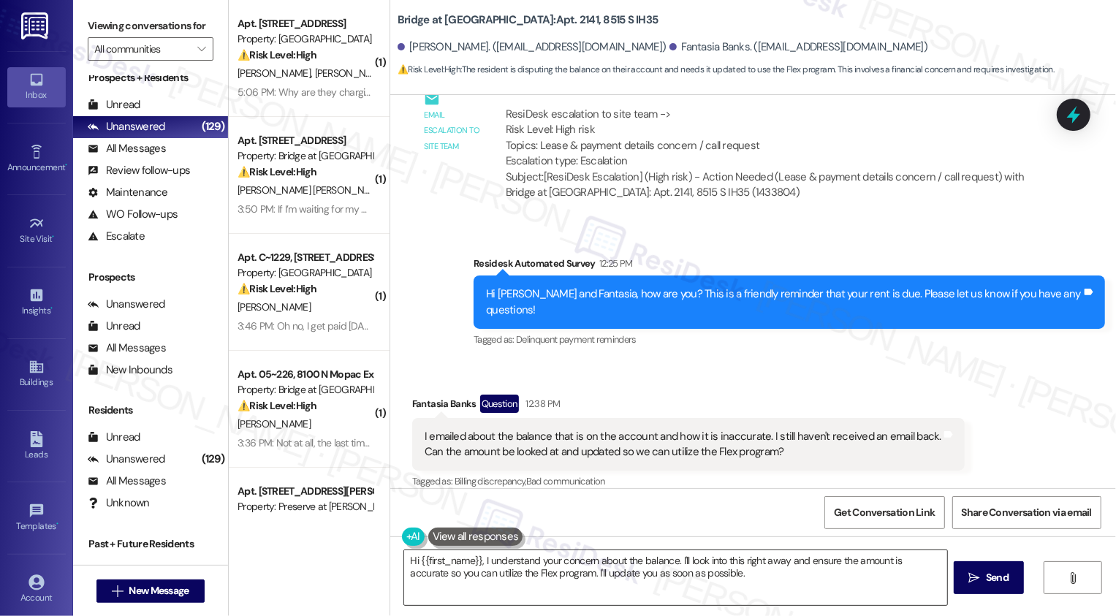
click at [503, 569] on textarea "Hi {{first_name}}, I understand your concern about the balance. I'll look into …" at bounding box center [675, 578] width 543 height 55
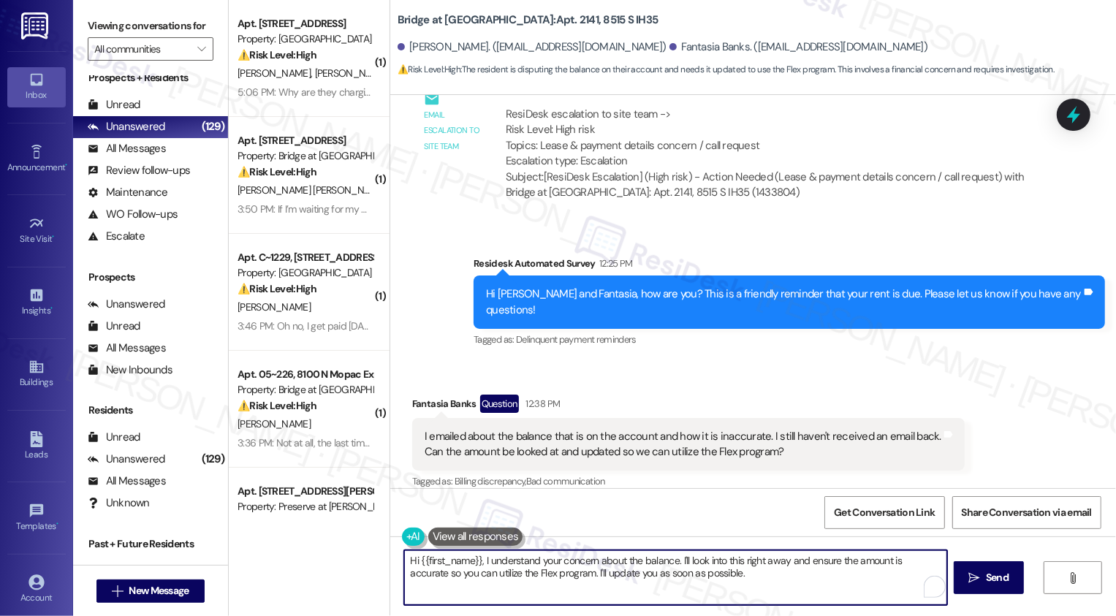
drag, startPoint x: 675, startPoint y: 559, endPoint x: 712, endPoint y: 582, distance: 43.6
click at [711, 581] on textarea "Hi {{first_name}}, I understand your concern about the balance. I'll look into …" at bounding box center [675, 578] width 543 height 55
click at [415, 395] on div "Fantasia Banks Question 12:38 PM" at bounding box center [688, 406] width 553 height 23
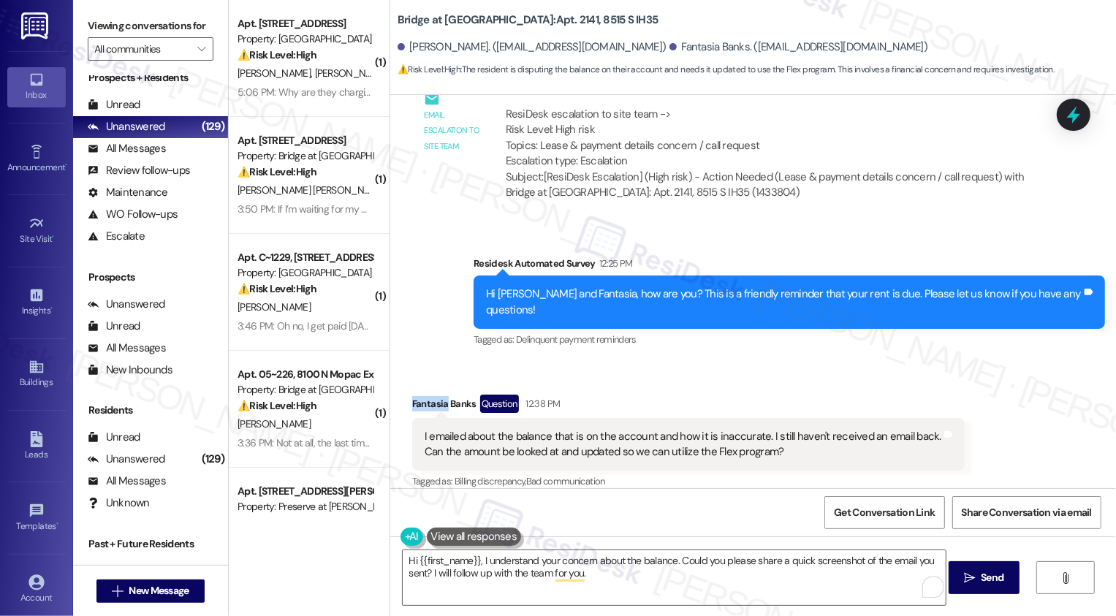
copy div "Fantasia"
click at [439, 563] on textarea "Hi {{first_name}}, I understand your concern about the balance. Could you pleas…" at bounding box center [674, 578] width 543 height 55
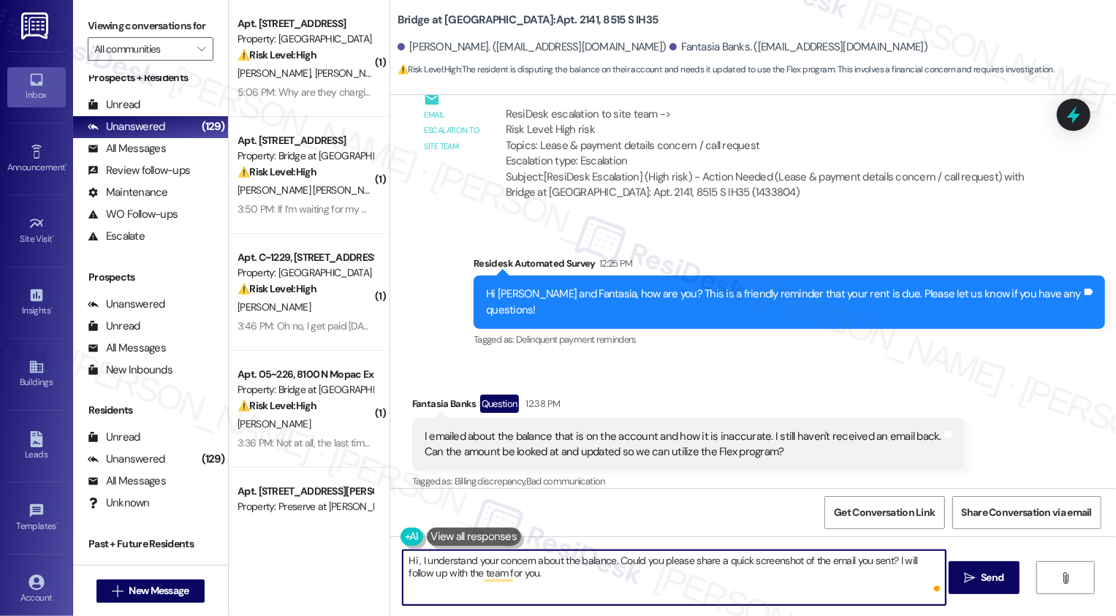
paste textarea "Fantasia"
type textarea "Hi Fantasia, I understand your concern about the balance. Could you please shar…"
